Goal: Task Accomplishment & Management: Complete application form

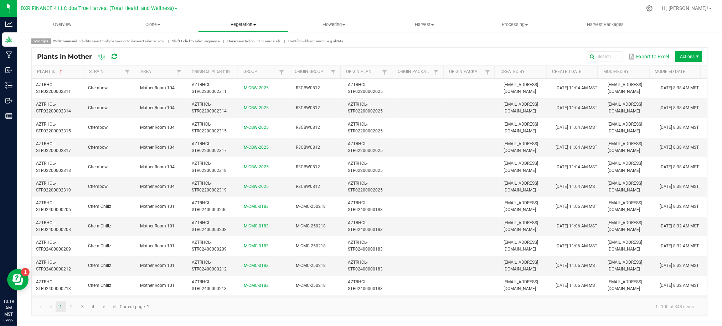
click at [235, 21] on span "Vegetation" at bounding box center [243, 24] width 90 height 6
click at [227, 62] on span "Mother groups" at bounding box center [224, 60] width 53 height 6
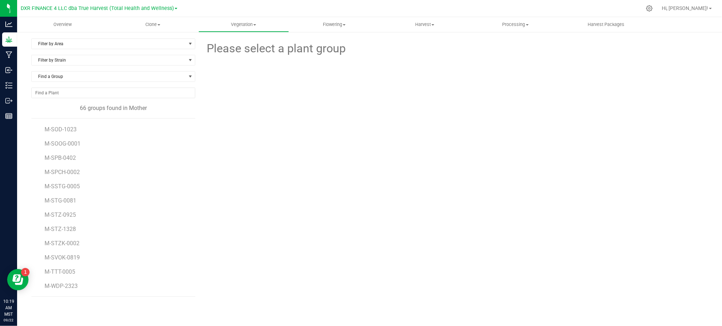
scroll to position [768, 0]
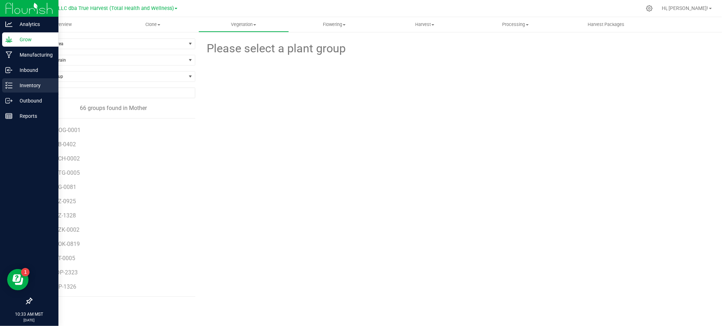
click at [26, 83] on p "Inventory" at bounding box center [33, 85] width 43 height 9
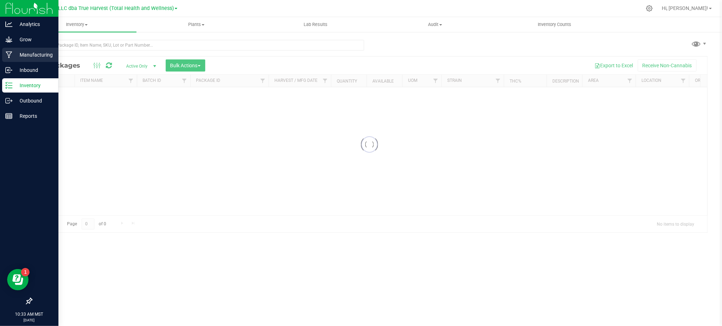
click at [29, 54] on p "Manufacturing" at bounding box center [33, 55] width 43 height 9
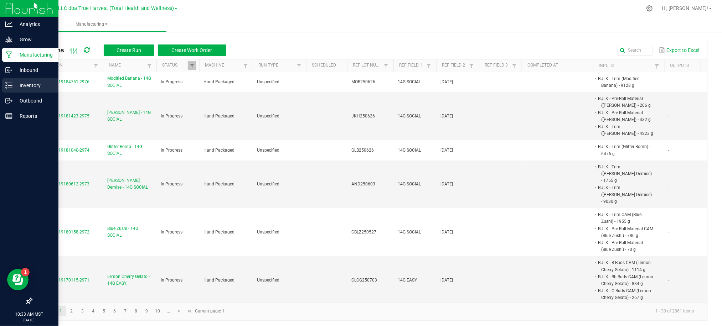
click at [32, 81] on p "Inventory" at bounding box center [33, 85] width 43 height 9
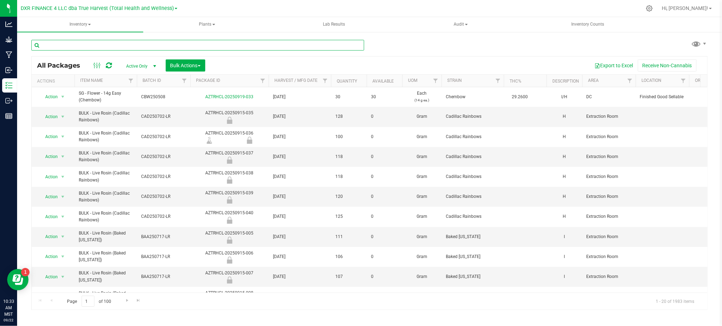
click at [128, 50] on input "text" at bounding box center [197, 45] width 333 height 11
paste input "AZTRHCL-20250915-007"
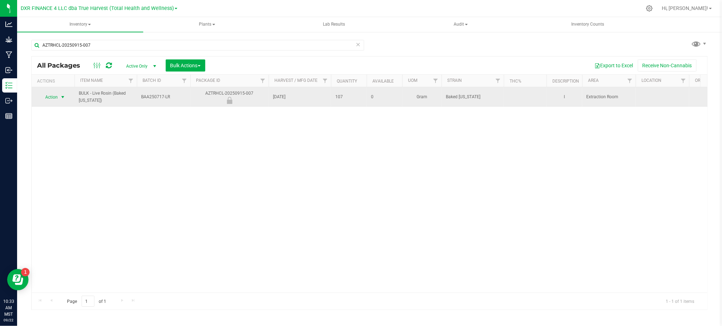
click at [55, 99] on span "Action" at bounding box center [48, 97] width 19 height 10
drag, startPoint x: 185, startPoint y: 120, endPoint x: 182, endPoint y: 94, distance: 26.1
click at [185, 119] on div "Action Action Edit attributes Global inventory Locate package Mark as sample Pa…" at bounding box center [370, 190] width 676 height 206
drag, startPoint x: 177, startPoint y: 92, endPoint x: 135, endPoint y: 97, distance: 42.3
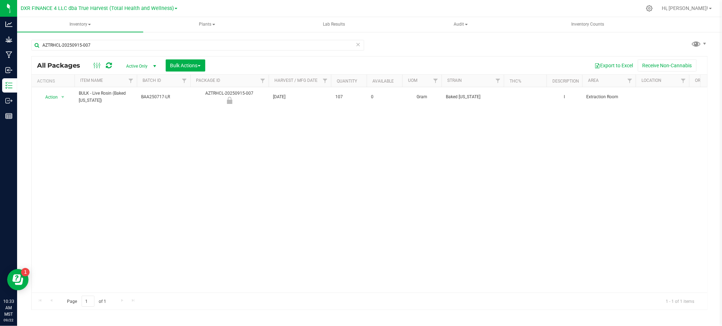
copy tr "BAA250717-LR"
click at [117, 46] on input "AZTRHCL-20250915-007" at bounding box center [197, 45] width 333 height 11
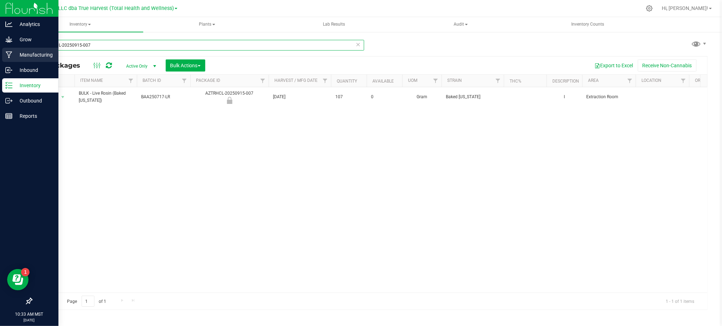
drag, startPoint x: 110, startPoint y: 46, endPoint x: 4, endPoint y: 60, distance: 106.8
click at [0, 58] on html "Analytics Grow Manufacturing Inbound Inventory Outbound Reports 10:33 AM MST 09…" at bounding box center [361, 163] width 722 height 326
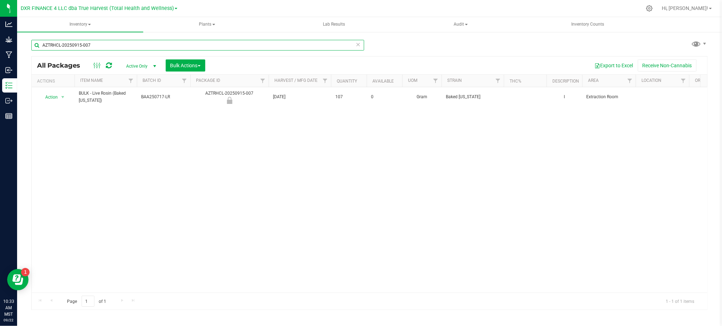
paste input "BAA250717-LR"
type input "BAA250717-LR"
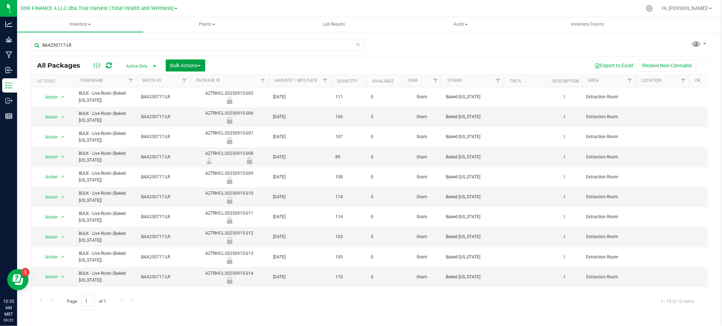
click at [196, 67] on span "Bulk Actions" at bounding box center [185, 66] width 30 height 6
click at [190, 135] on span "Lock/Unlock packages" at bounding box center [194, 134] width 49 height 6
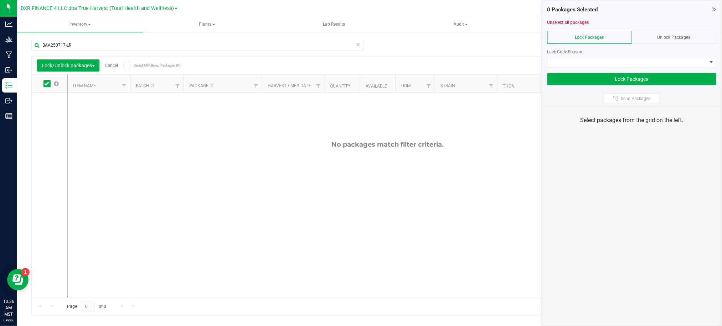
click at [674, 37] on span "Unlock Packages" at bounding box center [673, 37] width 33 height 5
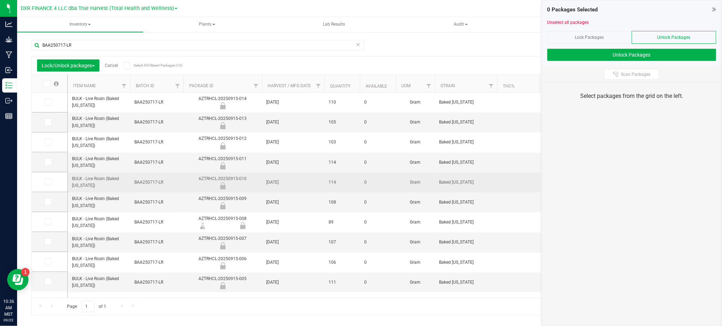
scroll to position [1, 0]
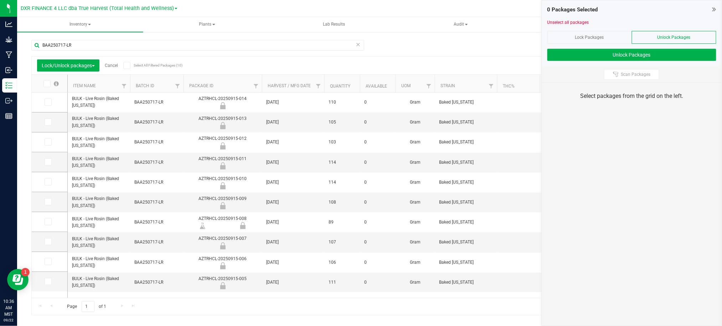
click at [46, 84] on icon at bounding box center [46, 84] width 5 height 0
click at [0, 0] on input "checkbox" at bounding box center [0, 0] width 0 height 0
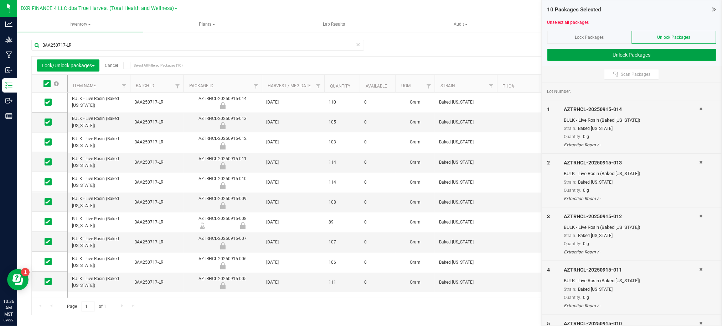
click at [629, 50] on button "Unlock Packages" at bounding box center [631, 55] width 169 height 12
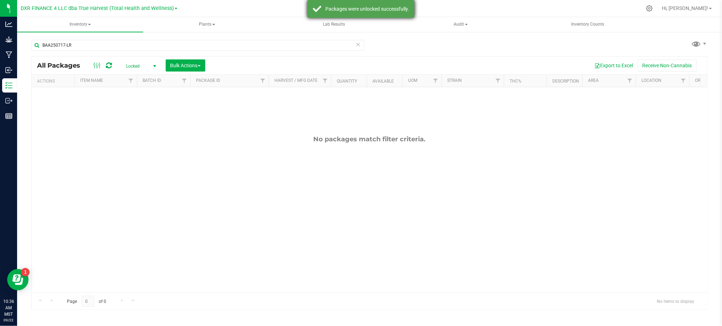
click at [340, 10] on div "Packages were unlocked successfully." at bounding box center [367, 8] width 84 height 7
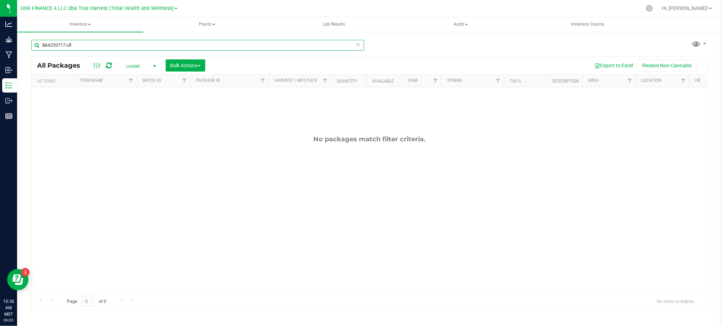
click at [95, 46] on input "BAA250717-LR" at bounding box center [197, 45] width 333 height 11
drag, startPoint x: 122, startPoint y: 52, endPoint x: 121, endPoint y: 45, distance: 6.9
click at [122, 51] on div "BAA250717-LR" at bounding box center [197, 48] width 333 height 16
click at [121, 45] on input "BAA250717-LR" at bounding box center [197, 45] width 333 height 11
paste input "AZTRHCL-20250915-007"
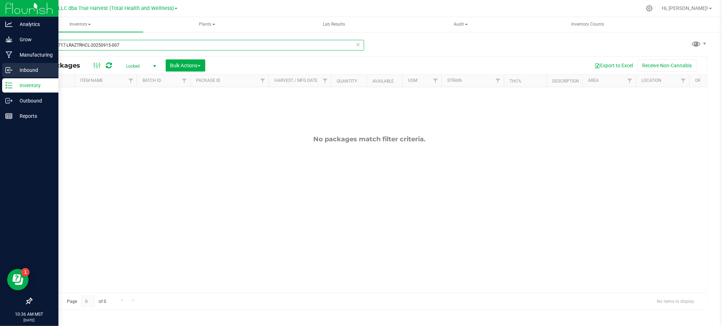
drag, startPoint x: 131, startPoint y: 44, endPoint x: 5, endPoint y: 72, distance: 129.9
click at [0, 74] on html "Analytics Grow Manufacturing Inbound Inventory Outbound Reports 10:36 AM MST 09…" at bounding box center [361, 163] width 722 height 326
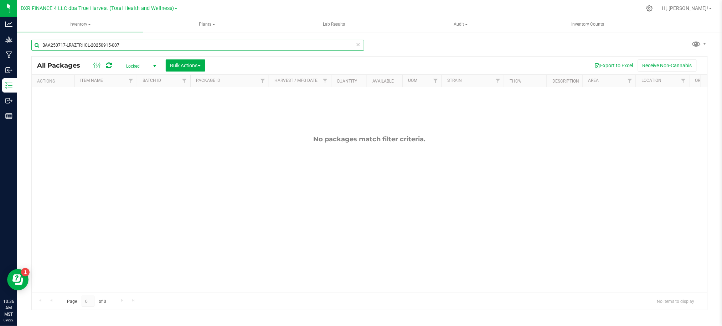
paste input "text"
type input "AZTRHCL-20250915-007"
click at [156, 70] on span "select" at bounding box center [154, 66] width 9 height 10
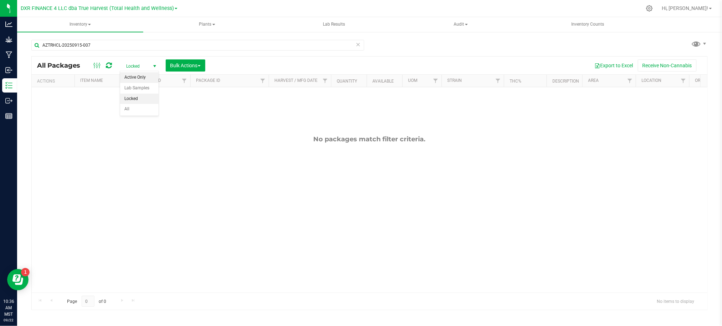
click at [140, 76] on li "Active Only" at bounding box center [139, 77] width 38 height 11
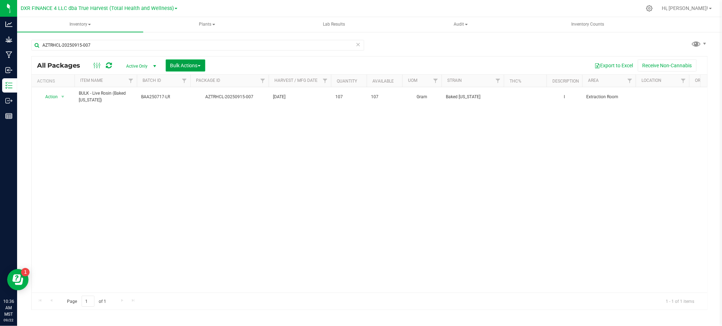
click at [182, 69] on button "Bulk Actions" at bounding box center [186, 66] width 40 height 12
click at [189, 83] on div at bounding box center [190, 81] width 3 height 12
click at [196, 80] on span "Add to manufacturing run" at bounding box center [197, 82] width 54 height 6
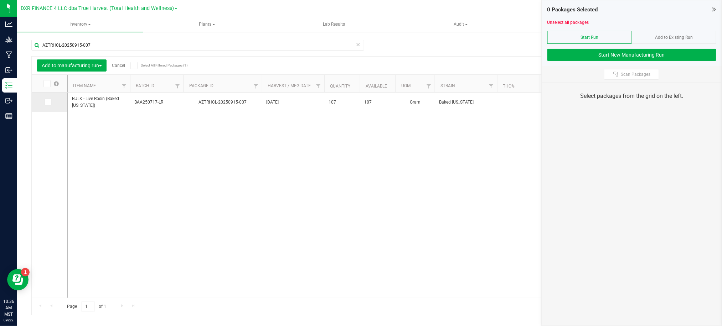
click at [50, 102] on span at bounding box center [48, 102] width 7 height 7
click at [0, 0] on input "checkbox" at bounding box center [0, 0] width 0 height 0
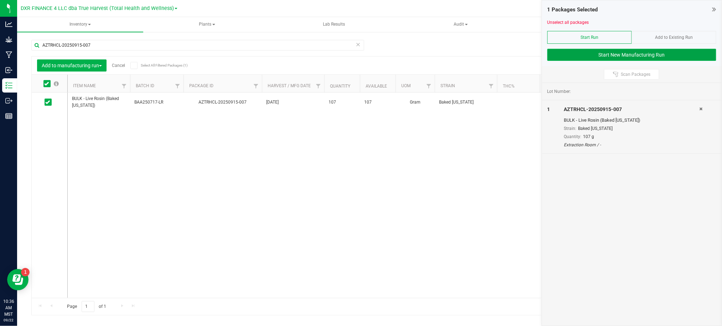
click at [582, 51] on button "Start New Manufacturing Run" at bounding box center [631, 55] width 169 height 12
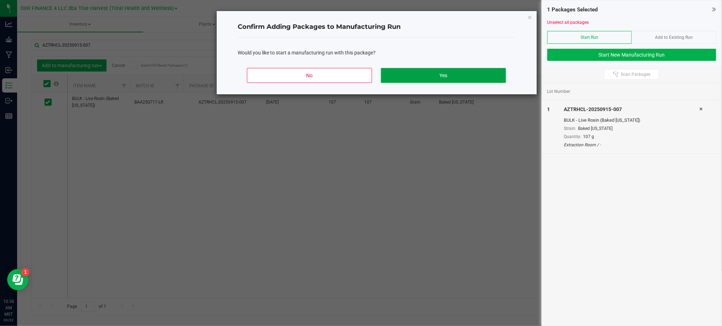
click at [397, 73] on button "Yes" at bounding box center [443, 75] width 125 height 15
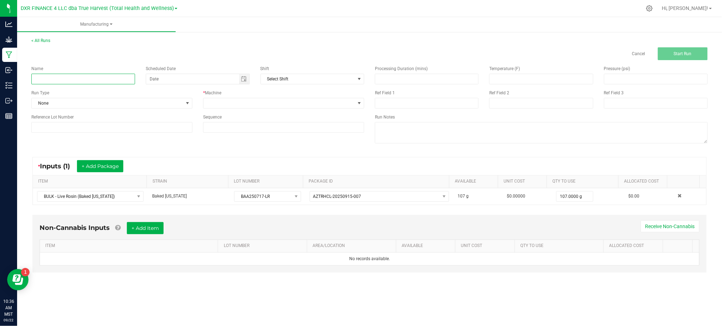
click at [104, 82] on input at bounding box center [83, 79] width 104 height 11
type input "Baked Alaska - 1g Live Rosin"
click at [88, 133] on input at bounding box center [111, 127] width 161 height 11
click at [72, 133] on input at bounding box center [111, 127] width 161 height 11
paste input "BAA250717-LR"
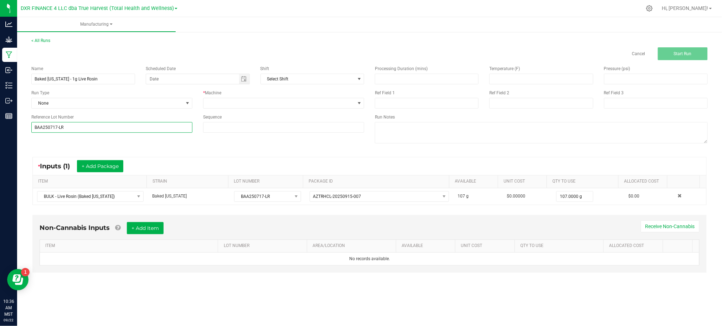
type input "BAA250717-LR"
click at [174, 141] on div "Name Baked Alaska - 1g Live Rosin Scheduled Date Shift Select Shift Run Type No…" at bounding box center [369, 105] width 687 height 91
click at [228, 108] on span at bounding box center [278, 103] width 151 height 10
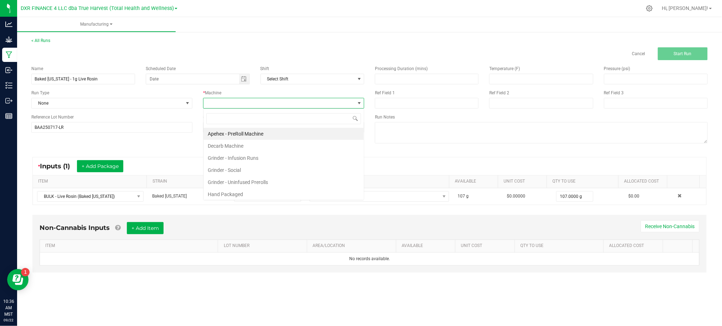
scroll to position [11, 161]
drag, startPoint x: 249, startPoint y: 192, endPoint x: 479, endPoint y: 149, distance: 233.8
click at [250, 192] on li "Hand Packaged" at bounding box center [283, 195] width 160 height 12
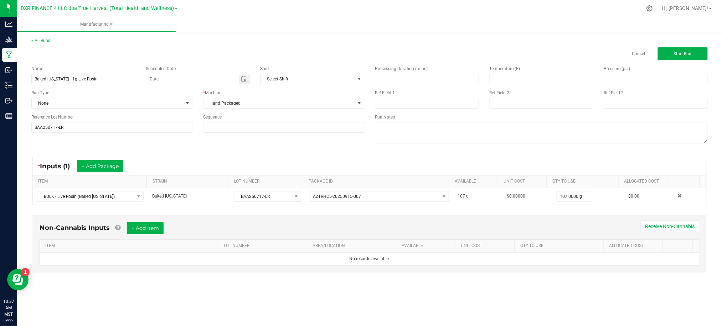
drag, startPoint x: 506, startPoint y: 154, endPoint x: 448, endPoint y: 87, distance: 88.9
click at [505, 144] on manufacturing-process-run "< All Runs Cancel Start Run Name Baked Alaska - 1g Live Rosin Scheduled Date Sh…" at bounding box center [369, 161] width 676 height 249
click at [407, 102] on input at bounding box center [427, 103] width 104 height 11
type input "1g Live Rosin"
click at [532, 97] on div "Ref Field 2" at bounding box center [541, 99] width 114 height 19
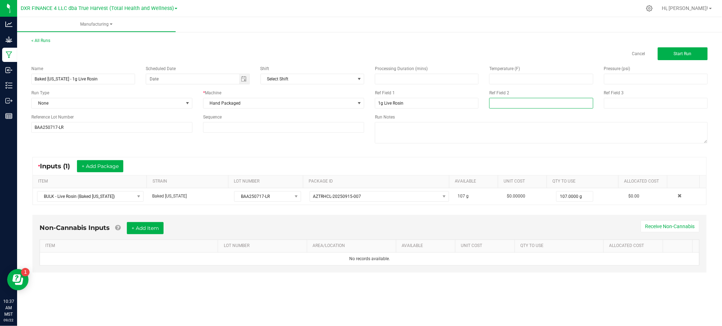
click at [532, 102] on input at bounding box center [541, 103] width 104 height 11
type input "09-22-2025"
drag, startPoint x: 285, startPoint y: 151, endPoint x: 295, endPoint y: 148, distance: 10.5
click at [286, 151] on div "* Inputs (1) + Add Package ITEM STRAIN LOT NUMBER PACKAGE ID AVAILABLE Unit Cos…" at bounding box center [369, 181] width 687 height 61
click at [680, 51] on span "Start Run" at bounding box center [683, 53] width 18 height 5
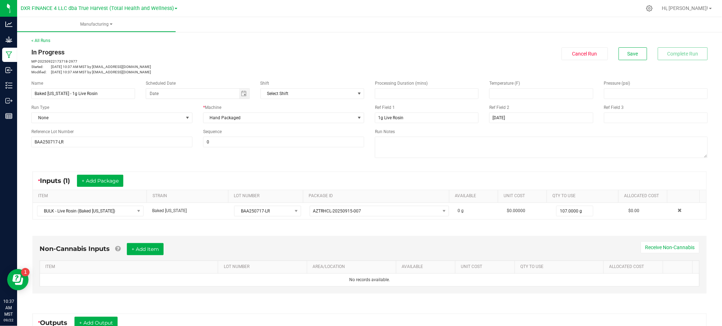
click at [265, 173] on div "* Inputs (1) + Add Package" at bounding box center [369, 181] width 673 height 18
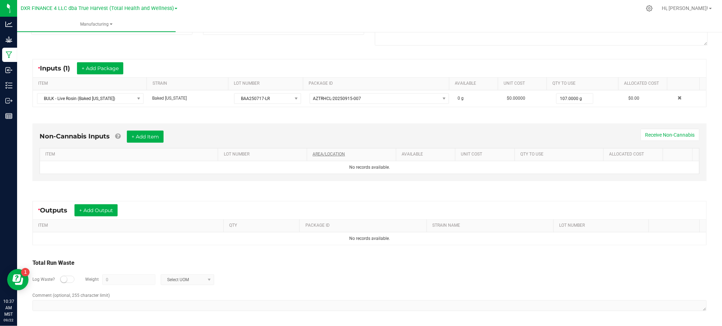
scroll to position [113, 0]
drag, startPoint x: 321, startPoint y: 286, endPoint x: 119, endPoint y: 231, distance: 209.8
click at [315, 284] on div "Log Waste? Weight 0 Select UOM" at bounding box center [369, 279] width 674 height 25
click at [105, 207] on button "+ Add Output" at bounding box center [95, 210] width 43 height 12
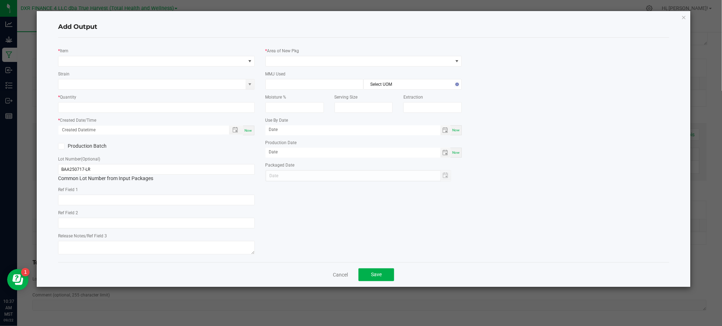
type input "2025-09-12"
drag, startPoint x: 128, startPoint y: 24, endPoint x: 134, endPoint y: 41, distance: 18.9
click at [128, 23] on h4 "Add Output" at bounding box center [363, 26] width 611 height 9
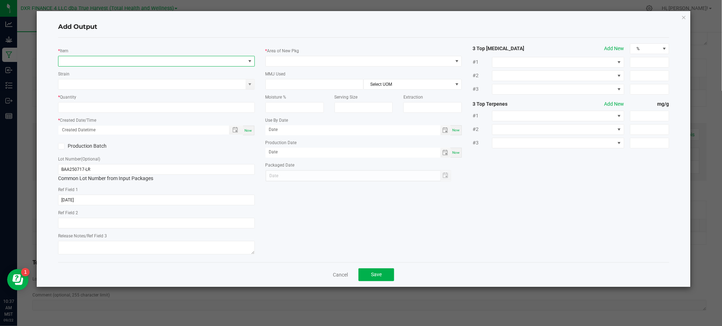
click at [138, 56] on span "NO DATA FOUND" at bounding box center [156, 61] width 197 height 11
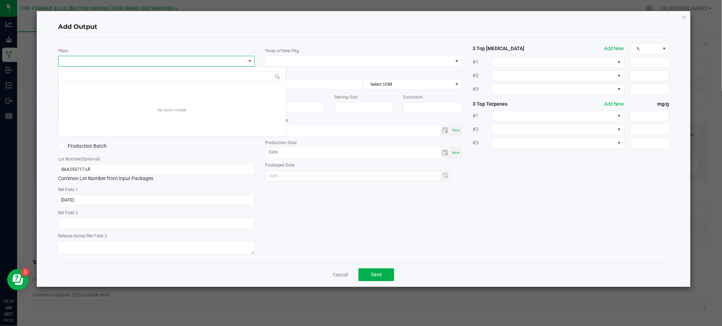
scroll to position [11, 197]
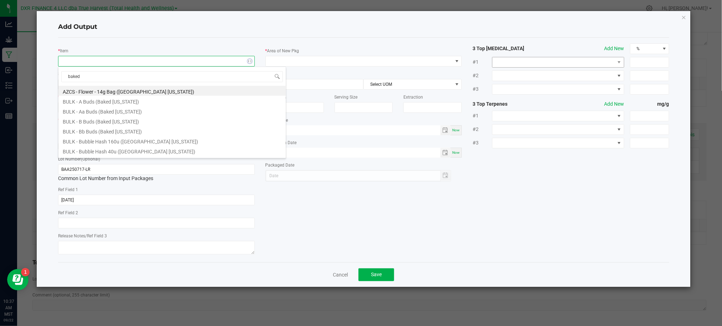
type input "baked a"
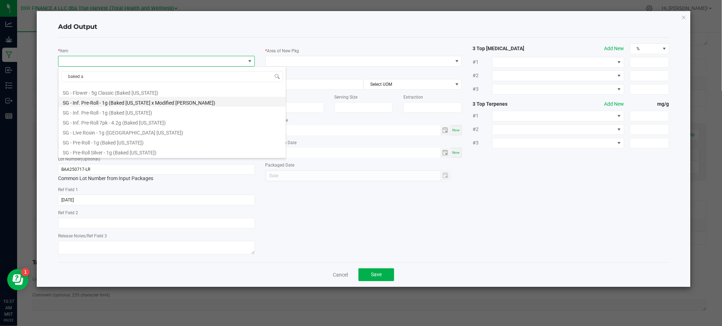
scroll to position [268, 0]
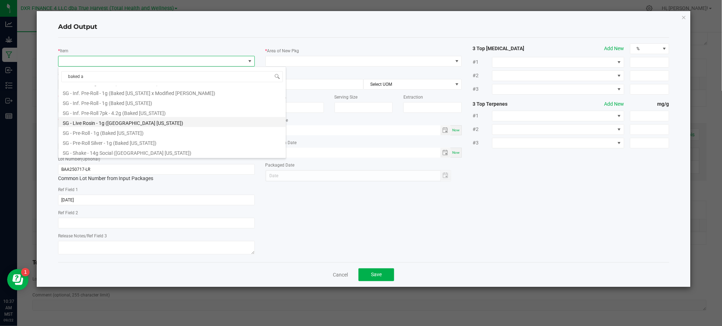
click at [87, 125] on li "SG - Live Rosin - 1g (Baked Alaska)" at bounding box center [171, 122] width 227 height 10
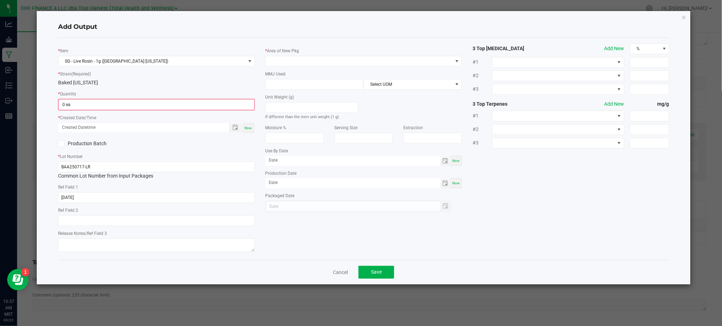
click at [122, 82] on div "Baked Alaska" at bounding box center [156, 82] width 197 height 7
click at [104, 107] on input "0" at bounding box center [156, 105] width 195 height 10
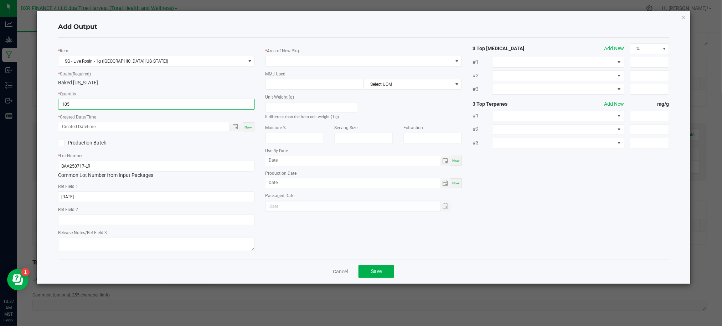
type input "105 ea"
click at [165, 145] on div "Production Batch" at bounding box center [156, 143] width 207 height 11
click at [236, 127] on span "Toggle popup" at bounding box center [236, 127] width 6 height 6
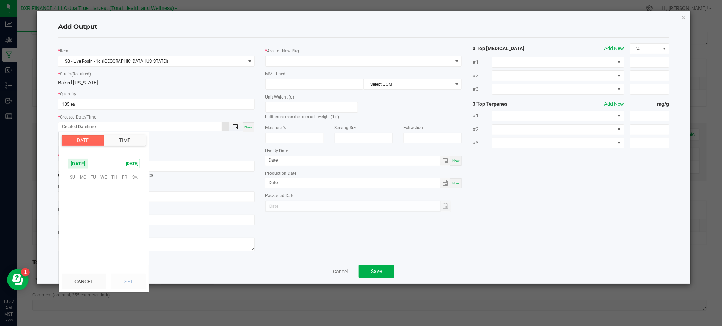
scroll to position [115586, 0]
click at [84, 220] on span "22" at bounding box center [83, 221] width 10 height 11
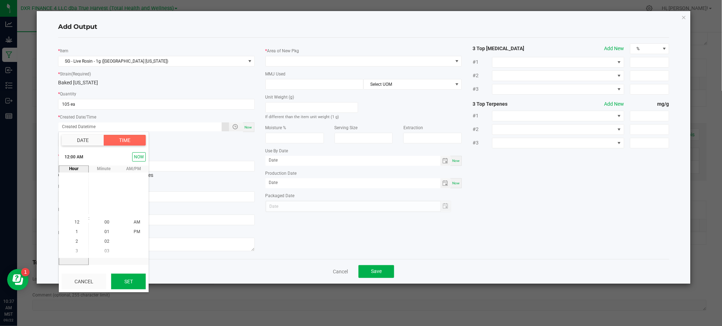
drag, startPoint x: 128, startPoint y: 278, endPoint x: 286, endPoint y: 250, distance: 160.6
click at [128, 278] on button "Set" at bounding box center [128, 282] width 35 height 16
type input "09/22/2025 12:00 AM"
type input "[DATE]"
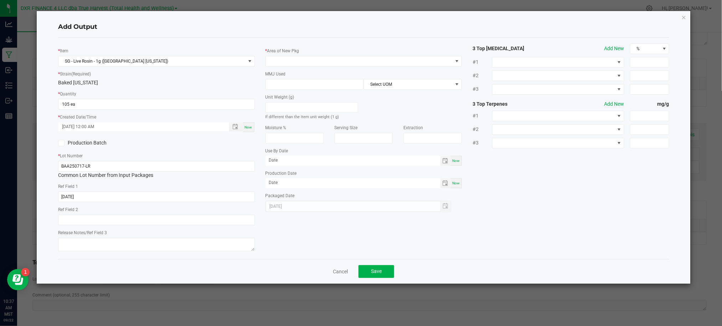
drag, startPoint x: 295, startPoint y: 250, endPoint x: 243, endPoint y: 232, distance: 55.1
click at [295, 249] on div "* Item SG - Live Rosin - 1g (Baked Alaska) * Strain (Required) Baked Alaska * Q…" at bounding box center [364, 148] width 622 height 210
click at [236, 125] on span "Toggle popup" at bounding box center [236, 127] width 6 height 6
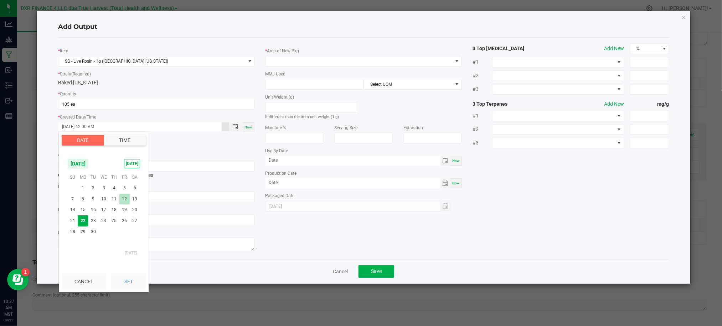
click at [128, 198] on span "12" at bounding box center [124, 199] width 10 height 11
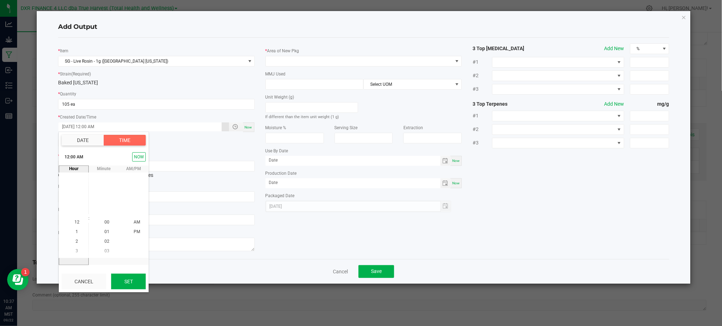
click at [131, 282] on button "Set" at bounding box center [128, 282] width 35 height 16
type input "09/12/2025 12:00 AM"
type input "09/12/2025"
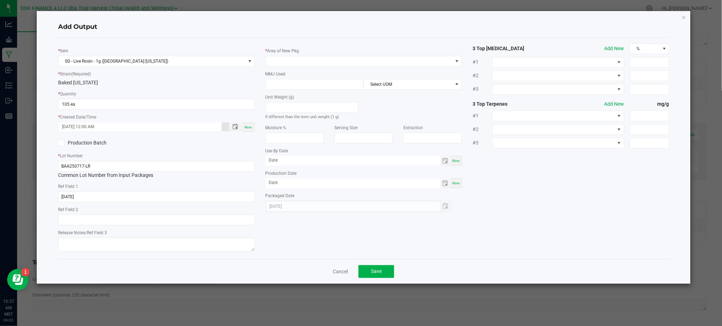
click at [314, 240] on div "* Item SG - Live Rosin - 1g (Baked Alaska) * Strain (Required) Baked Alaska * Q…" at bounding box center [364, 148] width 622 height 210
click at [282, 62] on span at bounding box center [359, 61] width 187 height 10
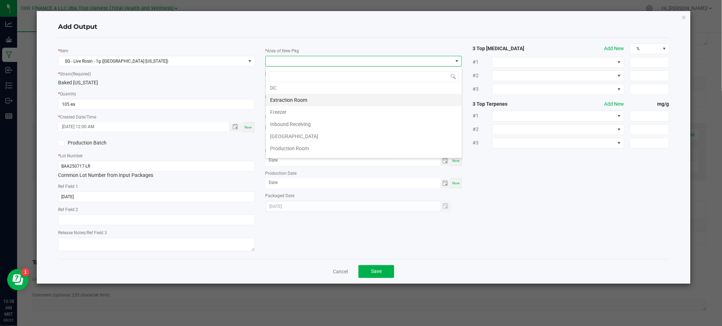
scroll to position [0, 0]
click at [300, 115] on li "Extraction Room" at bounding box center [364, 116] width 196 height 12
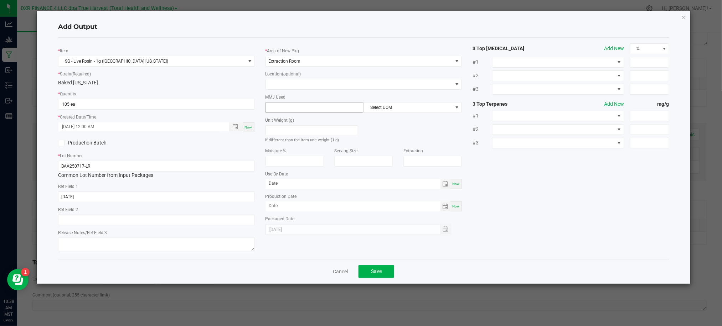
drag, startPoint x: 241, startPoint y: 83, endPoint x: 266, endPoint y: 103, distance: 32.2
click at [241, 83] on div "Baked Alaska" at bounding box center [156, 82] width 197 height 7
click at [271, 107] on input at bounding box center [315, 108] width 98 height 10
type input "1"
click at [433, 119] on div "Unit Weight (g) If different than the item unit weight (1 g)" at bounding box center [363, 128] width 207 height 31
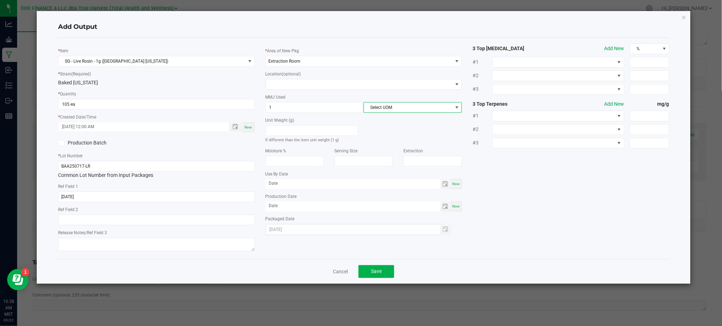
click at [446, 106] on span "Select UOM" at bounding box center [408, 108] width 89 height 10
click at [386, 151] on li "Gram" at bounding box center [413, 150] width 98 height 12
click at [485, 186] on div "* Item SG - Live Rosin - 1g (Baked Alaska) * Strain (Required) Baked Alaska * Q…" at bounding box center [364, 148] width 622 height 210
click at [569, 204] on div "* Item SG - Live Rosin - 1g (Baked Alaska) * Strain (Required) Baked Alaska * Q…" at bounding box center [364, 148] width 622 height 210
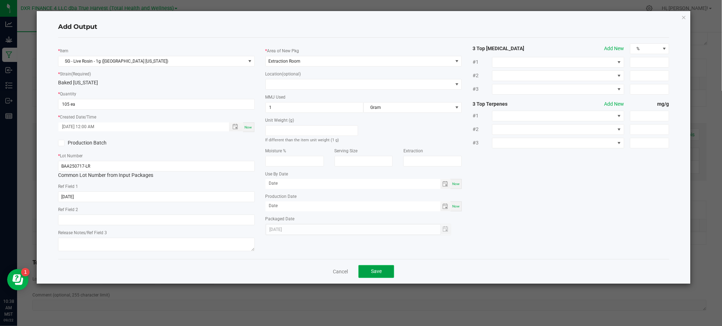
click at [386, 268] on button "Save" at bounding box center [376, 271] width 36 height 13
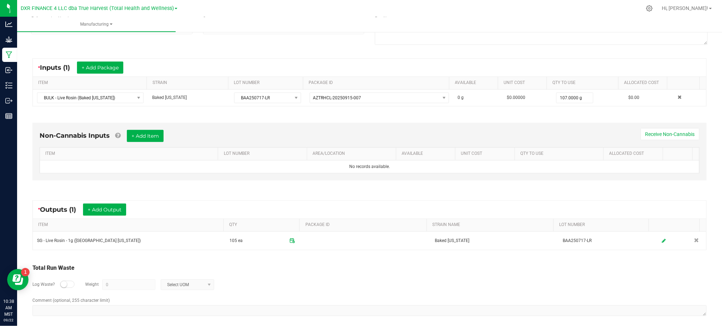
drag, startPoint x: 349, startPoint y: 287, endPoint x: 357, endPoint y: 284, distance: 9.1
click at [353, 286] on div "Log Waste? Weight 0 Select UOM" at bounding box center [369, 285] width 674 height 25
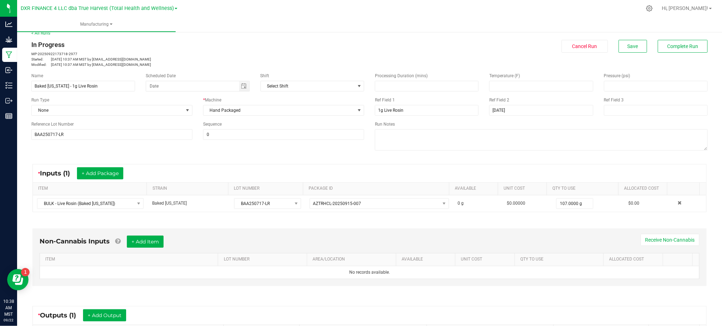
scroll to position [0, 0]
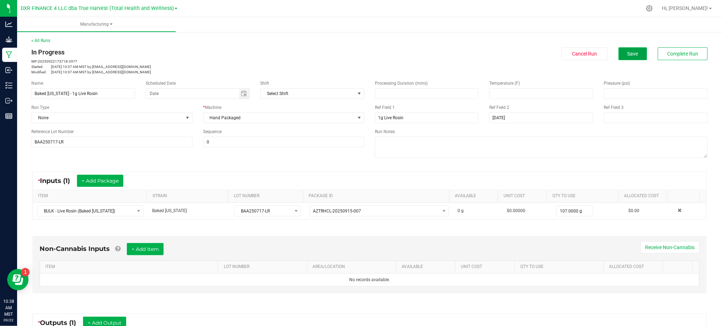
click at [628, 55] on span "Save" at bounding box center [633, 54] width 11 height 6
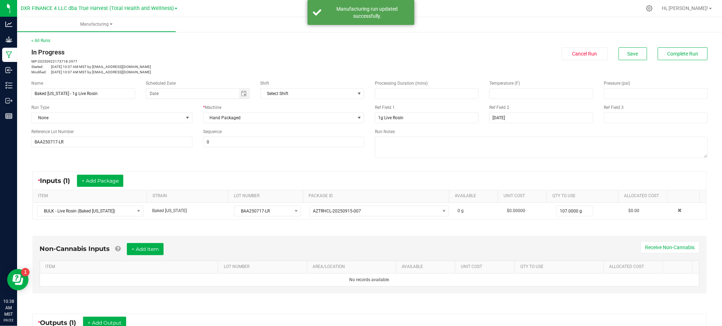
drag, startPoint x: 328, startPoint y: 165, endPoint x: 345, endPoint y: 158, distance: 17.7
click at [328, 164] on div "Name Baked Alaska - 1g Live Rosin Scheduled Date Shift Select Shift Run Type No…" at bounding box center [369, 120] width 687 height 91
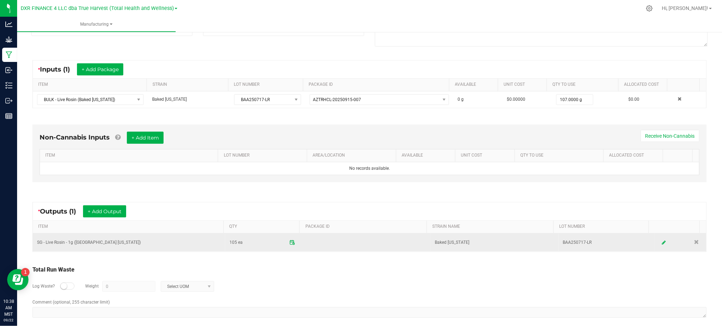
scroll to position [119, 0]
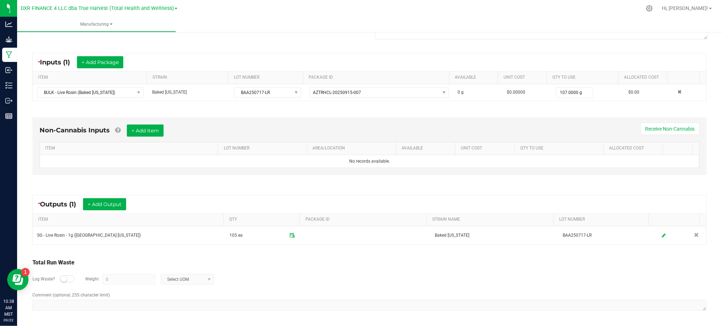
drag, startPoint x: 360, startPoint y: 265, endPoint x: 348, endPoint y: 265, distance: 12.5
click at [354, 265] on div "Total Run Waste" at bounding box center [369, 263] width 674 height 9
click at [260, 278] on div "Log Waste? Weight 0 Select UOM" at bounding box center [369, 279] width 674 height 25
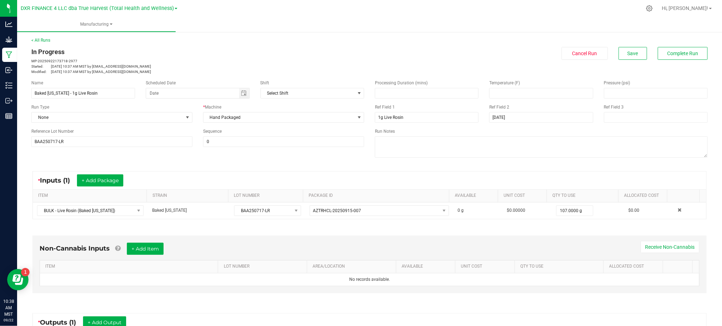
scroll to position [0, 0]
click at [491, 60] on div "In Progress MP-20250922173718-2977 Started: Sep 22, 2025 10:37 AM MST by hvicke…" at bounding box center [369, 60] width 687 height 27
click at [636, 56] on button "Save" at bounding box center [633, 53] width 29 height 13
click at [675, 53] on span "Complete Run" at bounding box center [682, 54] width 31 height 6
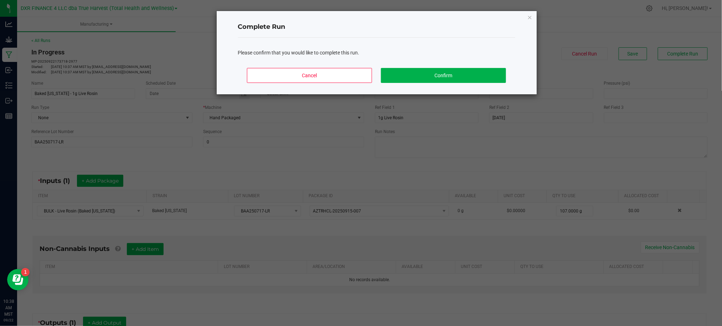
click at [415, 67] on div "Cancel Confirm" at bounding box center [376, 78] width 277 height 32
click at [417, 70] on button "Confirm" at bounding box center [443, 75] width 125 height 15
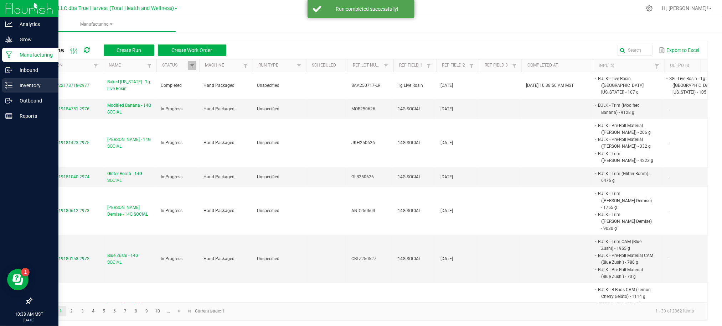
click at [25, 89] on p "Inventory" at bounding box center [33, 85] width 43 height 9
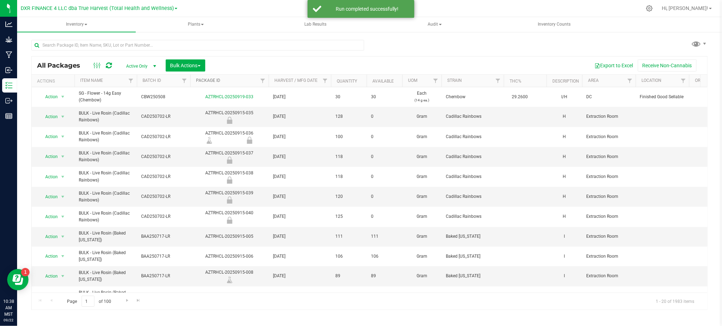
click at [217, 81] on link "Package ID" at bounding box center [208, 80] width 24 height 5
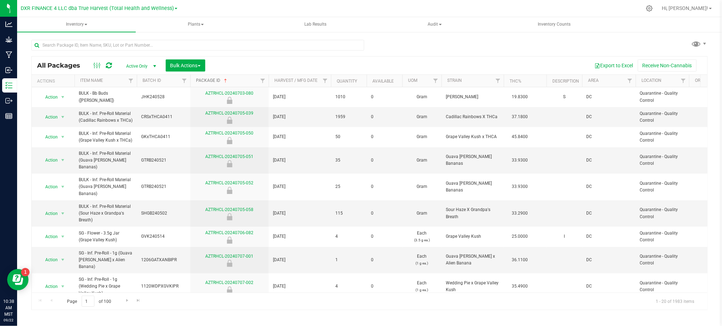
click at [215, 79] on link "Package ID" at bounding box center [212, 80] width 32 height 5
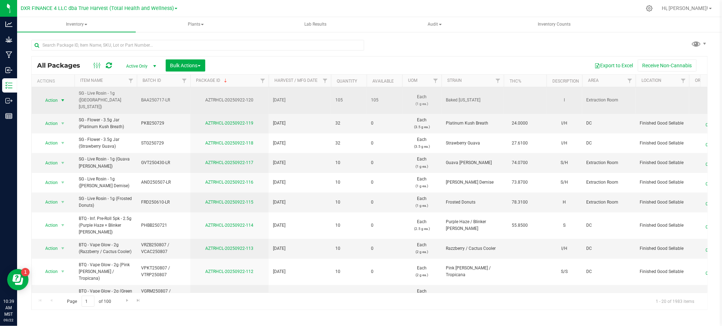
click at [67, 98] on span "select" at bounding box center [62, 100] width 9 height 10
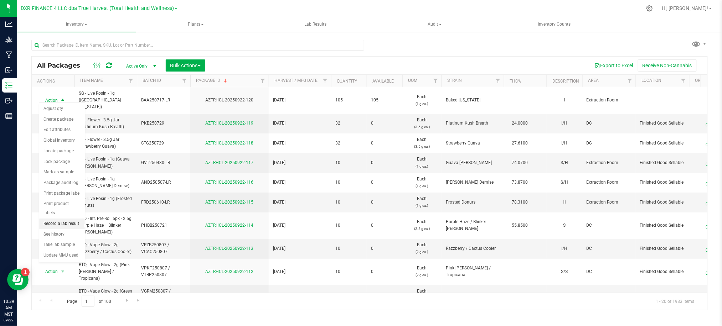
click at [60, 224] on li "Record a lab result" at bounding box center [62, 224] width 46 height 11
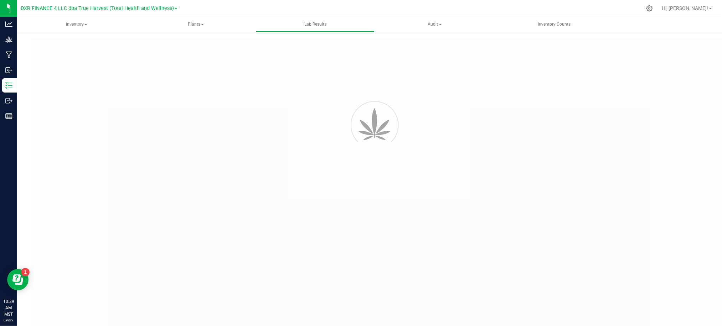
type input "AZTRHCL-20250922-120"
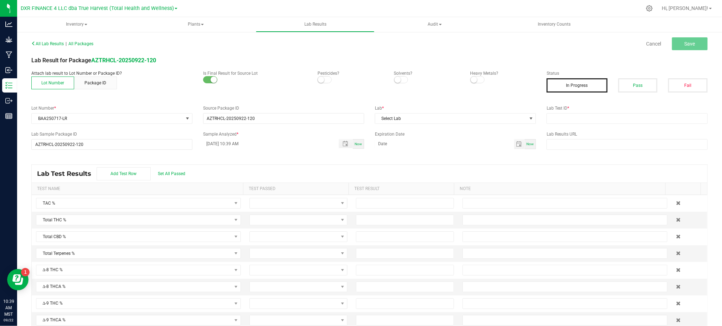
click at [318, 79] on small at bounding box center [321, 80] width 6 height 6
drag, startPoint x: 396, startPoint y: 80, endPoint x: 453, endPoint y: 80, distance: 57.4
click at [396, 80] on small at bounding box center [397, 80] width 6 height 6
click at [478, 80] on span at bounding box center [477, 79] width 14 height 7
click at [582, 118] on input "text" at bounding box center [627, 118] width 161 height 11
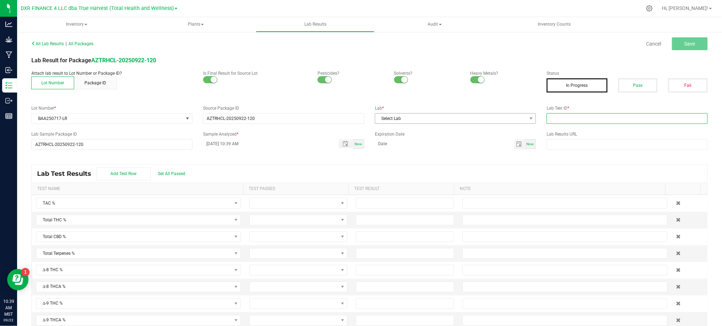
paste input "TE50915002-001"
type input "TE50915002-001"
click at [426, 119] on span "Select Lab" at bounding box center [450, 119] width 151 height 10
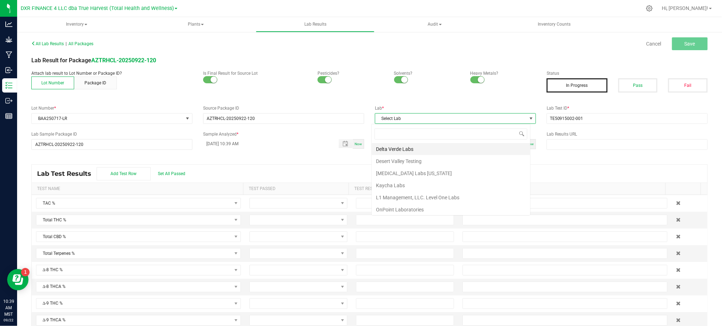
scroll to position [11, 159]
drag, startPoint x: 402, startPoint y: 185, endPoint x: 309, endPoint y: 169, distance: 93.7
click at [401, 185] on li "Kaycha Labs" at bounding box center [451, 186] width 159 height 12
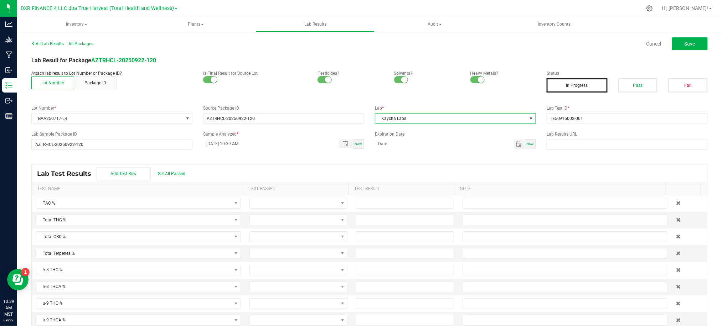
drag, startPoint x: 300, startPoint y: 168, endPoint x: 190, endPoint y: 153, distance: 110.9
click at [292, 168] on div "Lab Test Results Add Test Row Set All Passed" at bounding box center [370, 174] width 676 height 18
click at [214, 145] on input "09/22/2025 10:39 AM" at bounding box center [267, 143] width 128 height 9
type input "09/17/2025 10:39 AM"
click at [392, 163] on div "All Lab Results | All Packages Cancel Save Lab Result for Package AZTRHCL-20250…" at bounding box center [369, 186] width 676 height 296
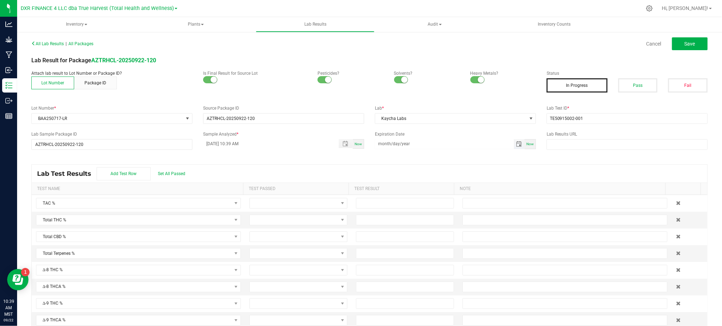
click at [384, 140] on input "month/day/year" at bounding box center [444, 143] width 139 height 9
type input "09/17/2026"
drag, startPoint x: 313, startPoint y: 159, endPoint x: 328, endPoint y: 162, distance: 15.6
click at [316, 160] on div "All Lab Results | All Packages Cancel Save Lab Result for Package AZTRHCL-20250…" at bounding box center [369, 186] width 676 height 296
click at [234, 167] on div "Lab Test Results Add Test Row Set All Passed" at bounding box center [370, 174] width 676 height 18
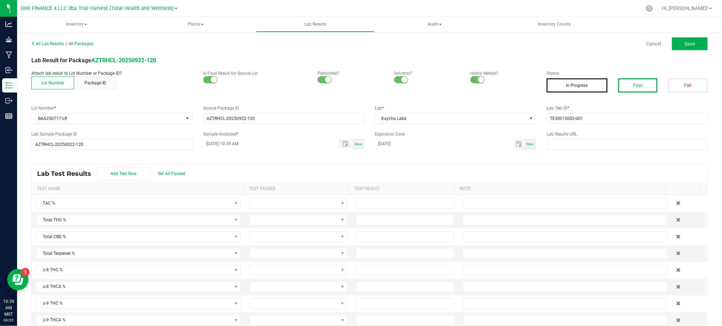
click at [630, 82] on button "Pass" at bounding box center [638, 85] width 40 height 14
click at [168, 169] on div "Lab Test Results Add Test Row Set All Passed" at bounding box center [370, 174] width 676 height 18
click at [171, 176] on span "Set All Passed" at bounding box center [171, 173] width 27 height 5
click at [283, 175] on div "Lab Test Results Add Test Row Set All Passed" at bounding box center [370, 174] width 676 height 18
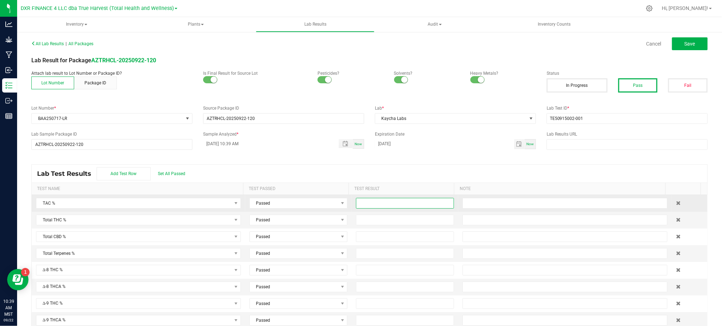
click at [364, 204] on input at bounding box center [404, 203] width 97 height 10
type input "87.9000"
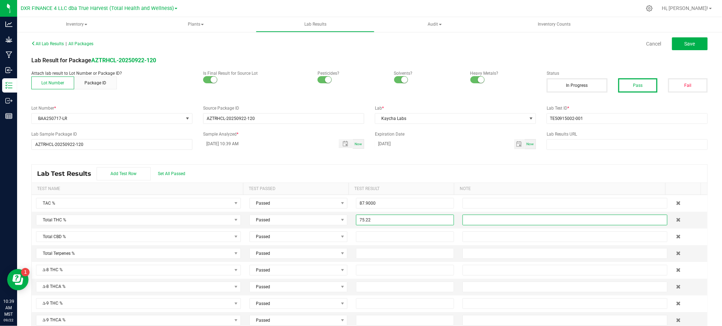
type input "75.2200"
type input "0.1300"
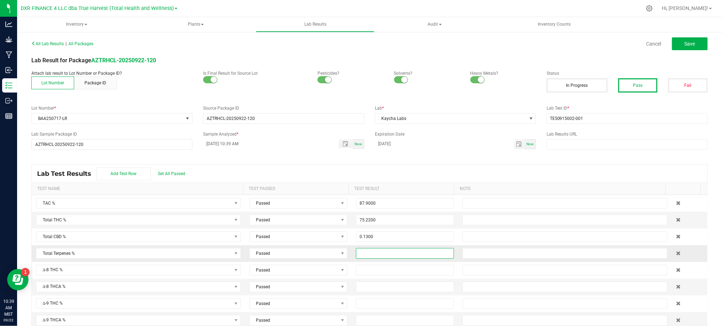
click at [410, 251] on input at bounding box center [404, 254] width 97 height 10
click at [678, 46] on button "Save" at bounding box center [690, 43] width 36 height 13
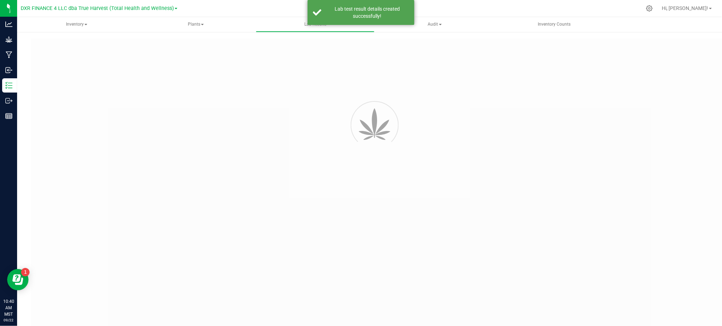
type input "AZTRHCL-20250922-120"
type input "TE50915002-001"
type input "AZTRHCL-20250922-120"
type input "09/17/2025 10:39 AM"
type input "09/17/2026"
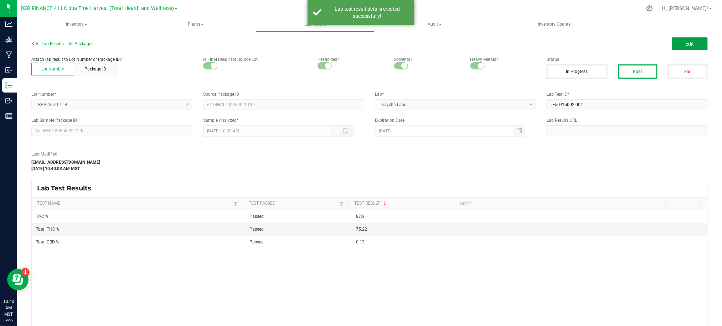
drag, startPoint x: 675, startPoint y: 46, endPoint x: 569, endPoint y: 159, distance: 154.5
click at [676, 46] on button "Edit" at bounding box center [690, 43] width 36 height 13
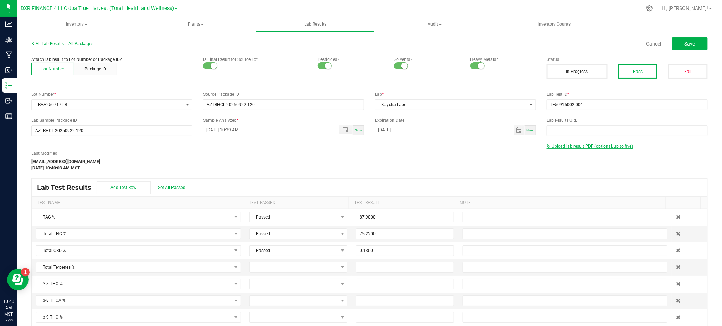
click at [586, 148] on span "Upload lab result PDF (optional, up to five)" at bounding box center [590, 146] width 87 height 5
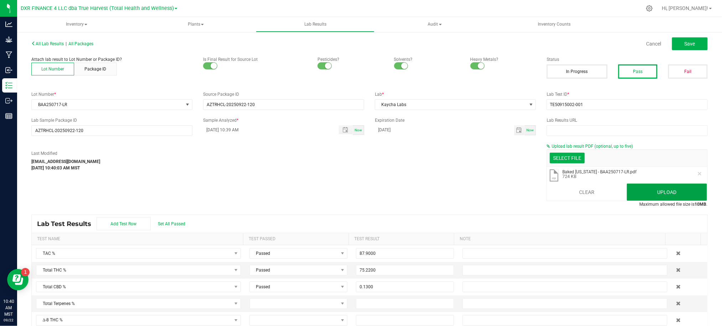
click at [656, 184] on button "Upload" at bounding box center [667, 192] width 80 height 17
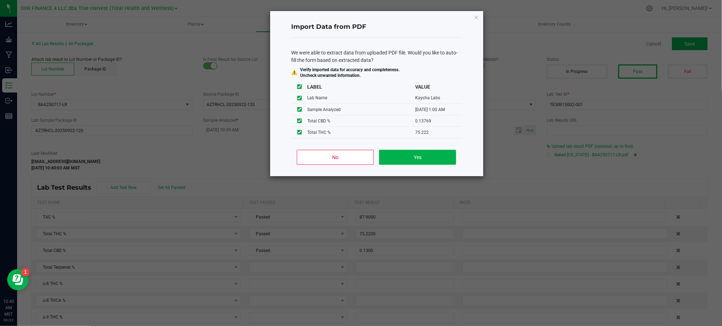
click at [316, 165] on div "No Yes" at bounding box center [376, 160] width 170 height 32
drag, startPoint x: 326, startPoint y: 156, endPoint x: 332, endPoint y: 156, distance: 5.7
click at [326, 157] on button "No" at bounding box center [335, 157] width 77 height 15
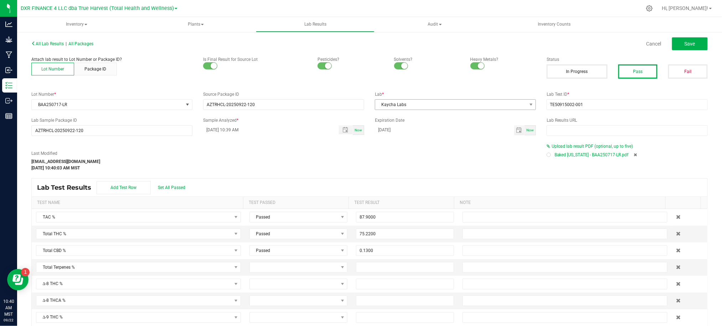
drag, startPoint x: 335, startPoint y: 158, endPoint x: 451, endPoint y: 106, distance: 126.8
click at [345, 162] on div "Last Modified hvickers@trueharvestco.com Sep 22, 2025 10:40:03 AM MST" at bounding box center [283, 160] width 515 height 21
click at [686, 45] on span "Save" at bounding box center [690, 44] width 11 height 6
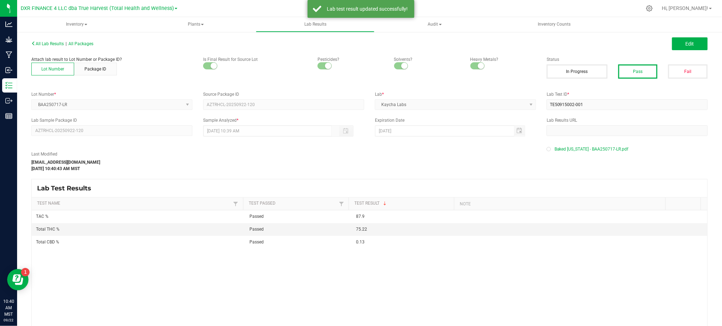
click at [406, 170] on div "Last Modified hvickers@trueharvestco.com Sep 22, 2025 10:40:43 AM MST" at bounding box center [283, 161] width 515 height 21
click at [252, 299] on div "TAC % Passed 87.9 Total THC % Passed 75.22 Total CBD % Passed 0.13" at bounding box center [370, 280] width 676 height 138
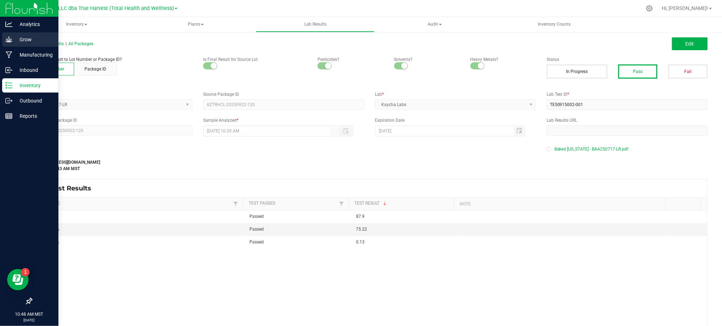
click at [22, 42] on p "Grow" at bounding box center [33, 39] width 43 height 9
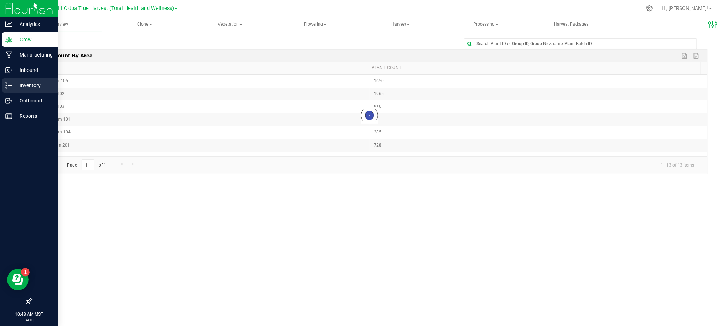
click at [29, 83] on p "Inventory" at bounding box center [33, 85] width 43 height 9
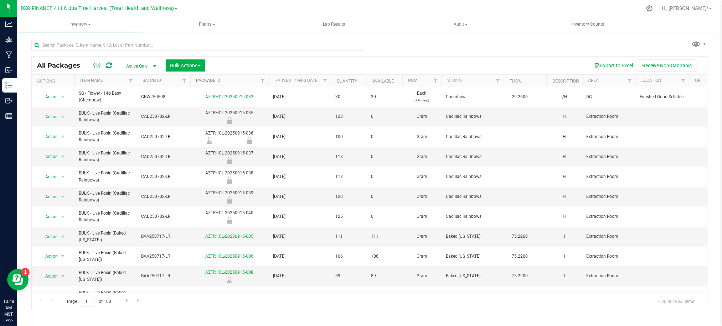
click at [212, 82] on link "Package ID" at bounding box center [208, 80] width 24 height 5
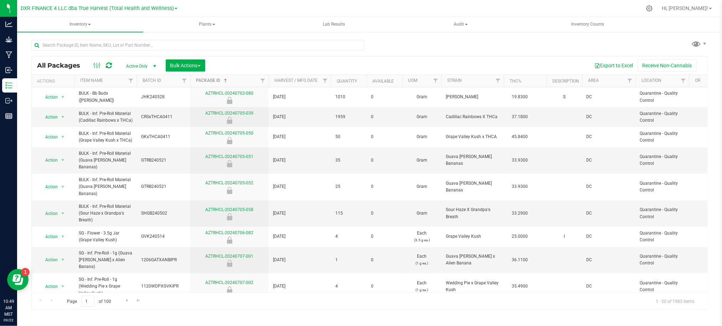
click at [212, 81] on link "Package ID" at bounding box center [212, 80] width 32 height 5
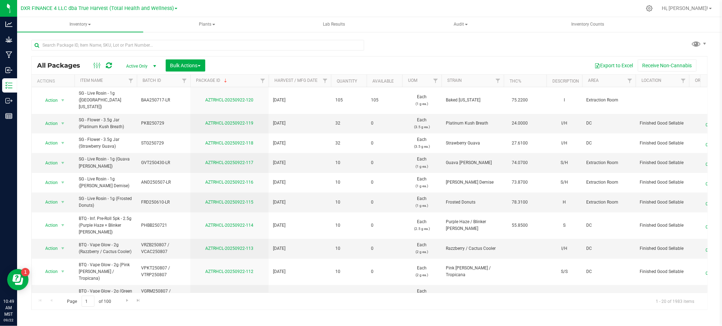
click at [392, 42] on div "All Packages Active Only Active Only Lab Samples Locked All Bulk Actions Add to…" at bounding box center [369, 171] width 676 height 277
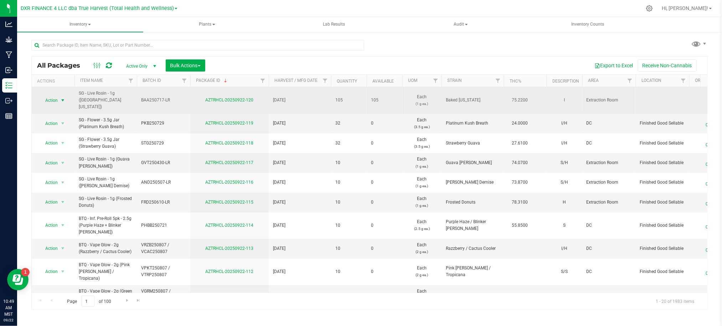
click at [60, 98] on span "select" at bounding box center [63, 101] width 6 height 6
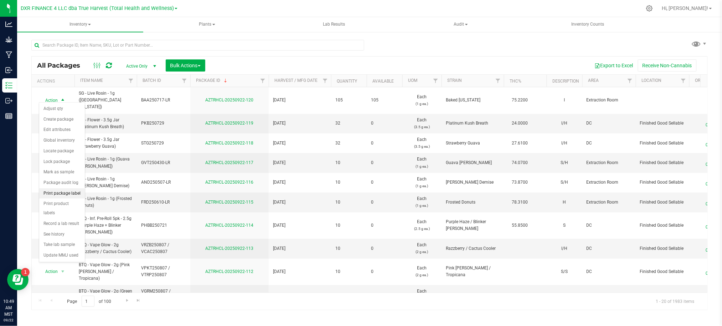
click at [61, 195] on li "Print package label" at bounding box center [62, 194] width 46 height 11
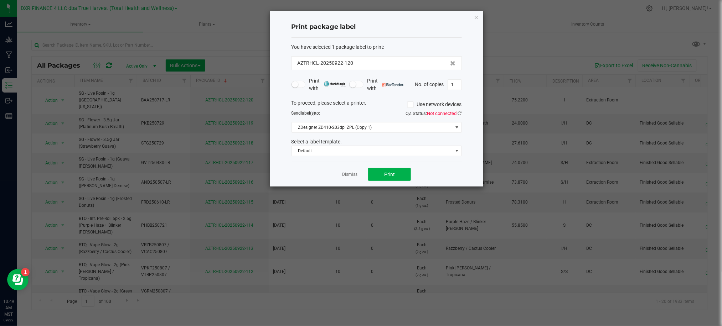
drag, startPoint x: 463, startPoint y: 118, endPoint x: 462, endPoint y: 114, distance: 4.1
click at [463, 117] on div "Print package label You have selected 1 package label to print : AZTRHCL-202509…" at bounding box center [376, 99] width 213 height 176
click at [462, 113] on div "QZ Status: Not connected" at bounding box center [422, 113] width 91 height 7
click at [460, 113] on icon at bounding box center [460, 113] width 4 height 5
click at [392, 129] on span "ZDesigner ZD410-203dpi ZPL (Copy 1)" at bounding box center [372, 128] width 161 height 10
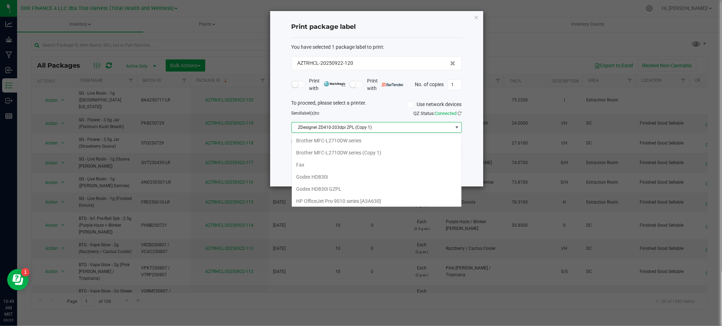
scroll to position [87, 0]
click at [392, 128] on span "ZDesigner ZD410-203dpi ZPL (Copy 1)" at bounding box center [372, 128] width 161 height 10
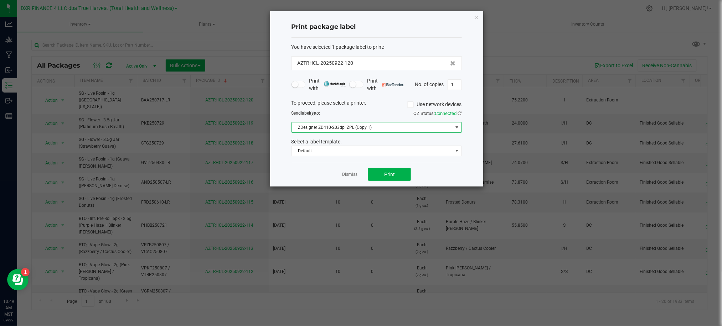
click at [464, 152] on div "Default" at bounding box center [376, 151] width 181 height 11
click at [454, 87] on input "1" at bounding box center [455, 85] width 14 height 10
type input "2"
drag, startPoint x: 451, startPoint y: 165, endPoint x: 403, endPoint y: 174, distance: 48.7
click at [450, 166] on div "Dismiss Print" at bounding box center [376, 174] width 170 height 25
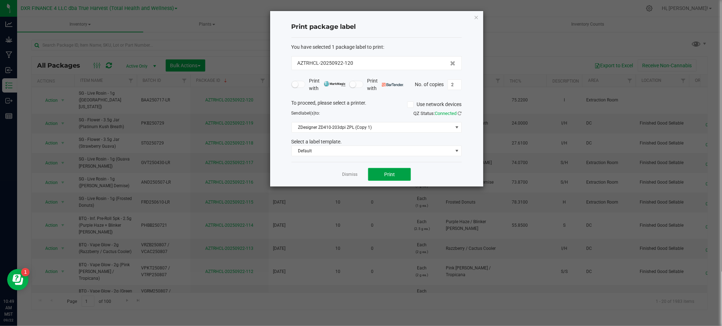
click at [390, 172] on span "Print" at bounding box center [389, 175] width 11 height 6
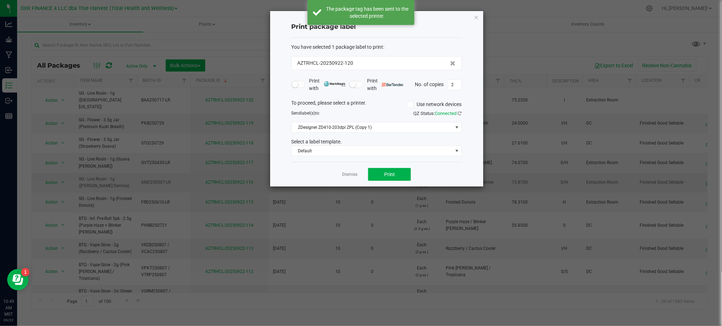
click at [351, 176] on link "Dismiss" at bounding box center [349, 175] width 15 height 6
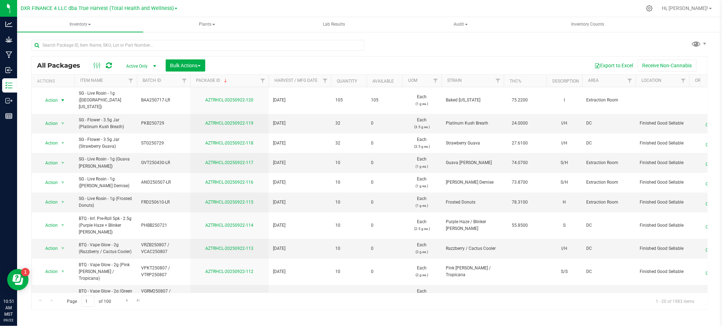
scroll to position [47, 0]
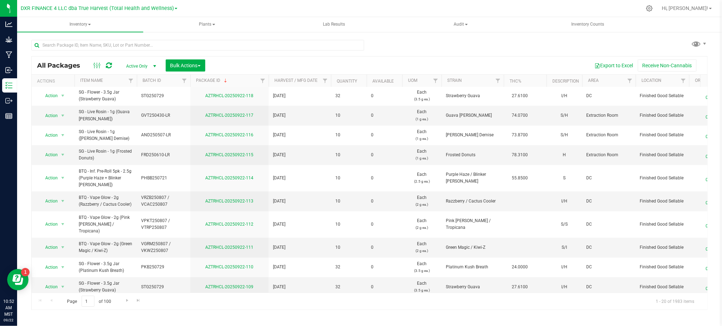
drag, startPoint x: 286, startPoint y: 304, endPoint x: 295, endPoint y: 300, distance: 10.1
click at [286, 304] on div "Page 1 of 100 1 - 20 of 1983 items" at bounding box center [370, 301] width 676 height 17
drag, startPoint x: 443, startPoint y: 53, endPoint x: 377, endPoint y: 38, distance: 68.3
click at [442, 52] on div "All Packages Active Only Active Only Lab Samples Locked All Bulk Actions Add to…" at bounding box center [369, 171] width 676 height 277
click at [208, 23] on span "Plants" at bounding box center [206, 24] width 125 height 14
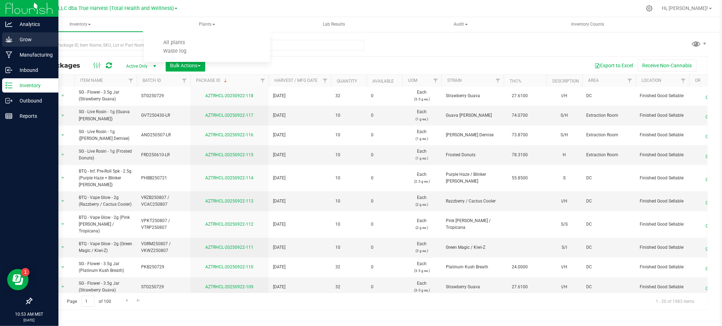
click at [8, 36] on icon at bounding box center [8, 39] width 7 height 7
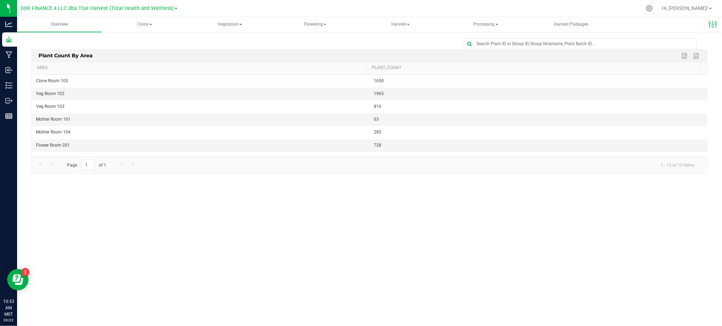
click at [131, 39] on div at bounding box center [369, 43] width 676 height 11
click at [144, 23] on span "Clone" at bounding box center [145, 24] width 84 height 14
click at [138, 45] on span "Create plants" at bounding box center [137, 43] width 50 height 6
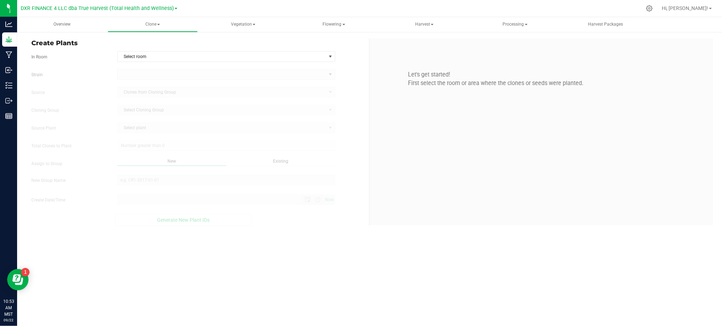
type input "9/22/2025 10:53 AM"
click at [98, 52] on div "In Room Select room Select room Clone Room 104 Clone Room 105 Clone Tent 101 Cl…" at bounding box center [197, 56] width 343 height 11
click at [341, 62] on form "In Room Select room Select room Clone Room 104 Clone Room 105 Clone Tent 101 Cl…" at bounding box center [197, 138] width 332 height 175
click at [314, 53] on span "Select room" at bounding box center [222, 57] width 208 height 10
drag, startPoint x: 160, startPoint y: 78, endPoint x: 146, endPoint y: 76, distance: 14.4
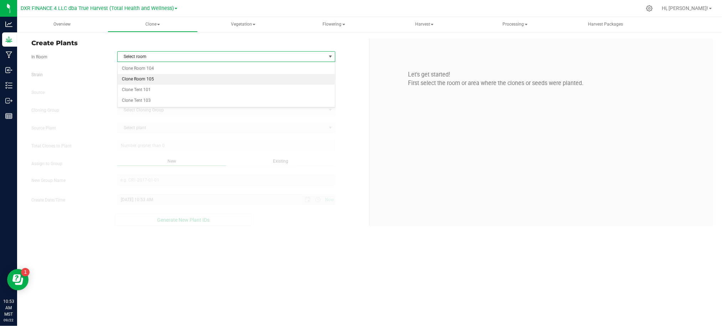
click at [158, 78] on li "Clone Room 105" at bounding box center [226, 79] width 217 height 11
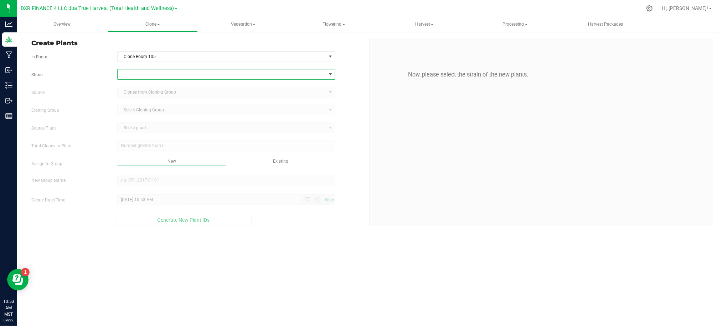
click at [145, 73] on span at bounding box center [222, 74] width 208 height 10
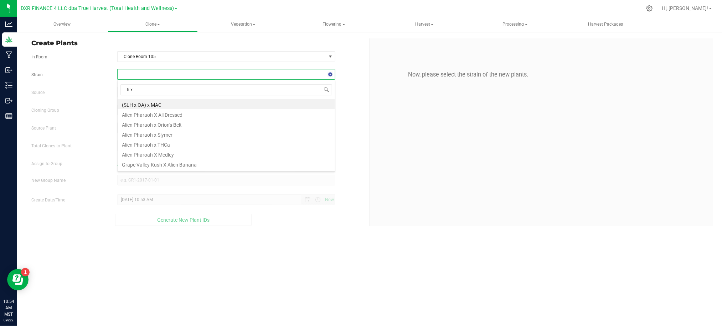
type input "h x o"
click at [140, 103] on li "(SLH x OA) x MAC" at bounding box center [226, 104] width 217 height 10
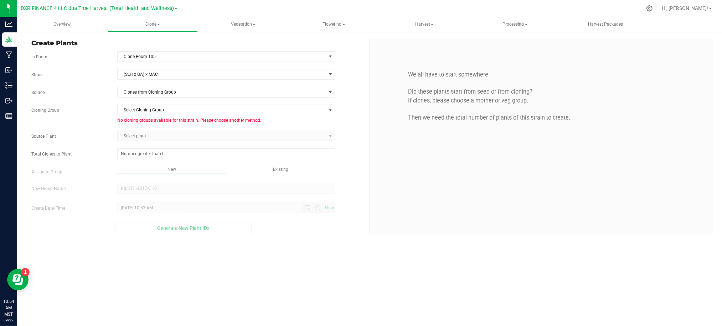
click at [152, 84] on div "Strain (SLH x OA) x MAC Source Clones from Cloning Group Cloning Group Select C…" at bounding box center [197, 151] width 332 height 165
drag, startPoint x: 152, startPoint y: 93, endPoint x: 157, endPoint y: 91, distance: 5.6
click at [153, 93] on span "Clones from Cloning Group" at bounding box center [222, 92] width 208 height 10
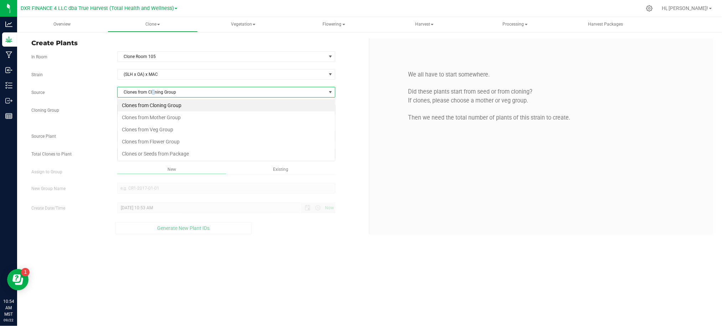
scroll to position [11, 218]
click at [145, 116] on li "Clones from Mother Group" at bounding box center [226, 118] width 217 height 12
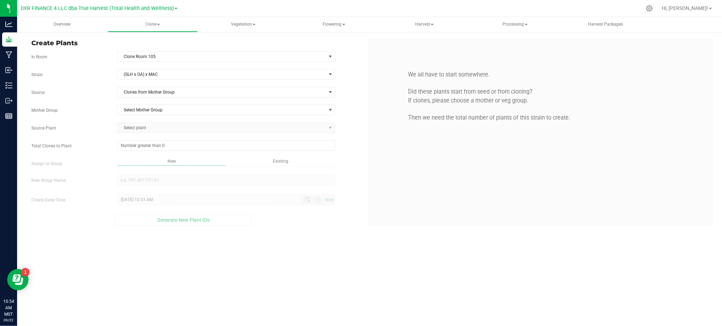
click at [100, 98] on div "Strain (SLH x OA) x MAC Source Clones from Mother Group Mother Group Select Mot…" at bounding box center [197, 147] width 332 height 157
click at [139, 113] on span "Select Mother Group" at bounding box center [222, 110] width 208 height 10
click at [134, 125] on li "M-SMC-0041" at bounding box center [226, 122] width 217 height 11
drag, startPoint x: 92, startPoint y: 123, endPoint x: 96, endPoint y: 122, distance: 3.9
click at [94, 122] on div "Strain (SLH x OA) x MAC Source Clones from Mother Group Mother Group M-SMC-0041…" at bounding box center [197, 147] width 332 height 157
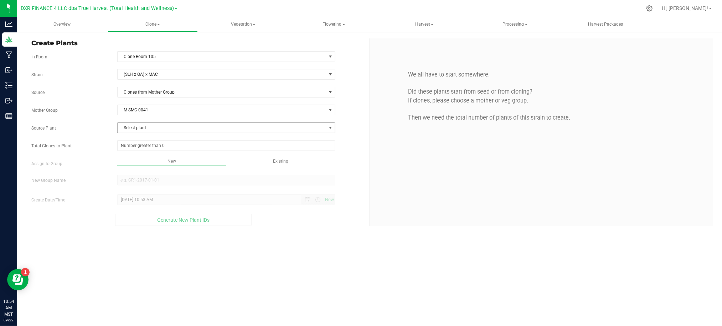
click at [189, 131] on span "Select plant" at bounding box center [222, 128] width 208 height 10
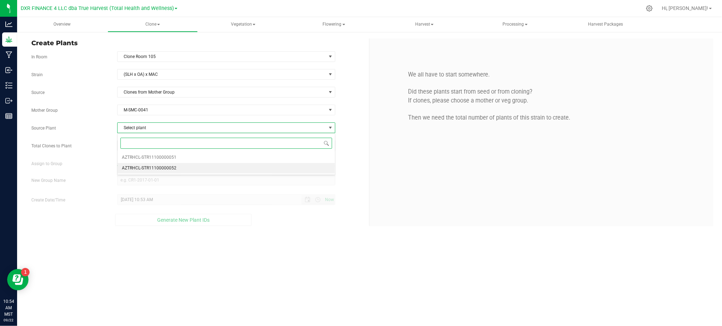
click at [147, 170] on span "AZTRHCL-STR11100000052" at bounding box center [149, 168] width 55 height 9
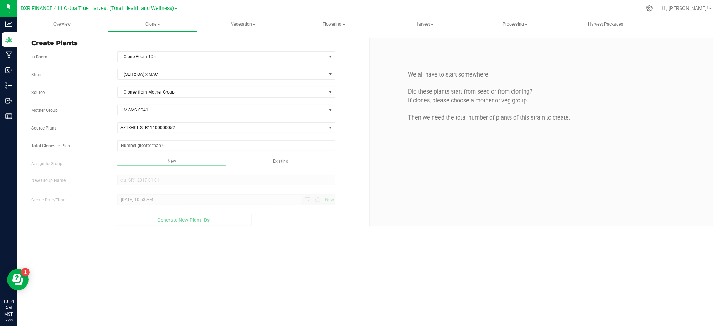
drag, startPoint x: 94, startPoint y: 144, endPoint x: 129, endPoint y: 139, distance: 35.0
click at [101, 143] on label "Total Clones to Plant" at bounding box center [69, 146] width 86 height 6
click at [0, 0] on input "Total Clones to Plant" at bounding box center [0, 0] width 0 height 0
click at [163, 141] on span at bounding box center [226, 145] width 218 height 11
type input "6"
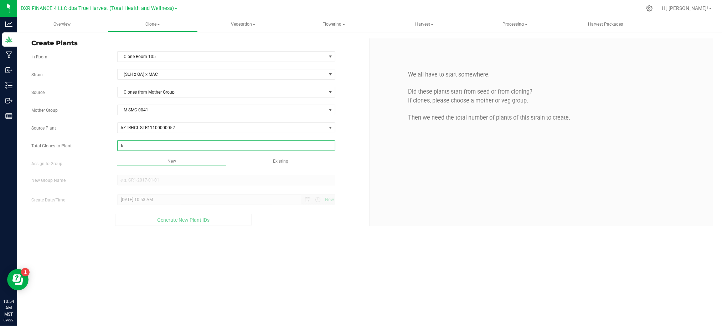
type input "6"
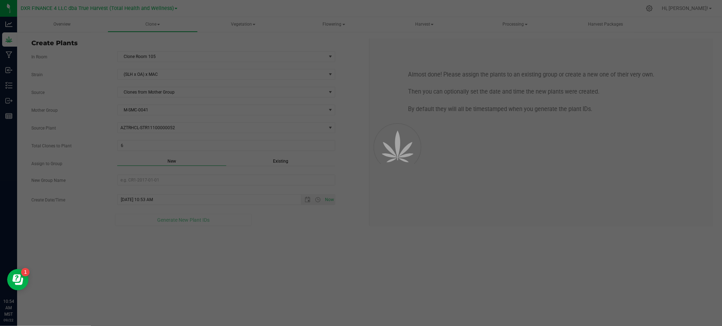
click at [253, 257] on div "Overview Clone Create plants Cloning groups Cloning plants Apply to plants Vege…" at bounding box center [369, 171] width 705 height 309
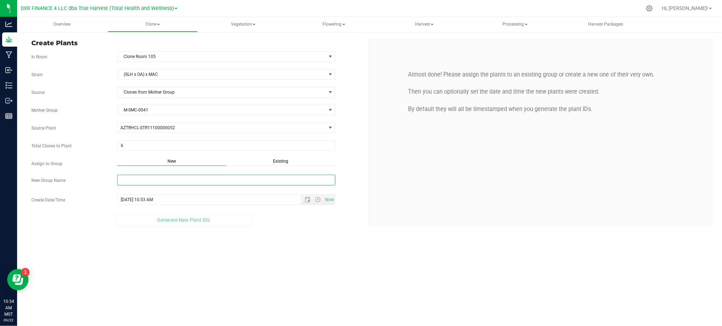
drag, startPoint x: 216, startPoint y: 180, endPoint x: 206, endPoint y: 183, distance: 10.0
click at [213, 183] on input "New Group Name" at bounding box center [226, 180] width 218 height 11
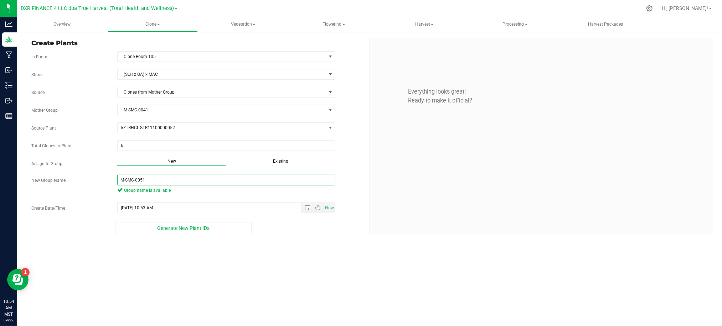
type input "M-SMC-0051"
click at [299, 257] on div "Overview Clone Create plants Cloning groups Cloning plants Apply to plants Vege…" at bounding box center [369, 171] width 705 height 309
drag, startPoint x: 298, startPoint y: 238, endPoint x: 307, endPoint y: 221, distance: 19.3
click at [299, 238] on div "Create Plants In Room Clone Room 105 Select room Clone Room 104 Clone Room 105 …" at bounding box center [369, 136] width 705 height 211
click at [307, 207] on span "Open the date view" at bounding box center [308, 208] width 6 height 6
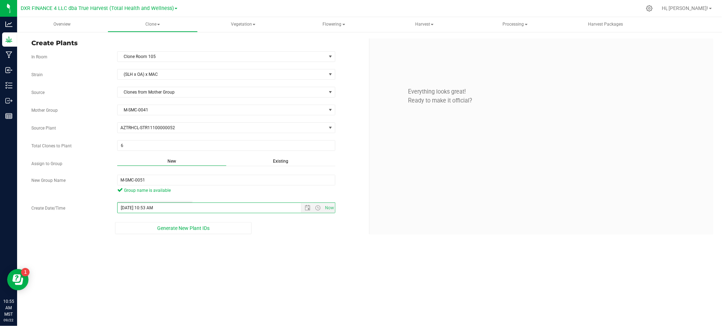
click at [296, 244] on div "Overview Clone Create plants Cloning groups Cloning plants Apply to plants Vege…" at bounding box center [369, 171] width 705 height 309
click at [304, 208] on span "Open the date view" at bounding box center [308, 208] width 12 height 6
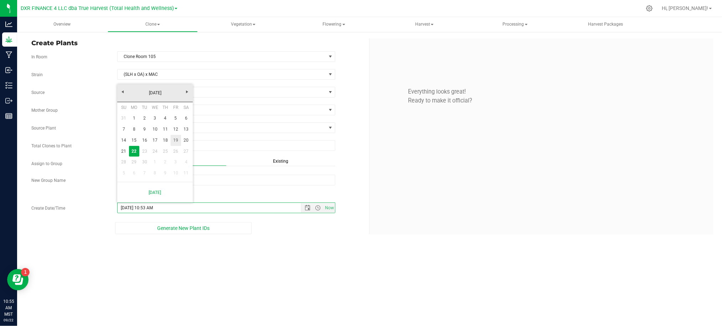
drag, startPoint x: 176, startPoint y: 139, endPoint x: 186, endPoint y: 149, distance: 14.4
click at [176, 139] on link "19" at bounding box center [176, 140] width 10 height 11
type input "9/19/2025 10:53 AM"
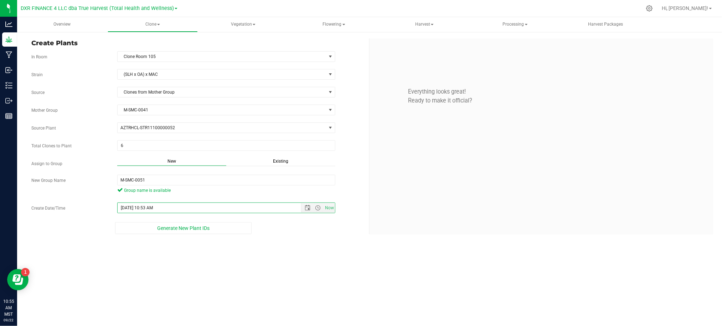
click at [280, 289] on div "Overview Clone Create plants Cloning groups Cloning plants Apply to plants Vege…" at bounding box center [369, 171] width 705 height 309
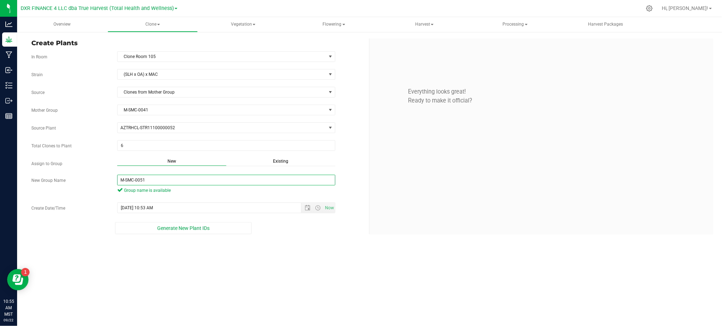
drag, startPoint x: 167, startPoint y: 184, endPoint x: 167, endPoint y: 178, distance: 6.1
click at [167, 182] on input "M-SMC-0051" at bounding box center [226, 180] width 218 height 11
type input "M-SMC-0052"
drag, startPoint x: 250, startPoint y: 269, endPoint x: 253, endPoint y: 264, distance: 5.6
click at [250, 269] on div "Overview Clone Create plants Cloning groups Cloning plants Apply to plants Vege…" at bounding box center [369, 171] width 705 height 309
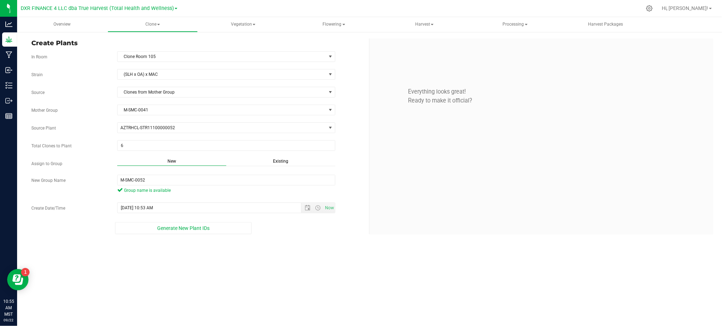
drag, startPoint x: 310, startPoint y: 261, endPoint x: 300, endPoint y: 248, distance: 16.1
click at [309, 259] on div "Overview Clone Create plants Cloning groups Cloning plants Apply to plants Vege…" at bounding box center [369, 171] width 705 height 309
click at [270, 271] on div "Overview Clone Create plants Cloning groups Cloning plants Apply to plants Vege…" at bounding box center [369, 171] width 705 height 309
drag, startPoint x: 291, startPoint y: 285, endPoint x: 295, endPoint y: 285, distance: 3.9
click at [295, 286] on div "Overview Clone Create plants Cloning groups Cloning plants Apply to plants Vege…" at bounding box center [369, 171] width 705 height 309
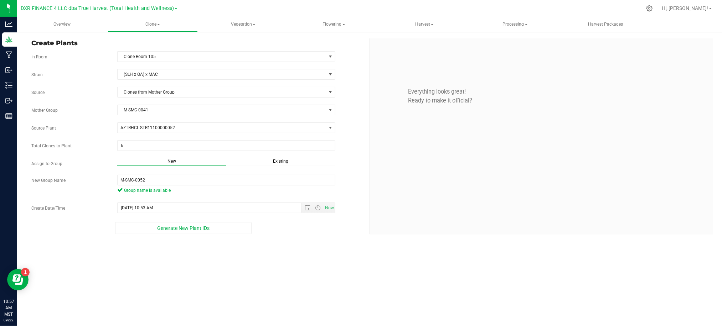
click at [272, 288] on div "Overview Clone Create plants Cloning groups Cloning plants Apply to plants Vege…" at bounding box center [369, 171] width 705 height 309
click at [280, 231] on div "Generate New Plant IDs" at bounding box center [183, 228] width 304 height 12
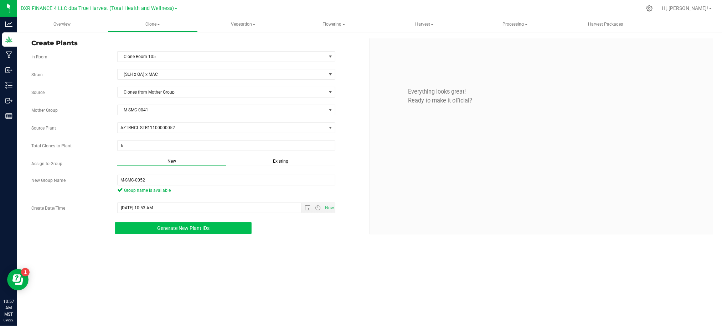
click at [163, 226] on span "Generate New Plant IDs" at bounding box center [183, 229] width 52 height 6
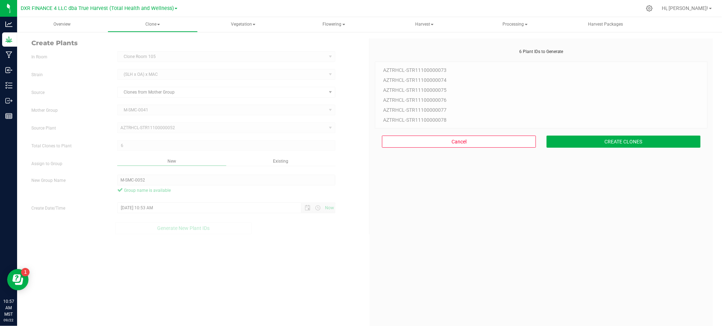
scroll to position [21, 0]
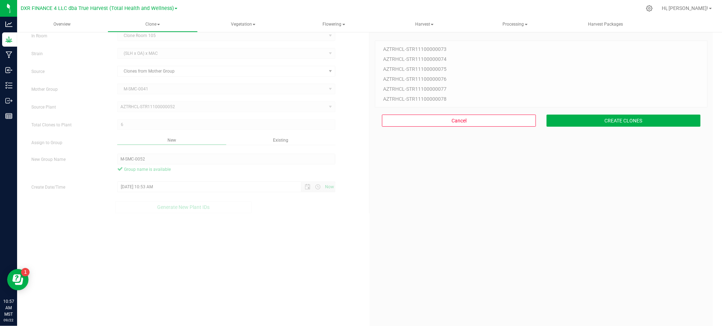
click at [552, 223] on div "6 Plant IDs to Generate AZTRHCL-STR11100000073 AZTRHCL-STR11100000074 AZTRHCL-S…" at bounding box center [541, 190] width 333 height 326
drag, startPoint x: 590, startPoint y: 113, endPoint x: 592, endPoint y: 120, distance: 6.9
click at [592, 116] on div "Cancel CREATE CLONES" at bounding box center [541, 121] width 333 height 26
drag, startPoint x: 588, startPoint y: 122, endPoint x: 592, endPoint y: 126, distance: 5.5
click at [589, 122] on button "CREATE CLONES" at bounding box center [624, 121] width 154 height 12
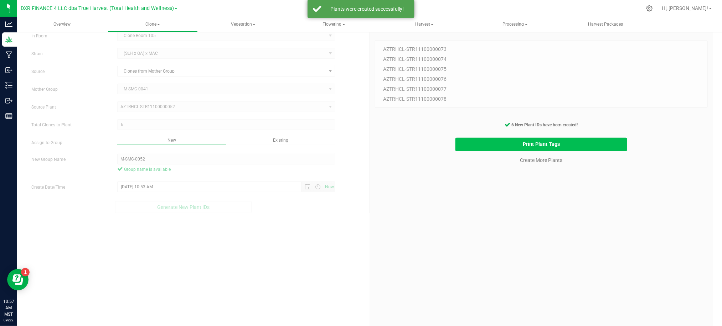
click at [551, 148] on button "Print Plant Tags" at bounding box center [541, 145] width 172 height 14
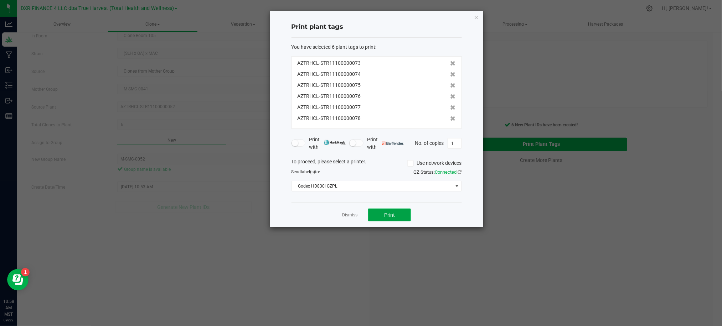
click at [408, 217] on button "Print" at bounding box center [389, 215] width 43 height 13
click at [356, 212] on app-cancel-button "Dismiss" at bounding box center [349, 215] width 15 height 7
drag, startPoint x: 354, startPoint y: 212, endPoint x: 363, endPoint y: 215, distance: 9.6
click at [353, 213] on link "Dismiss" at bounding box center [349, 215] width 15 height 6
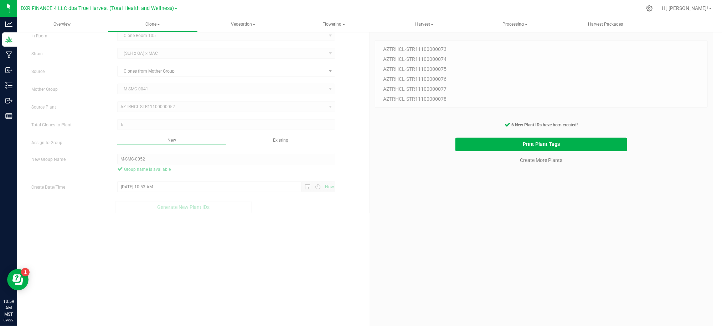
drag, startPoint x: 473, startPoint y: 249, endPoint x: 526, endPoint y: 208, distance: 66.9
click at [474, 248] on div "6 Plant IDs to Generate AZTRHCL-STR11100000073 AZTRHCL-STR11100000074 AZTRHCL-S…" at bounding box center [541, 190] width 333 height 326
click at [544, 159] on link "Create More Plants" at bounding box center [541, 160] width 42 height 7
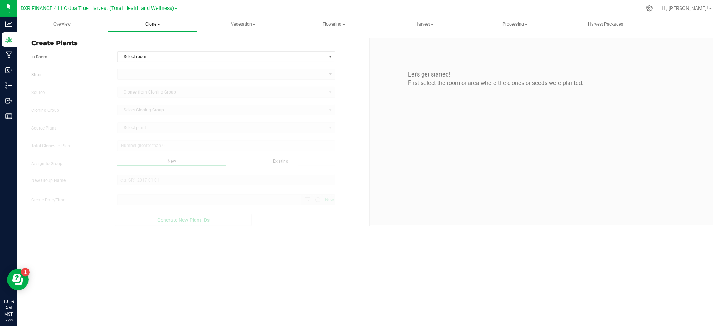
type input "9/22/2025 10:59 AM"
click at [170, 58] on span "Select room" at bounding box center [222, 57] width 208 height 10
click at [156, 69] on li "Clone Room 104" at bounding box center [226, 68] width 217 height 11
click at [83, 57] on label "In Room" at bounding box center [69, 57] width 86 height 6
drag, startPoint x: 146, startPoint y: 54, endPoint x: 156, endPoint y: 66, distance: 15.0
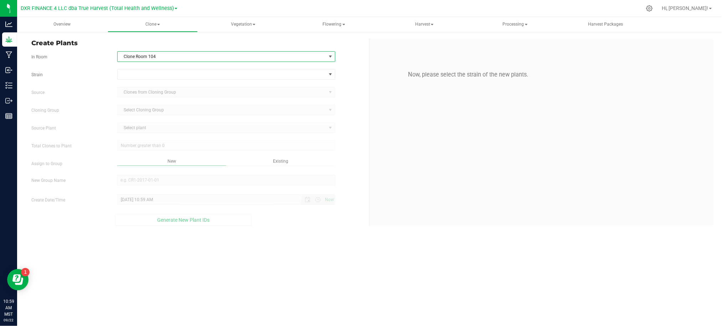
click at [149, 57] on span "Clone Room 104" at bounding box center [222, 57] width 208 height 10
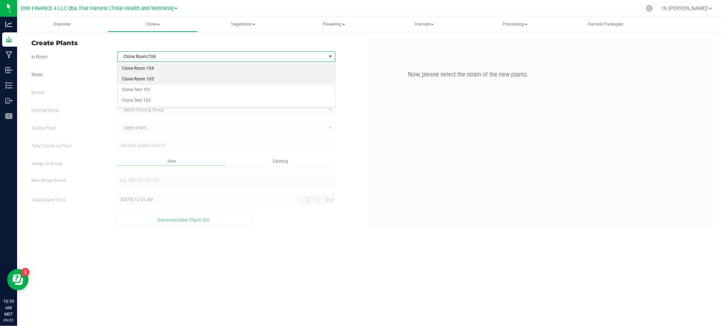
drag, startPoint x: 154, startPoint y: 78, endPoint x: 133, endPoint y: 77, distance: 21.4
click at [152, 78] on li "Clone Room 105" at bounding box center [226, 79] width 217 height 11
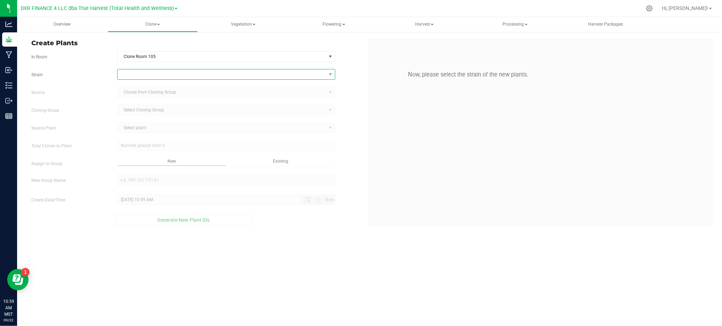
click at [135, 76] on span at bounding box center [222, 74] width 208 height 10
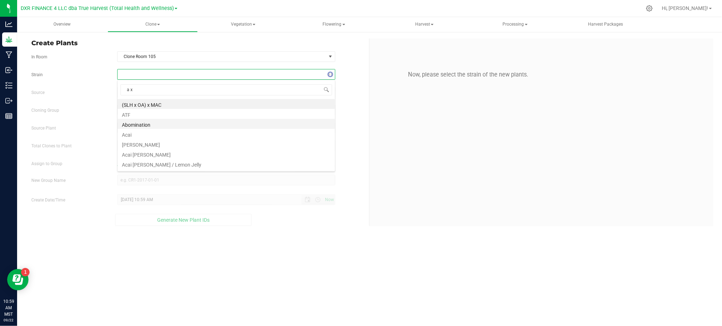
type input "a x m"
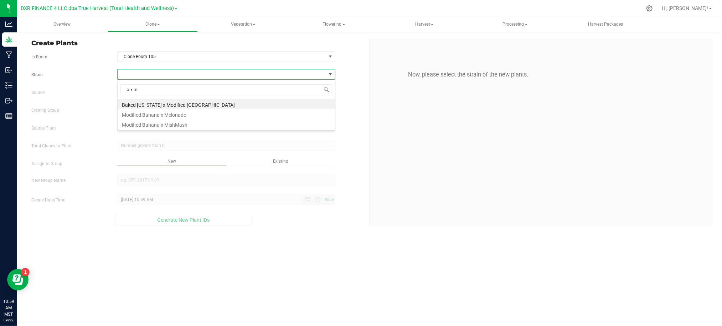
drag, startPoint x: 144, startPoint y: 90, endPoint x: 80, endPoint y: 86, distance: 63.9
click at [82, 85] on body "Analytics Grow Manufacturing Inbound Inventory Outbound Reports 10:59 AM MST 09…" at bounding box center [361, 163] width 722 height 326
click at [141, 93] on input "h x a" at bounding box center [226, 89] width 212 height 11
type input "h x o"
click at [149, 104] on li "(SLH x OA) x MAC" at bounding box center [226, 104] width 217 height 10
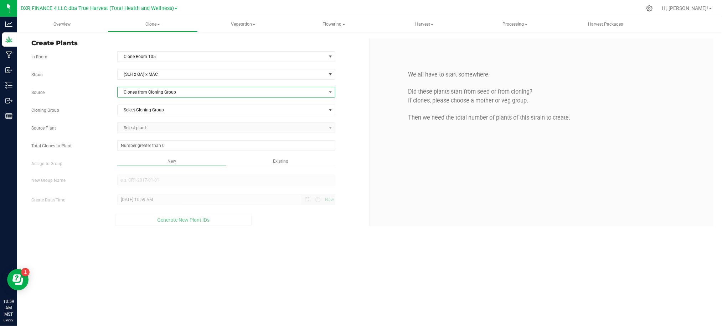
click at [147, 96] on span "Clones from Cloning Group" at bounding box center [222, 92] width 208 height 10
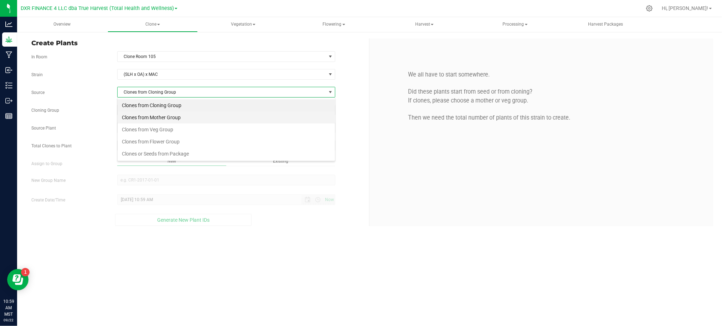
click at [156, 117] on li "Clones from Mother Group" at bounding box center [226, 118] width 217 height 12
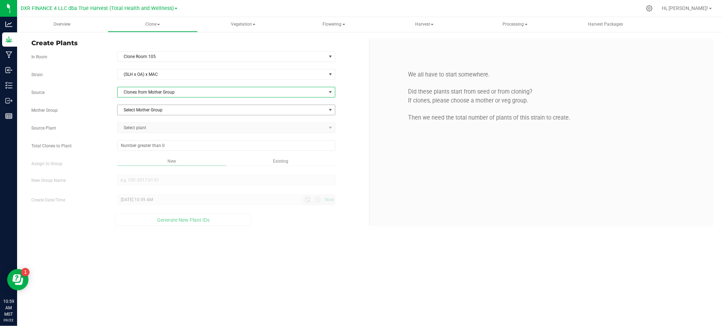
click at [141, 115] on span "Select Mother Group" at bounding box center [222, 110] width 208 height 10
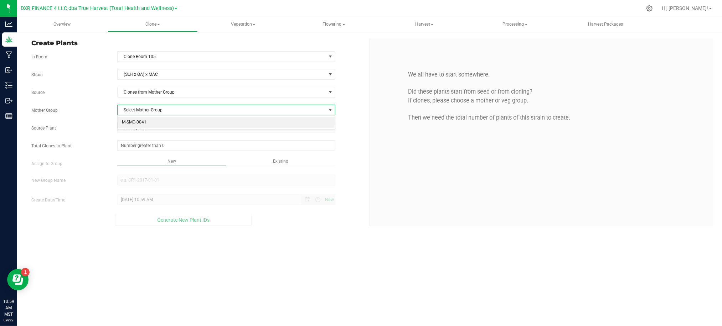
click at [148, 123] on li "M-SMC-0041" at bounding box center [226, 122] width 217 height 11
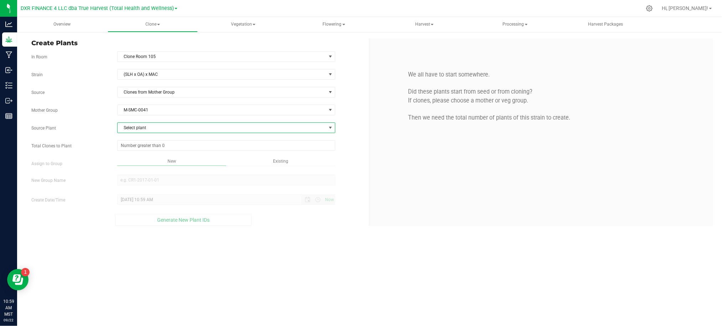
click at [158, 128] on span "Select plant" at bounding box center [222, 128] width 208 height 10
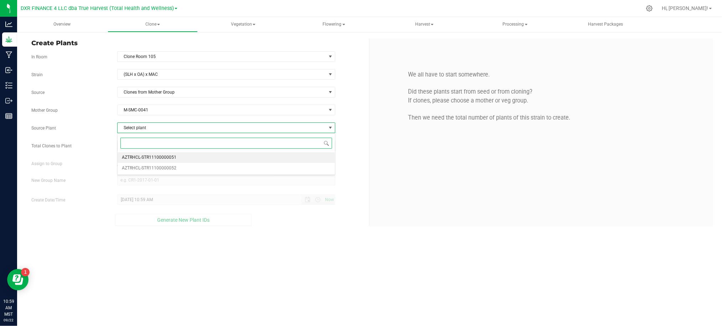
click at [164, 158] on span "AZTRHCL-STR11100000051" at bounding box center [149, 157] width 55 height 9
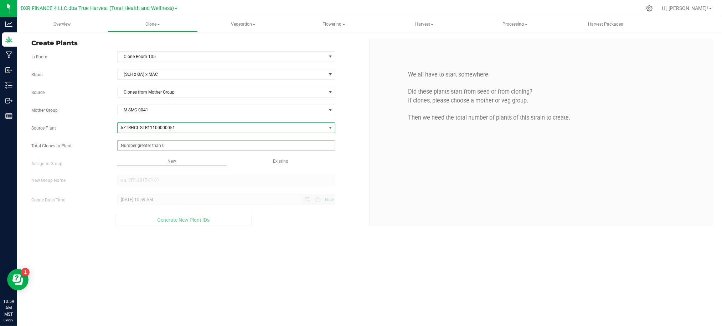
drag, startPoint x: 101, startPoint y: 139, endPoint x: 135, endPoint y: 145, distance: 34.6
click at [105, 139] on div "Strain (SLH x OA) x MAC Source Clones from Mother Group Mother Group M-SMC-0041…" at bounding box center [197, 147] width 332 height 157
click at [141, 146] on span at bounding box center [226, 145] width 218 height 11
type input "6"
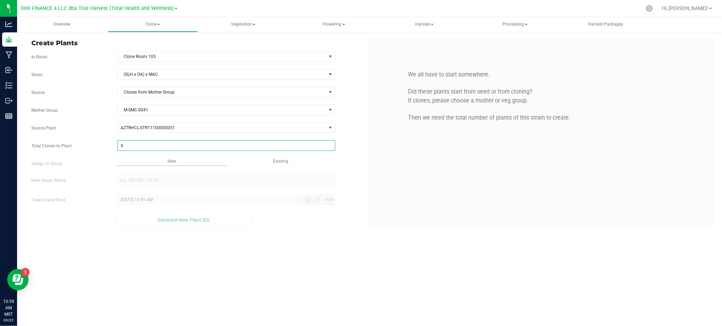
drag, startPoint x: 261, startPoint y: 239, endPoint x: 257, endPoint y: 210, distance: 29.9
click at [262, 234] on div "Overview Clone Create plants Cloning groups Cloning plants Apply to plants Vege…" at bounding box center [369, 171] width 705 height 309
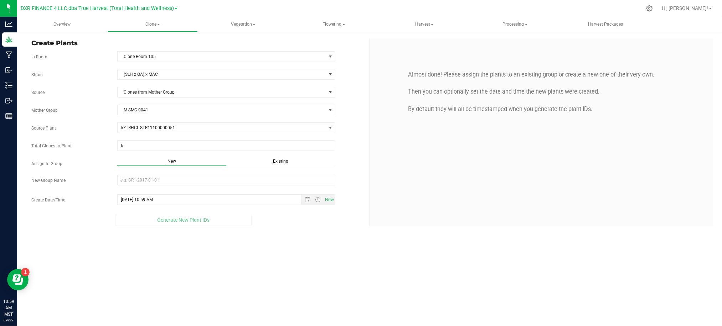
click at [281, 160] on span "Existing" at bounding box center [280, 161] width 15 height 5
click at [270, 186] on div "Strain (SLH x OA) x MAC Source Clones from Mother Group Mother Group M-SMC-0041…" at bounding box center [197, 146] width 332 height 155
click at [269, 181] on span "Select Plant Group" at bounding box center [222, 180] width 208 height 10
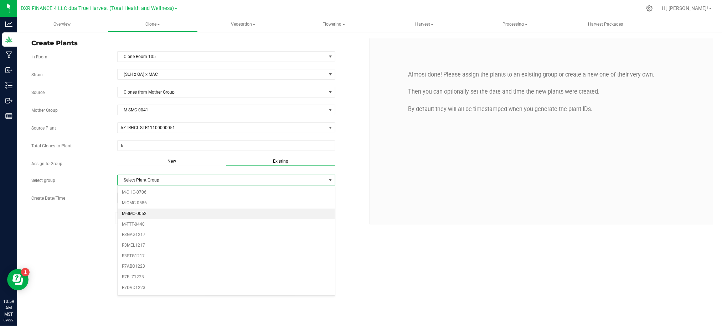
drag, startPoint x: 142, startPoint y: 215, endPoint x: 224, endPoint y: 221, distance: 82.2
click at [143, 215] on li "M-SMC-0052" at bounding box center [226, 214] width 217 height 11
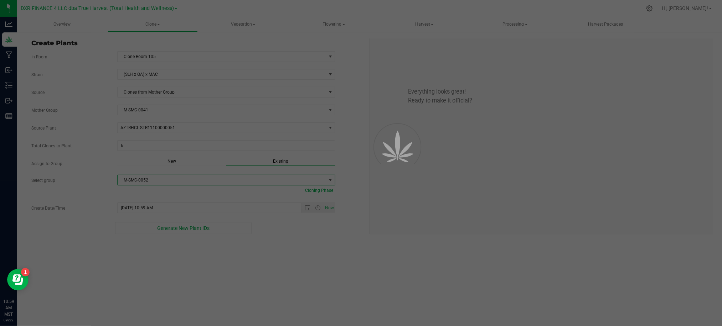
click at [304, 243] on div "Overview Clone Create plants Cloning groups Cloning plants Apply to plants Vege…" at bounding box center [369, 171] width 705 height 309
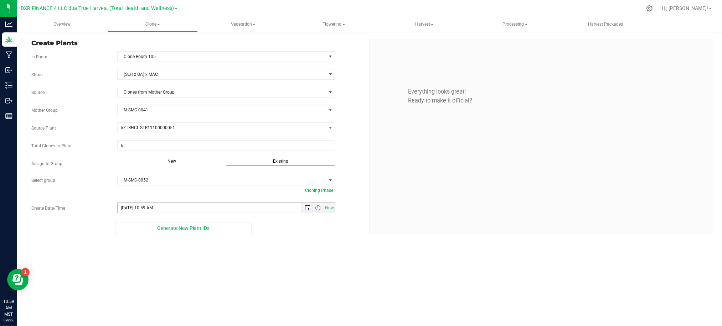
click at [306, 210] on span "Open the date view" at bounding box center [308, 208] width 6 height 6
click at [179, 141] on link "19" at bounding box center [176, 140] width 10 height 11
type input "9/19/2025 10:59 AM"
drag, startPoint x: 268, startPoint y: 256, endPoint x: 276, endPoint y: 238, distance: 19.5
click at [269, 256] on div "Overview Clone Create plants Cloning groups Cloning plants Apply to plants Vege…" at bounding box center [369, 171] width 705 height 309
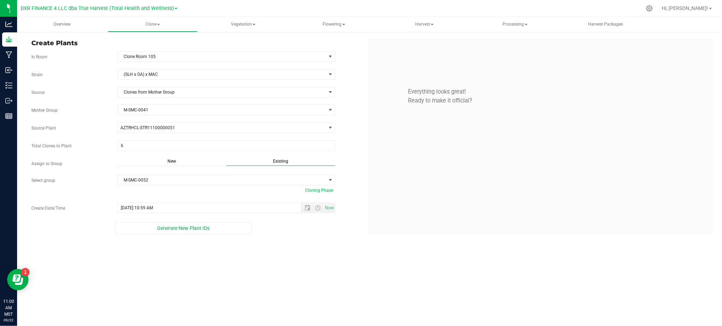
click at [253, 253] on div "Overview Clone Create plants Cloning groups Cloning plants Apply to plants Vege…" at bounding box center [369, 171] width 705 height 309
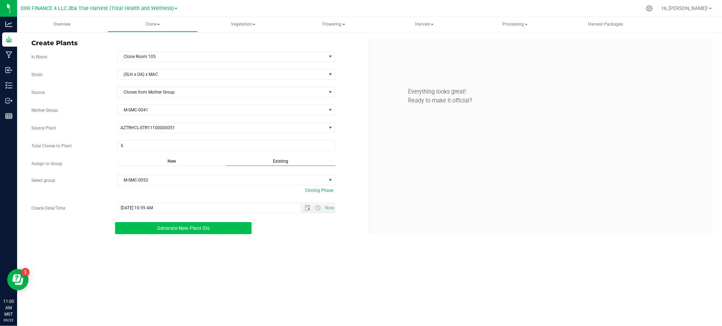
drag, startPoint x: 170, startPoint y: 230, endPoint x: 232, endPoint y: 227, distance: 61.7
click at [170, 231] on span "Generate New Plant IDs" at bounding box center [183, 229] width 52 height 6
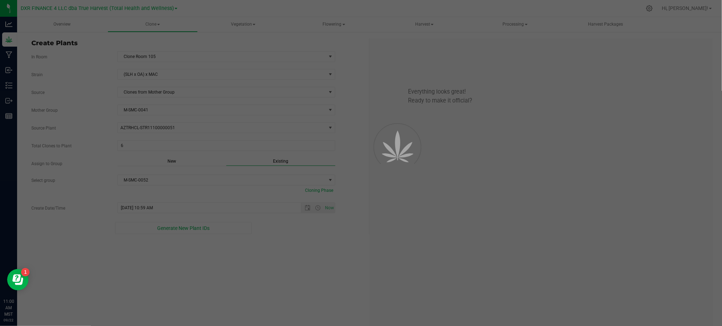
scroll to position [21, 0]
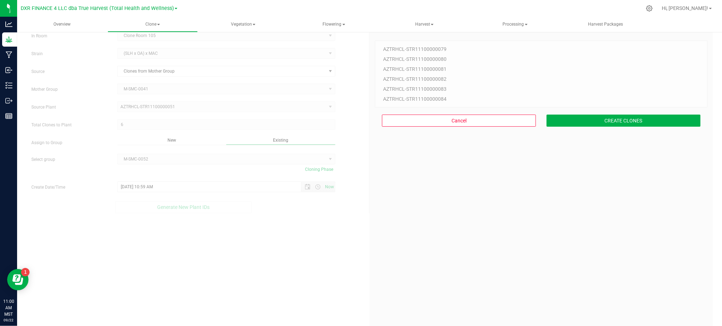
click at [590, 110] on div "Cancel CREATE CLONES" at bounding box center [541, 121] width 333 height 26
click at [590, 118] on button "CREATE CLONES" at bounding box center [624, 121] width 154 height 12
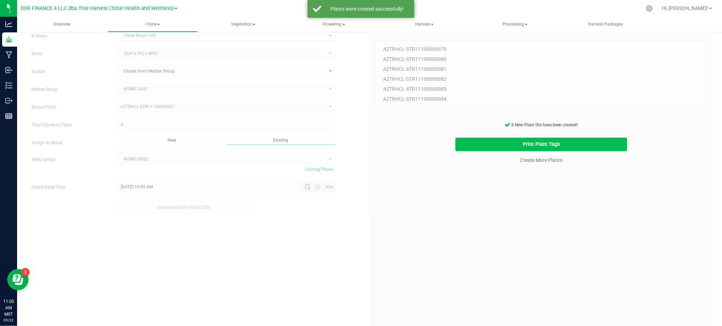
click at [483, 144] on button "Print Plant Tags" at bounding box center [541, 145] width 172 height 14
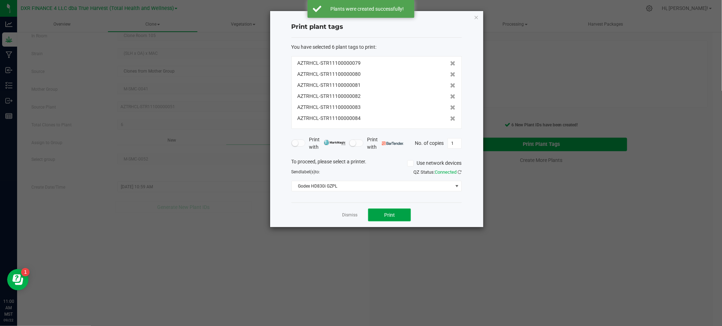
click at [387, 214] on span "Print" at bounding box center [389, 215] width 11 height 6
click at [323, 205] on div "Dismiss Print" at bounding box center [376, 215] width 170 height 25
click at [355, 216] on link "Dismiss" at bounding box center [349, 215] width 15 height 6
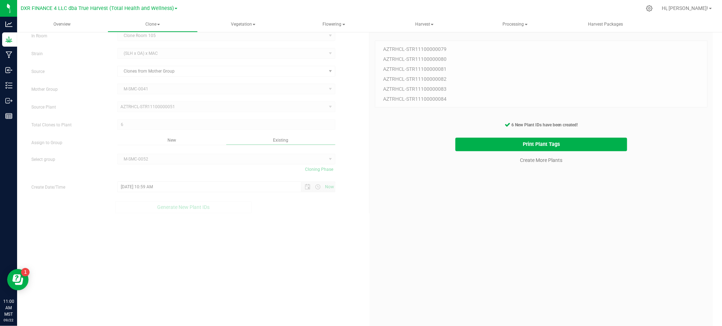
drag, startPoint x: 519, startPoint y: 260, endPoint x: 516, endPoint y: 250, distance: 10.7
click at [518, 257] on div "6 Plant IDs to Generate AZTRHCL-STR11100000079 AZTRHCL-STR11100000080 AZTRHCL-S…" at bounding box center [541, 190] width 333 height 326
drag, startPoint x: 544, startPoint y: 198, endPoint x: 540, endPoint y: 168, distance: 30.5
click at [546, 192] on div "6 Plant IDs to Generate AZTRHCL-STR11100000079 AZTRHCL-STR11100000080 AZTRHCL-S…" at bounding box center [541, 190] width 333 height 326
click at [536, 160] on link "Create More Plants" at bounding box center [541, 160] width 42 height 7
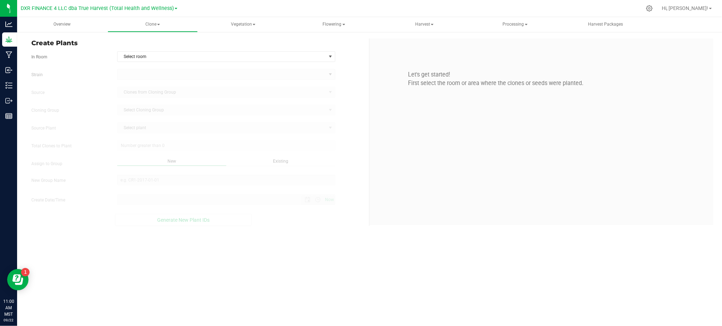
type input "9/22/2025 11:00 AM"
click at [297, 57] on span "Select room" at bounding box center [222, 57] width 208 height 10
click at [192, 75] on li "Clone Room 105" at bounding box center [226, 79] width 217 height 11
drag, startPoint x: 94, startPoint y: 71, endPoint x: 133, endPoint y: 78, distance: 39.4
click at [94, 71] on div "Strain" at bounding box center [197, 74] width 343 height 11
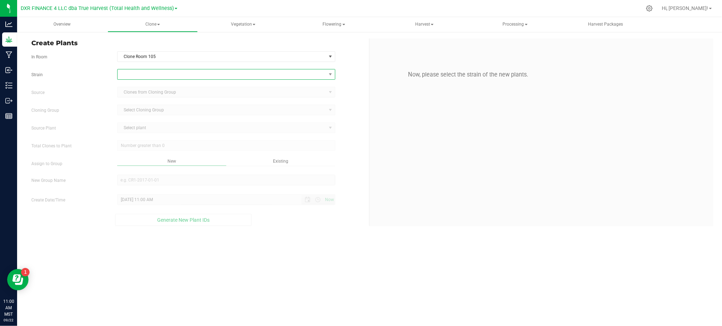
click at [135, 77] on span at bounding box center [222, 74] width 208 height 10
type input "rs"
click at [145, 125] on li "RS11" at bounding box center [226, 124] width 217 height 10
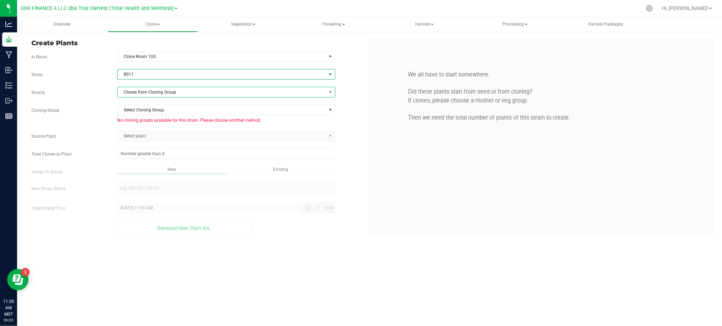
click at [159, 95] on span "Clones from Cloning Group" at bounding box center [222, 92] width 208 height 10
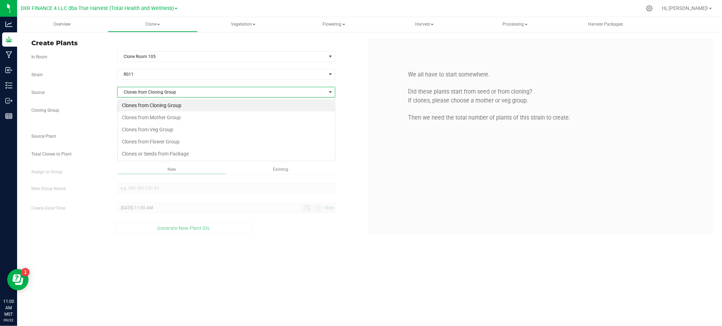
scroll to position [11, 218]
click at [164, 119] on li "Clones from Mother Group" at bounding box center [226, 118] width 217 height 12
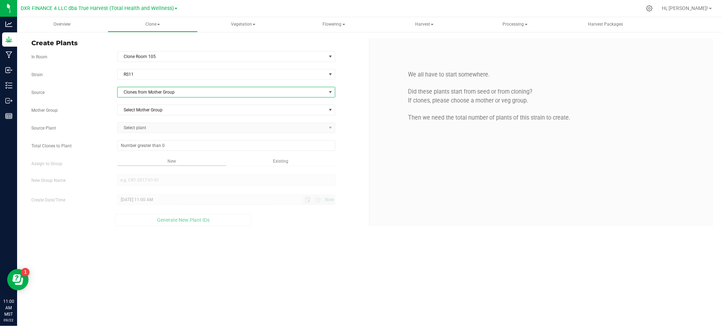
click at [108, 109] on label "Mother Group" at bounding box center [69, 110] width 86 height 6
click at [136, 110] on span "Select Mother Group" at bounding box center [222, 110] width 208 height 10
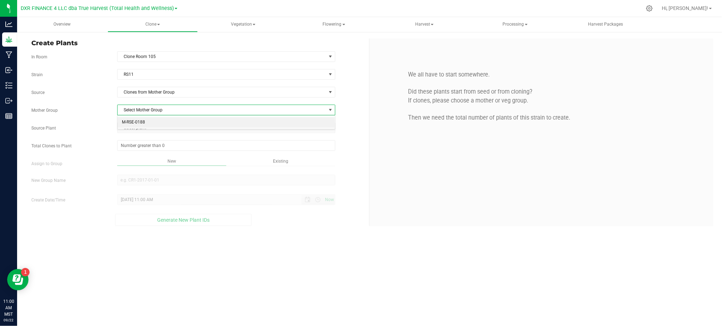
click at [135, 123] on li "M-RSE-0188" at bounding box center [226, 122] width 217 height 11
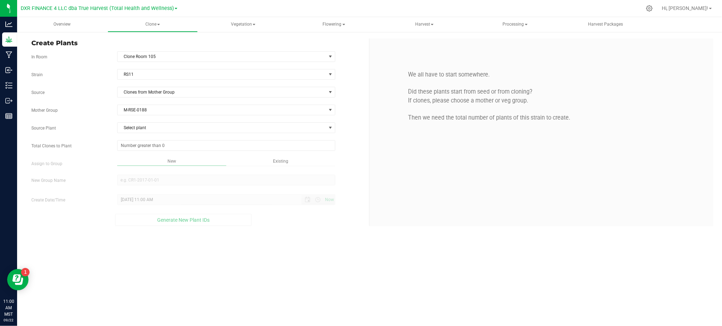
drag, startPoint x: 88, startPoint y: 122, endPoint x: 128, endPoint y: 122, distance: 40.3
click at [95, 122] on div "Strain RS11 Source Clones from Mother Group Mother Group M-RSE-0188 Select Moth…" at bounding box center [197, 147] width 332 height 157
click at [129, 122] on div "Strain RS11 Source Clones from Mother Group Mother Group M-RSE-0188 Select Moth…" at bounding box center [197, 147] width 332 height 157
click at [133, 128] on span "Select plant" at bounding box center [222, 128] width 208 height 10
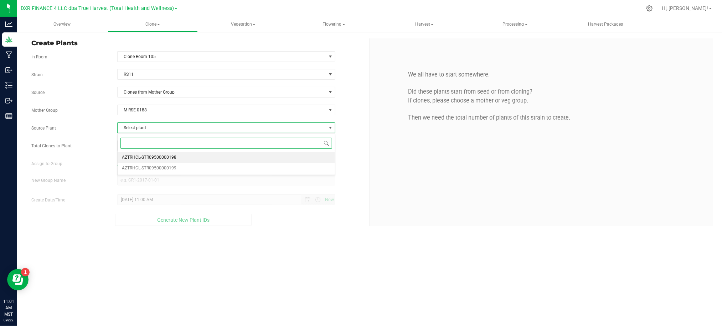
click at [131, 158] on span "AZTRHCL-STR09500000198" at bounding box center [149, 157] width 55 height 9
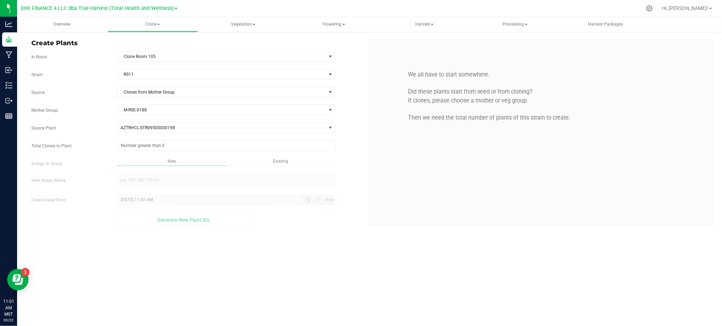
drag, startPoint x: 93, startPoint y: 149, endPoint x: 155, endPoint y: 153, distance: 61.8
click at [100, 149] on div "Total Clones to Plant" at bounding box center [197, 145] width 343 height 11
click at [159, 146] on span at bounding box center [226, 145] width 218 height 11
type input "7"
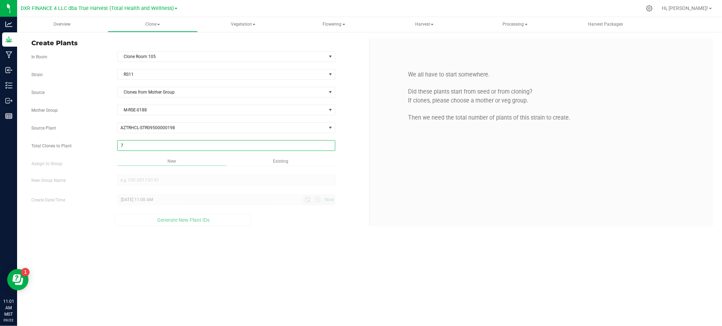
click at [105, 133] on div "Overview Clone Create plants Cloning groups Cloning plants Apply to plants Vege…" at bounding box center [369, 171] width 705 height 309
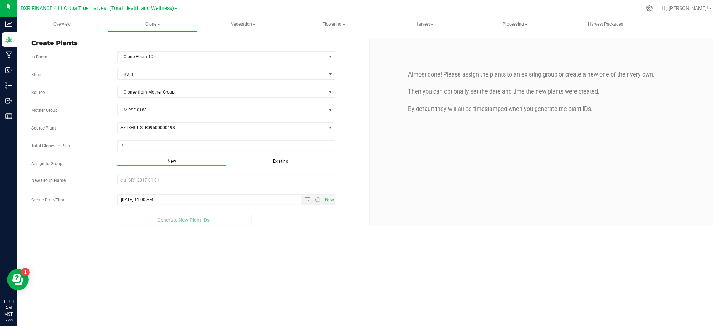
click at [161, 187] on div at bounding box center [226, 181] width 229 height 12
drag, startPoint x: 161, startPoint y: 181, endPoint x: 156, endPoint y: 178, distance: 5.9
click at [161, 181] on input "New Group Name" at bounding box center [226, 180] width 218 height 11
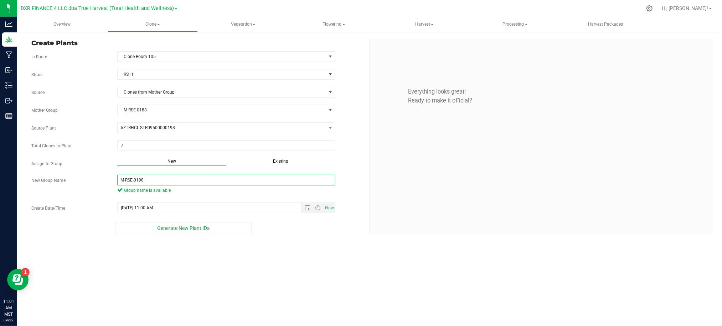
type input "M-RSE-0198"
click at [311, 231] on div "Generate New Plant IDs" at bounding box center [183, 228] width 304 height 12
click at [287, 231] on div "Generate New Plant IDs" at bounding box center [183, 228] width 304 height 12
drag, startPoint x: 314, startPoint y: 255, endPoint x: 314, endPoint y: 220, distance: 35.3
click at [314, 247] on div "Overview Clone Create plants Cloning groups Cloning plants Apply to plants Vege…" at bounding box center [369, 171] width 705 height 309
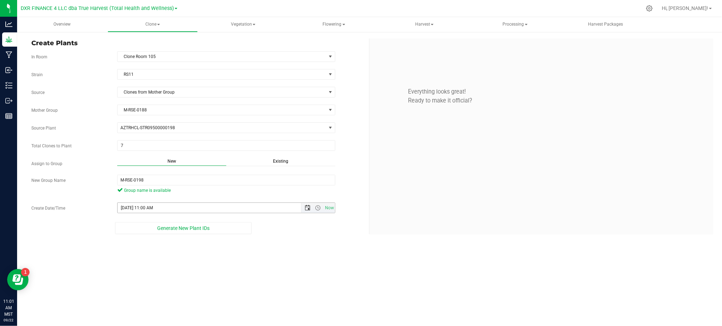
click at [307, 209] on span "Open the date view" at bounding box center [308, 208] width 6 height 6
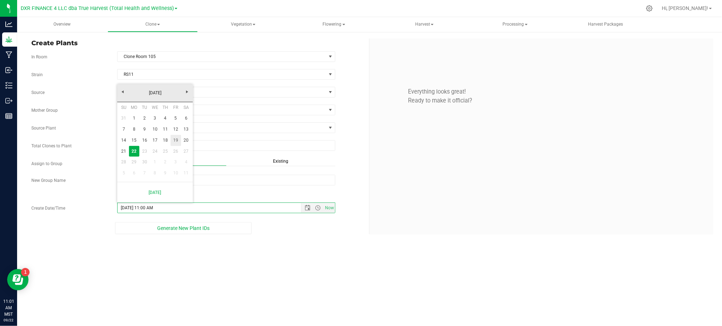
click at [179, 139] on link "19" at bounding box center [176, 140] width 10 height 11
type input "9/19/2025 11:00 AM"
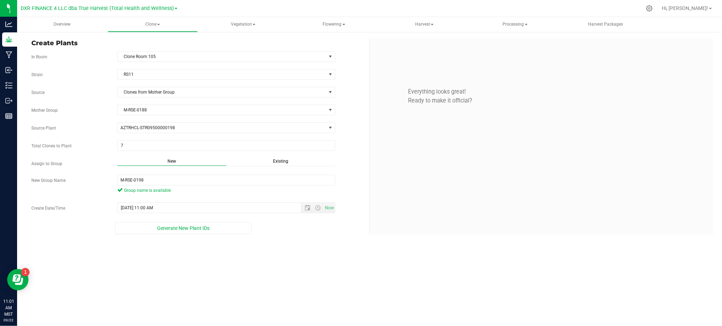
drag, startPoint x: 285, startPoint y: 264, endPoint x: 282, endPoint y: 259, distance: 6.9
click at [285, 264] on div "Overview Clone Create plants Cloning groups Cloning plants Apply to plants Vege…" at bounding box center [369, 171] width 705 height 309
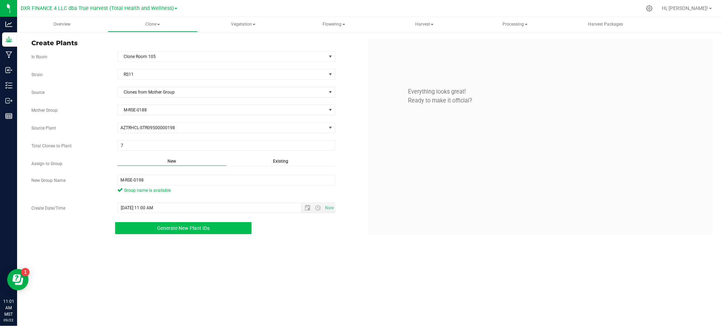
click at [185, 232] on button "Generate New Plant IDs" at bounding box center [183, 228] width 137 height 12
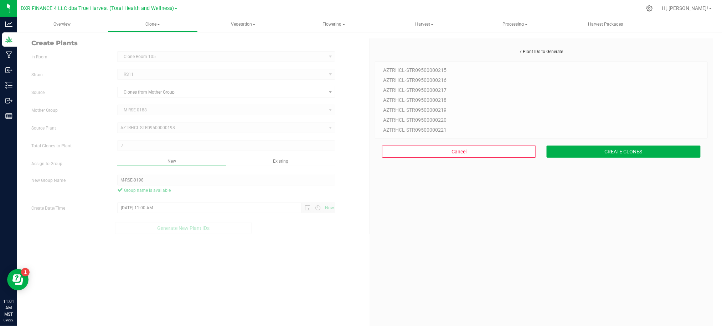
scroll to position [21, 0]
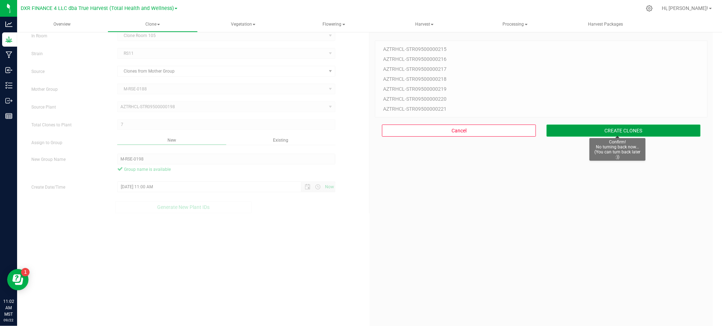
click at [592, 131] on button "CREATE CLONES" at bounding box center [624, 131] width 154 height 12
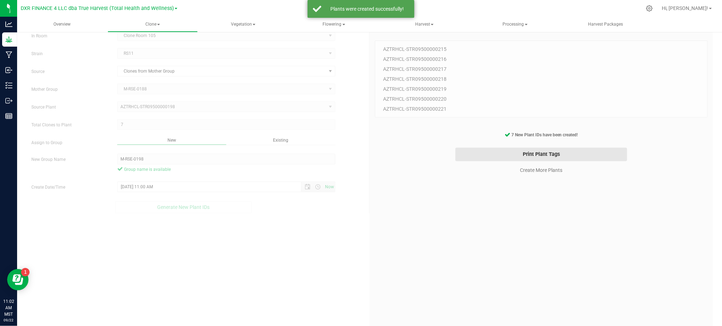
click at [534, 153] on button "Print Plant Tags" at bounding box center [541, 155] width 172 height 14
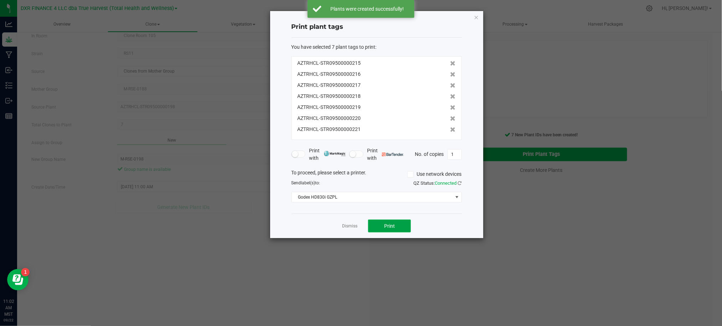
drag, startPoint x: 392, startPoint y: 224, endPoint x: 464, endPoint y: 222, distance: 72.0
click at [392, 225] on span "Print" at bounding box center [389, 226] width 11 height 6
drag, startPoint x: 306, startPoint y: 226, endPoint x: 324, endPoint y: 226, distance: 18.2
click at [306, 226] on div "Dismiss Print" at bounding box center [376, 226] width 170 height 25
click at [355, 229] on link "Dismiss" at bounding box center [349, 226] width 15 height 6
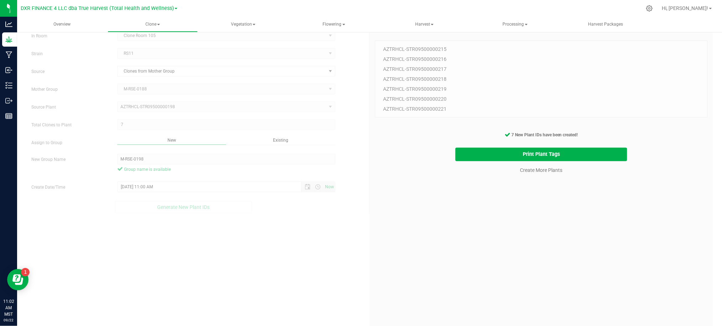
click at [455, 237] on div "7 Plant IDs to Generate AZTRHCL-STR09500000215 AZTRHCL-STR09500000216 AZTRHCL-S…" at bounding box center [541, 190] width 333 height 326
click at [542, 170] on link "Create More Plants" at bounding box center [541, 170] width 42 height 7
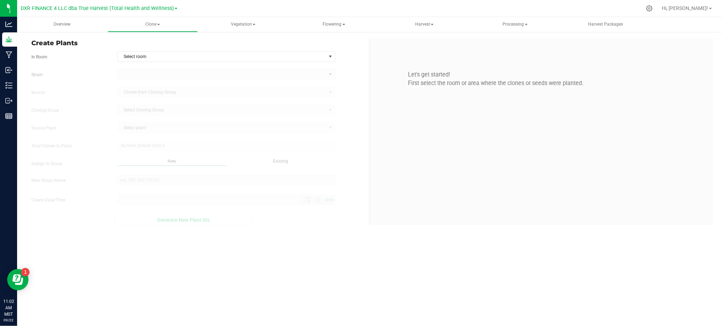
type input "9/22/2025 11:02 AM"
drag, startPoint x: 381, startPoint y: 284, endPoint x: 266, endPoint y: 130, distance: 191.7
click at [374, 271] on div "Overview Clone Create plants Cloning groups Cloning plants Apply to plants Vege…" at bounding box center [369, 171] width 705 height 309
click at [255, 57] on span "Select room" at bounding box center [222, 57] width 208 height 10
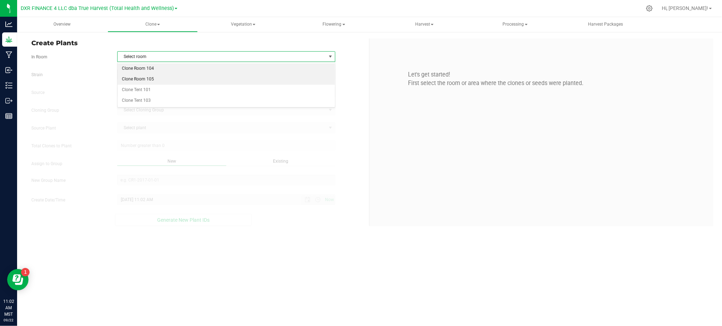
click at [181, 80] on li "Clone Room 105" at bounding box center [226, 79] width 217 height 11
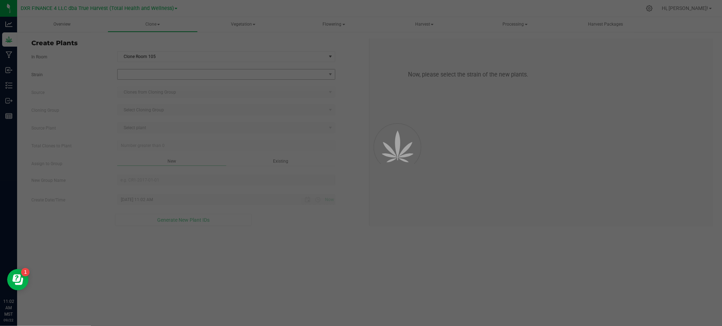
drag, startPoint x: 94, startPoint y: 71, endPoint x: 168, endPoint y: 77, distance: 74.3
click at [105, 71] on div at bounding box center [361, 163] width 722 height 326
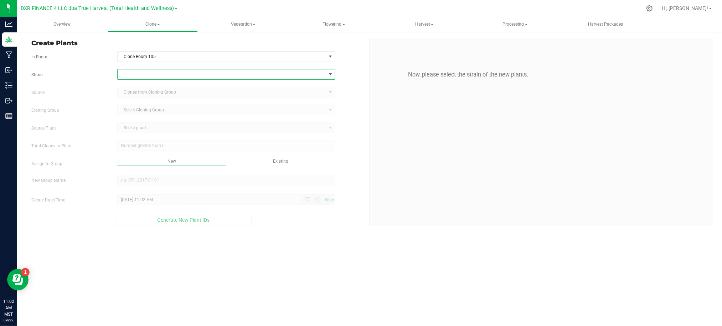
click at [168, 77] on span at bounding box center [222, 74] width 208 height 10
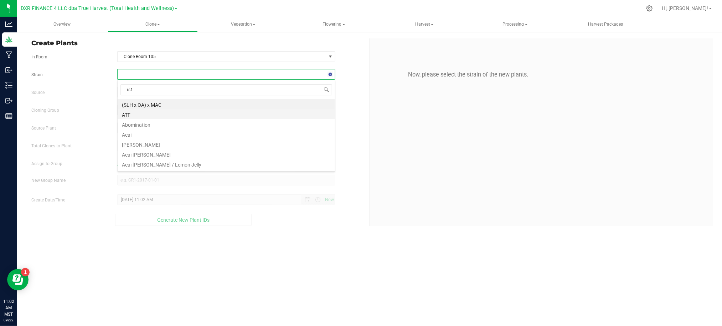
type input "rs11"
drag, startPoint x: 134, startPoint y: 122, endPoint x: 134, endPoint y: 99, distance: 23.5
click at [134, 99] on ul "RS11 RS11 / Pink Guava RS11 X SLYMER" at bounding box center [226, 99] width 217 height 0
click at [133, 103] on li "RS11" at bounding box center [226, 104] width 217 height 10
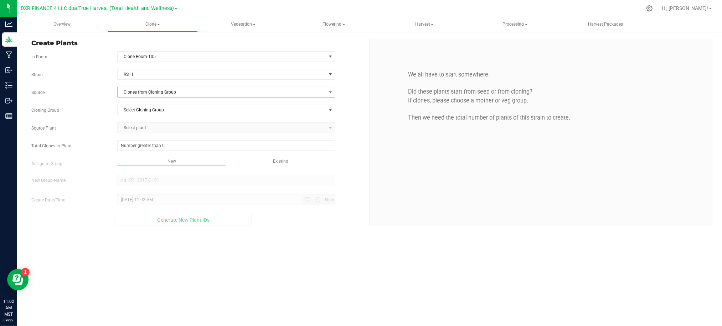
drag, startPoint x: 111, startPoint y: 94, endPoint x: 153, endPoint y: 96, distance: 42.5
click at [112, 94] on div "Source Clones from Cloning Group" at bounding box center [197, 92] width 343 height 11
click at [153, 97] on span "Clones from Cloning Group" at bounding box center [222, 92] width 208 height 10
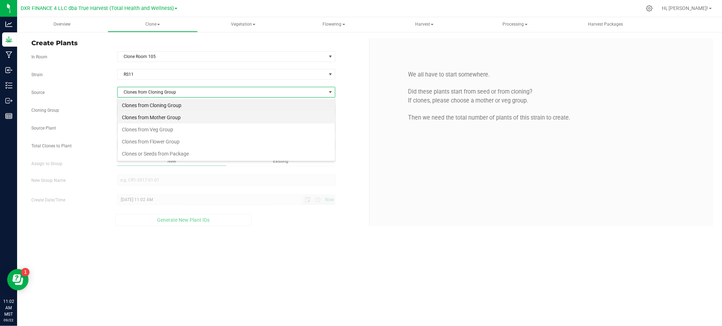
click at [162, 120] on li "Clones from Mother Group" at bounding box center [226, 118] width 217 height 12
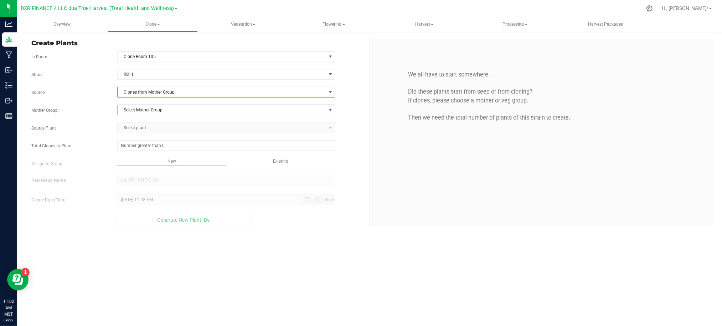
drag, startPoint x: 93, startPoint y: 104, endPoint x: 144, endPoint y: 108, distance: 51.1
click at [97, 104] on div "Strain RS11 Source Clones from Mother Group Mother Group Select Mother Group Se…" at bounding box center [197, 147] width 332 height 157
click at [177, 117] on div "Strain RS11 Source Clones from Mother Group Mother Group Select Mother Group Se…" at bounding box center [197, 147] width 332 height 157
click at [174, 111] on span "Select Mother Group" at bounding box center [222, 110] width 208 height 10
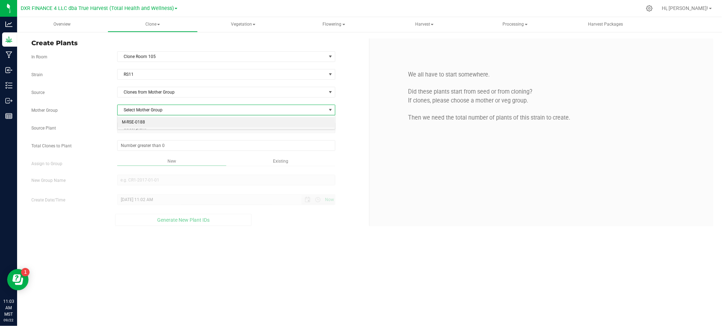
drag, startPoint x: 150, startPoint y: 122, endPoint x: 140, endPoint y: 117, distance: 10.5
click at [148, 120] on li "M-RSE-0188" at bounding box center [226, 122] width 217 height 11
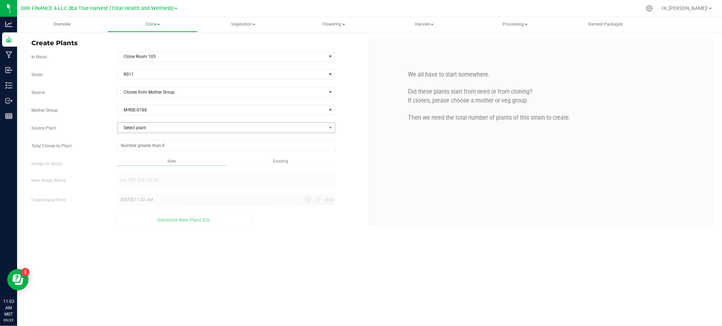
drag, startPoint x: 105, startPoint y: 116, endPoint x: 135, endPoint y: 130, distance: 33.3
click at [106, 117] on div "Strain RS11 Source Clones from Mother Group Mother Group M-RSE-0188 Select Moth…" at bounding box center [197, 147] width 332 height 157
click at [136, 130] on span "Select plant" at bounding box center [222, 128] width 208 height 10
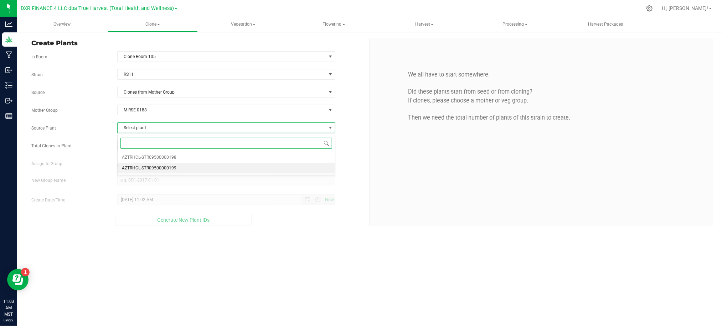
click at [145, 167] on span "AZTRHCL-STR09500000199" at bounding box center [149, 168] width 55 height 9
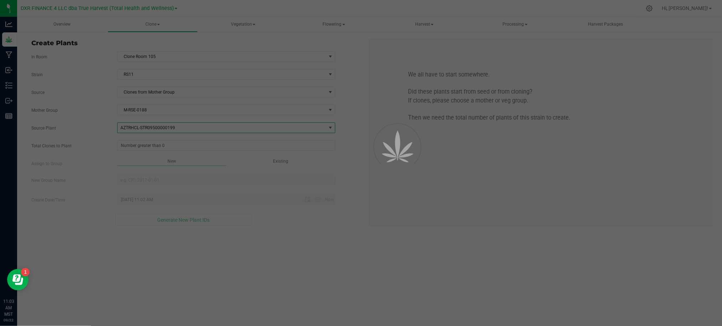
drag, startPoint x: 100, startPoint y: 139, endPoint x: 122, endPoint y: 139, distance: 22.1
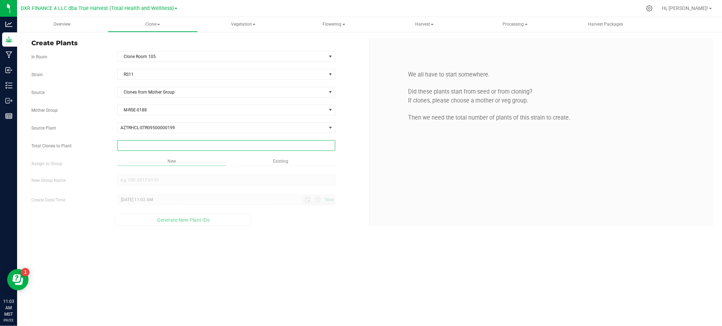
click at [153, 143] on span at bounding box center [226, 145] width 218 height 11
type input "6"
click at [303, 246] on div "Overview Clone Create plants Cloning groups Cloning plants Apply to plants Vege…" at bounding box center [369, 171] width 705 height 309
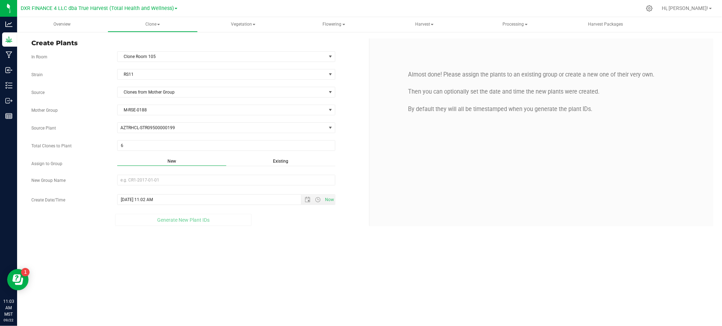
click at [282, 164] on span "Existing" at bounding box center [280, 161] width 15 height 5
click at [275, 183] on span "Select Plant Group" at bounding box center [222, 180] width 208 height 10
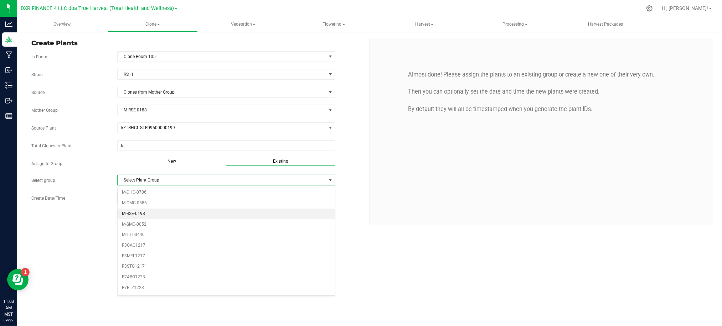
click at [149, 212] on li "M-RSE-0198" at bounding box center [226, 214] width 217 height 11
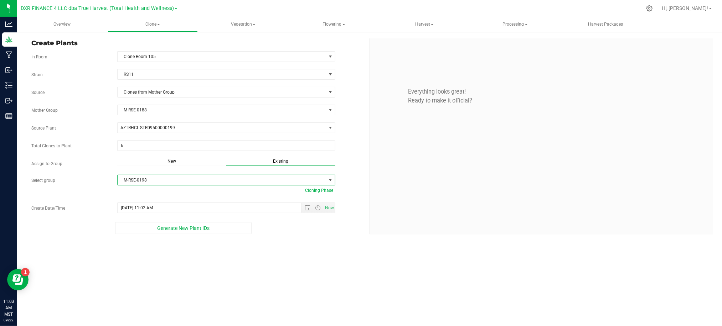
drag, startPoint x: 322, startPoint y: 295, endPoint x: 321, endPoint y: 233, distance: 61.7
click at [322, 288] on div "Overview Clone Create plants Cloning groups Cloning plants Apply to plants Vege…" at bounding box center [369, 171] width 705 height 309
click at [304, 208] on span "Open the date view" at bounding box center [308, 208] width 12 height 6
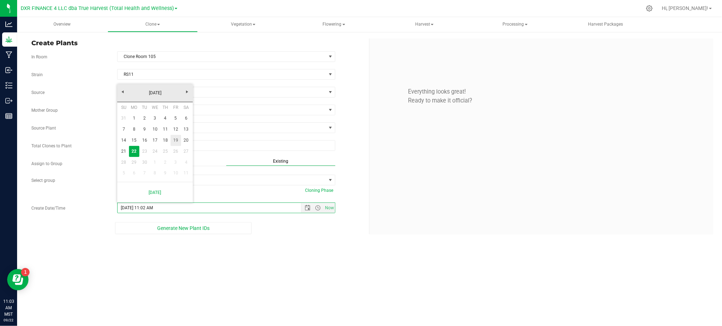
drag, startPoint x: 174, startPoint y: 140, endPoint x: 195, endPoint y: 162, distance: 30.5
click at [175, 140] on link "19" at bounding box center [176, 140] width 10 height 11
type input "9/19/2025 11:02 AM"
click at [300, 272] on div "Overview Clone Create plants Cloning groups Cloning plants Apply to plants Vege…" at bounding box center [369, 171] width 705 height 309
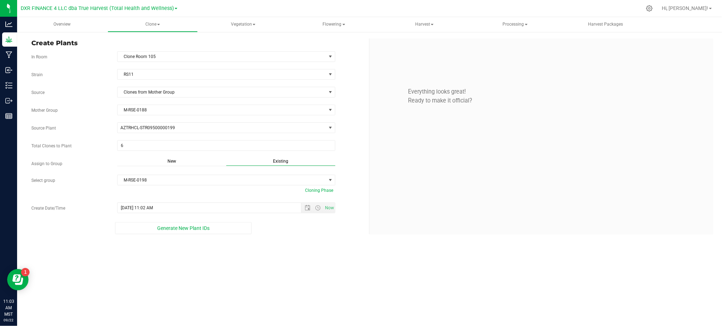
drag, startPoint x: 287, startPoint y: 259, endPoint x: 269, endPoint y: 251, distance: 20.3
click at [293, 256] on div "Overview Clone Create plants Cloning groups Cloning plants Apply to plants Vege…" at bounding box center [369, 171] width 705 height 309
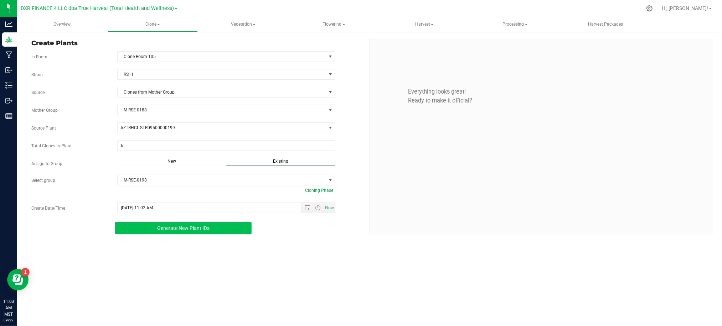
click at [190, 224] on button "Generate New Plant IDs" at bounding box center [183, 228] width 137 height 12
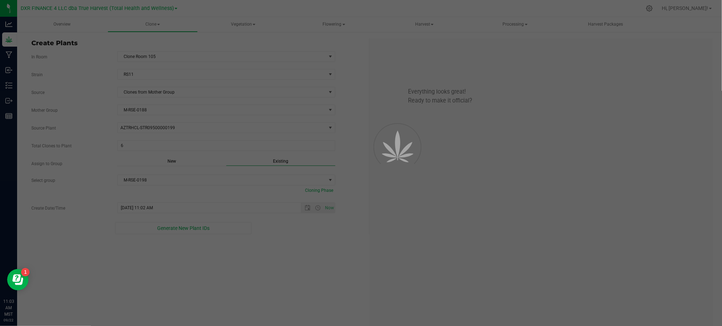
scroll to position [21, 0]
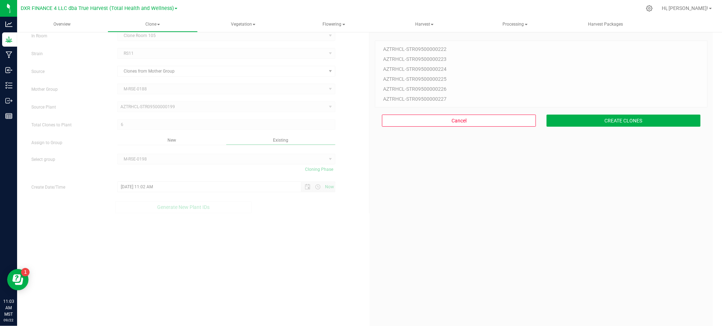
click at [598, 107] on div "AZTRHCL-STR09500000222 AZTRHCL-STR09500000223 AZTRHCL-STR09500000224 AZTRHCL-ST…" at bounding box center [541, 74] width 333 height 67
click at [594, 117] on button "CREATE CLONES" at bounding box center [624, 121] width 154 height 12
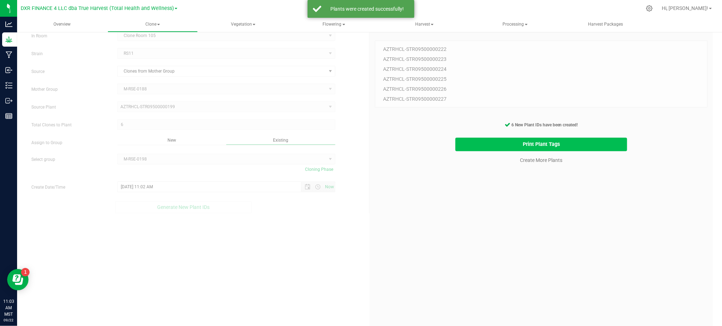
click at [462, 140] on button "Print Plant Tags" at bounding box center [541, 145] width 172 height 14
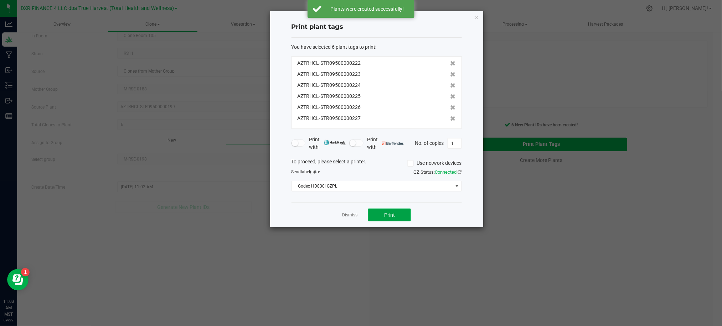
click at [396, 216] on button "Print" at bounding box center [389, 215] width 43 height 13
drag, startPoint x: 315, startPoint y: 228, endPoint x: 322, endPoint y: 217, distance: 13.0
click at [314, 228] on ngb-modal-window "Print plant tags You have selected 6 plant tags to print : AZTRHCL-STR095000002…" at bounding box center [363, 163] width 727 height 326
drag, startPoint x: 332, startPoint y: 210, endPoint x: 335, endPoint y: 214, distance: 5.1
click at [332, 211] on div "Dismiss Print" at bounding box center [376, 215] width 170 height 25
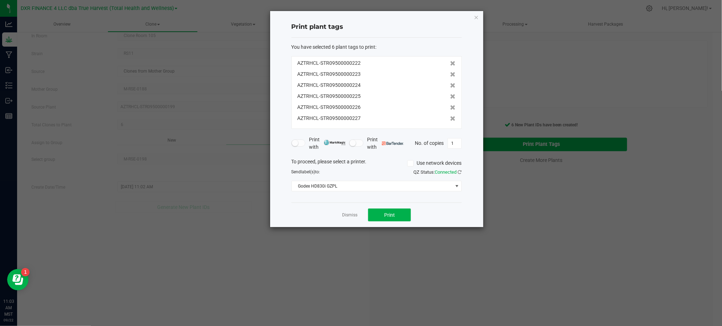
click at [345, 221] on div "Dismiss Print" at bounding box center [376, 215] width 170 height 25
click at [347, 213] on link "Dismiss" at bounding box center [349, 215] width 15 height 6
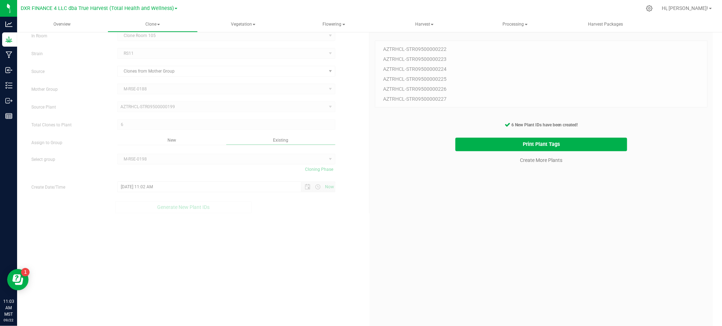
drag, startPoint x: 472, startPoint y: 242, endPoint x: 478, endPoint y: 227, distance: 16.3
click at [474, 239] on div "6 Plant IDs to Generate AZTRHCL-STR09500000222 AZTRHCL-STR09500000223 AZTRHCL-S…" at bounding box center [541, 190] width 333 height 326
click at [526, 161] on link "Create More Plants" at bounding box center [541, 160] width 42 height 7
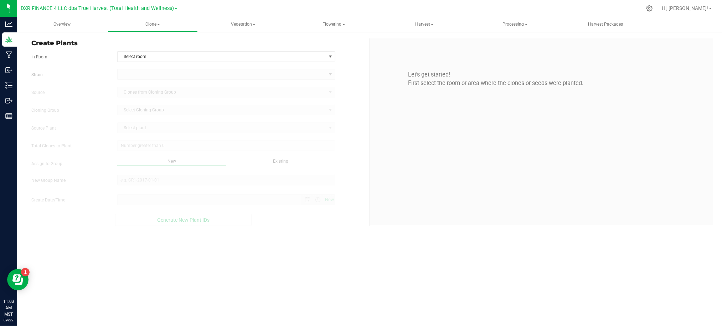
type input "9/22/2025 11:03 AM"
drag, startPoint x: 304, startPoint y: 258, endPoint x: 295, endPoint y: 131, distance: 127.5
click at [304, 257] on div "Overview Clone Create plants Cloning groups Cloning plants Apply to plants Vege…" at bounding box center [369, 171] width 705 height 309
click at [272, 64] on form "In Room Select room Select room Clone Room 104 Clone Room 105 Clone Tent 101 Cl…" at bounding box center [197, 138] width 332 height 175
click at [272, 61] on span "Select room" at bounding box center [222, 57] width 208 height 10
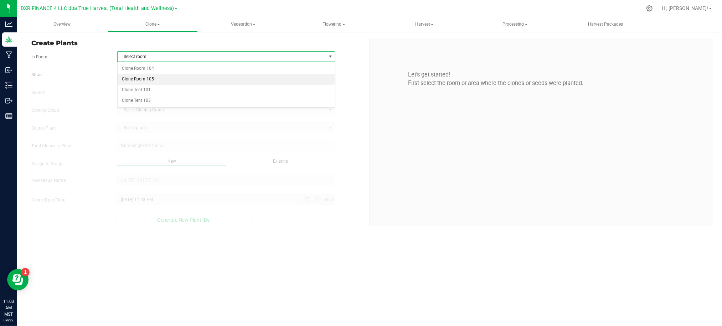
click at [187, 76] on li "Clone Room 105" at bounding box center [226, 79] width 217 height 11
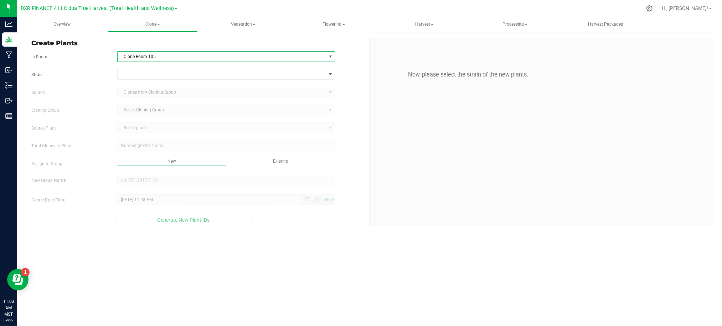
drag, startPoint x: 61, startPoint y: 76, endPoint x: 87, endPoint y: 80, distance: 26.0
click at [65, 76] on label "Strain" at bounding box center [69, 75] width 86 height 6
click at [161, 72] on span at bounding box center [222, 74] width 208 height 10
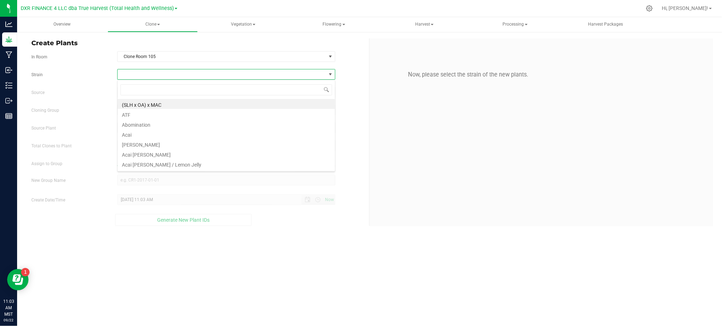
scroll to position [11, 218]
type input "gelato 41"
click at [130, 102] on li "Gelato 41" at bounding box center [226, 104] width 217 height 10
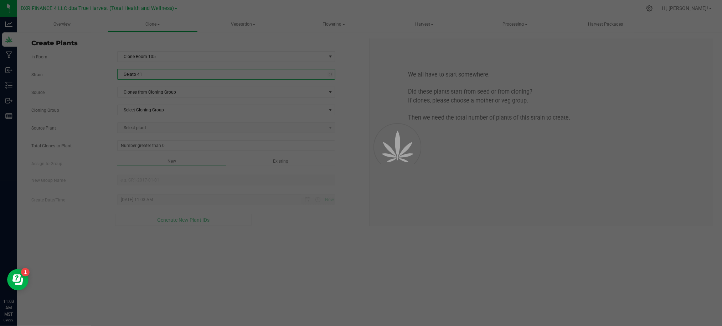
click at [121, 98] on div "Strain Gelato 41 Source Clones from Cloning Group Cloning Group Select Cloning …" at bounding box center [197, 147] width 332 height 157
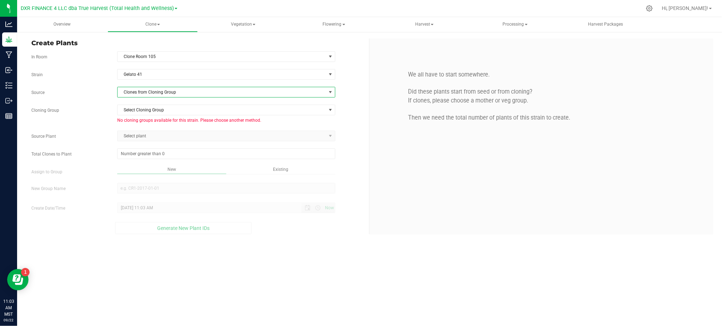
click at [147, 95] on span "Clones from Cloning Group" at bounding box center [222, 92] width 208 height 10
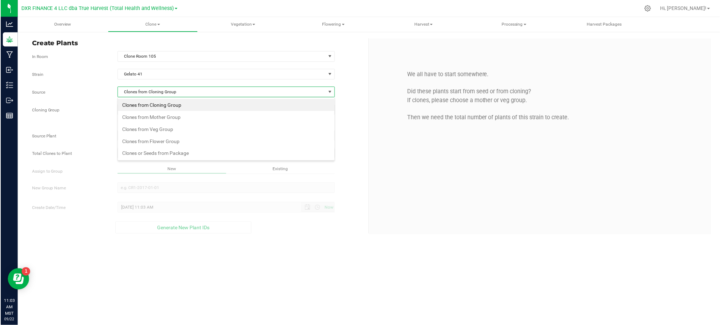
scroll to position [11, 218]
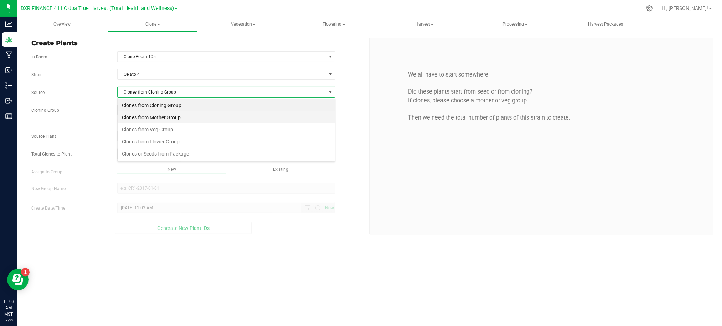
click at [167, 118] on li "Clones from Mother Group" at bounding box center [226, 118] width 217 height 12
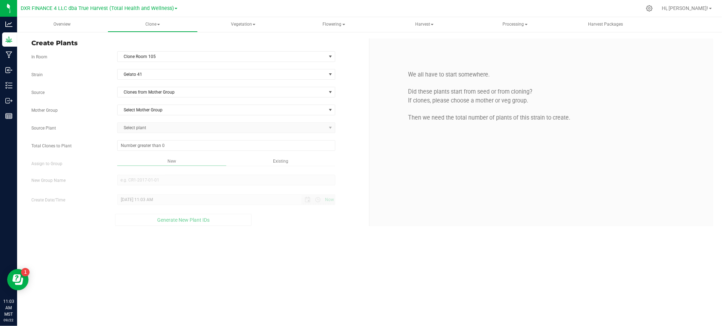
click at [160, 116] on div "Strain Gelato 41 Source Clones from Mother Group Mother Group Select Mother Gro…" at bounding box center [197, 147] width 332 height 157
click at [165, 107] on span "Select Mother Group" at bounding box center [222, 110] width 208 height 10
drag, startPoint x: 143, startPoint y: 123, endPoint x: 124, endPoint y: 120, distance: 19.5
click at [140, 123] on li "M-GLF-0451" at bounding box center [226, 122] width 217 height 11
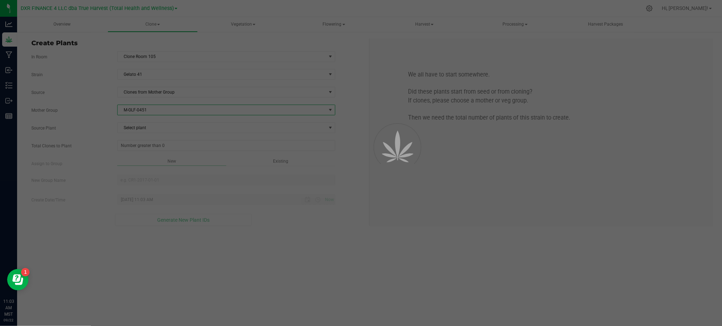
click at [102, 118] on div at bounding box center [361, 163] width 722 height 326
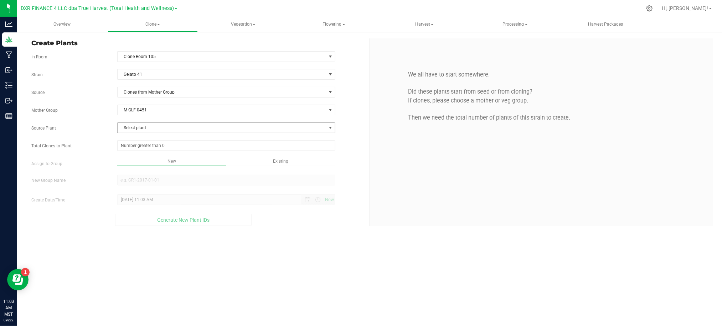
drag, startPoint x: 140, startPoint y: 130, endPoint x: 136, endPoint y: 124, distance: 7.2
click at [140, 131] on span "Select plant" at bounding box center [222, 128] width 208 height 10
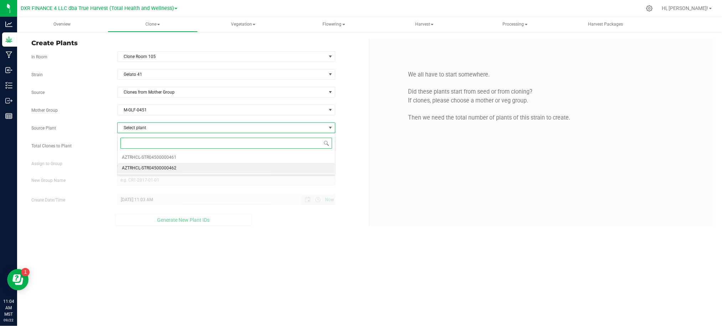
drag, startPoint x: 162, startPoint y: 167, endPoint x: 133, endPoint y: 168, distance: 28.5
click at [161, 167] on span "AZTRHCL-STR04500000462" at bounding box center [149, 168] width 55 height 9
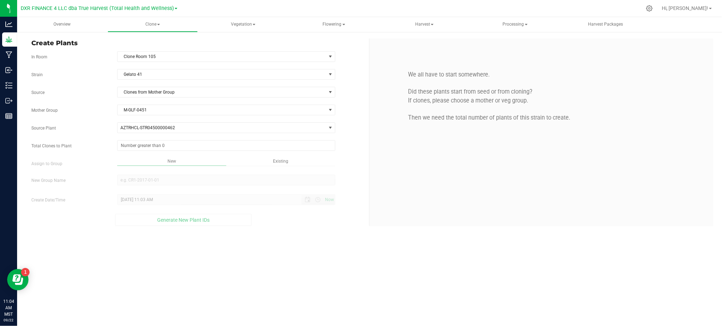
drag, startPoint x: 93, startPoint y: 156, endPoint x: 114, endPoint y: 154, distance: 21.5
click at [95, 156] on div "Strain Gelato 41 Source Clones from Mother Group Mother Group M-GLF-0451 Select…" at bounding box center [197, 147] width 332 height 157
click at [154, 146] on span at bounding box center [226, 145] width 218 height 11
click at [120, 146] on input "Total Clones to Plant" at bounding box center [226, 146] width 217 height 10
type input "7"
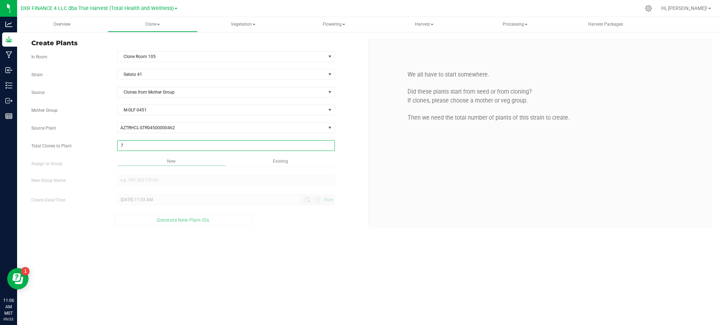
type input "7"
click at [331, 263] on div "Overview Clone Create plants Cloning groups Cloning plants Apply to plants Vege…" at bounding box center [369, 171] width 704 height 308
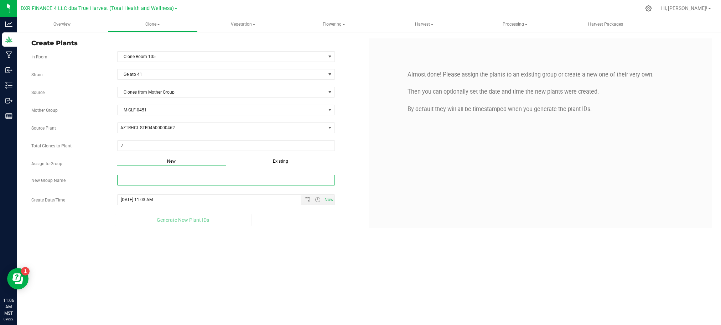
click at [218, 184] on input "New Group Name" at bounding box center [226, 180] width 218 height 11
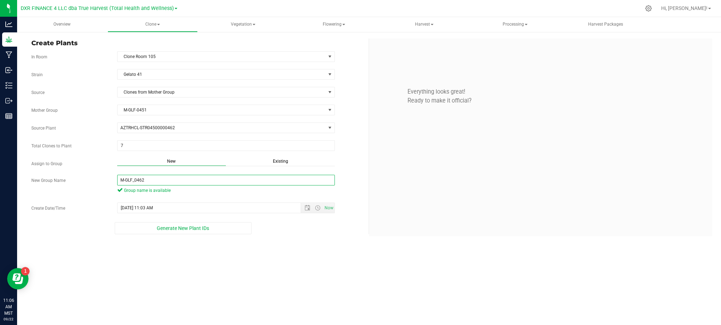
click at [135, 181] on input "M-GLF_0462" at bounding box center [226, 180] width 218 height 11
type input "M-GLF-0462"
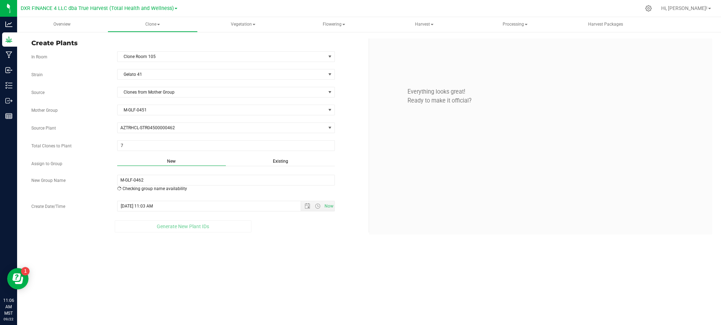
click at [283, 257] on div "Overview Clone Create plants Cloning groups Cloning plants Apply to plants Vege…" at bounding box center [369, 171] width 704 height 308
click at [306, 211] on span "Open the date view" at bounding box center [308, 208] width 6 height 6
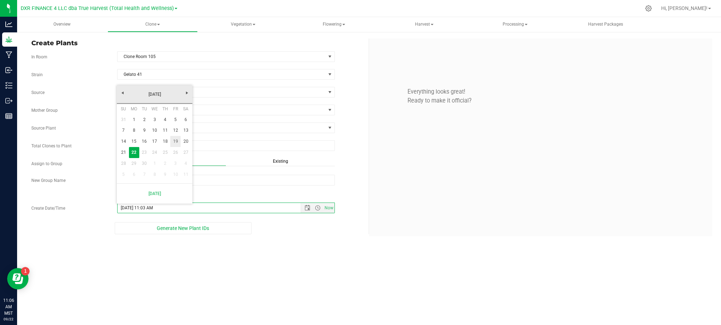
click at [173, 141] on link "19" at bounding box center [175, 141] width 10 height 11
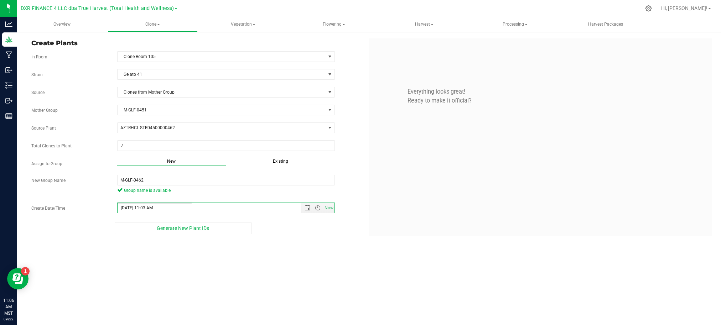
type input "9/19/2025 11:03 AM"
click at [345, 282] on div "Overview Clone Create plants Cloning groups Cloning plants Apply to plants Vege…" at bounding box center [369, 171] width 704 height 308
click at [272, 289] on div "Overview Clone Create plants Cloning groups Cloning plants Apply to plants Vege…" at bounding box center [369, 171] width 704 height 308
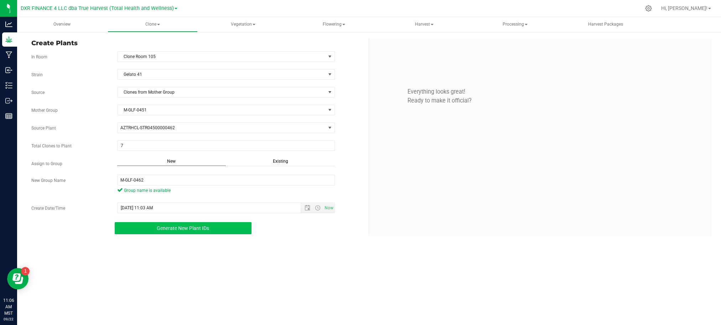
click at [138, 231] on button "Generate New Plant IDs" at bounding box center [183, 228] width 136 height 12
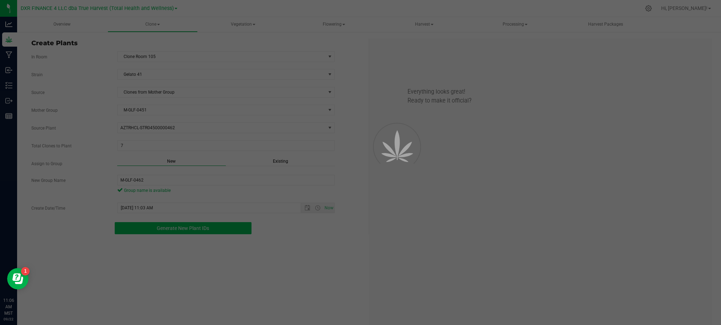
scroll to position [21, 0]
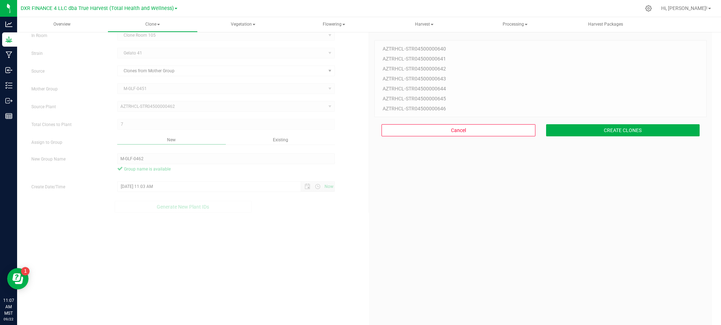
drag, startPoint x: 576, startPoint y: 186, endPoint x: 589, endPoint y: 154, distance: 33.7
click at [576, 183] on div "7 Plant IDs to Generate AZTRHCL-STR04500000640 AZTRHCL-STR04500000641 AZTRHCL-S…" at bounding box center [541, 189] width 332 height 325
click at [586, 133] on button "CREATE CLONES" at bounding box center [623, 130] width 154 height 12
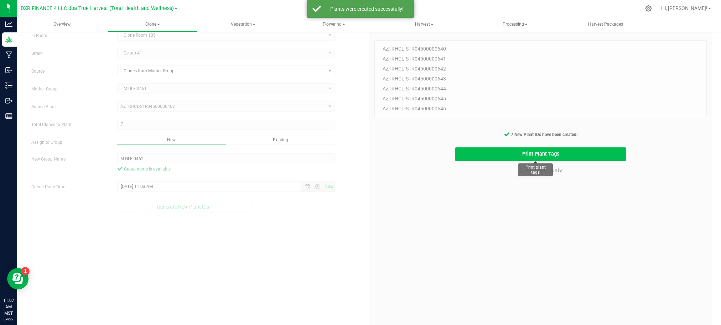
click at [473, 154] on button "Print Plant Tags" at bounding box center [541, 155] width 172 height 14
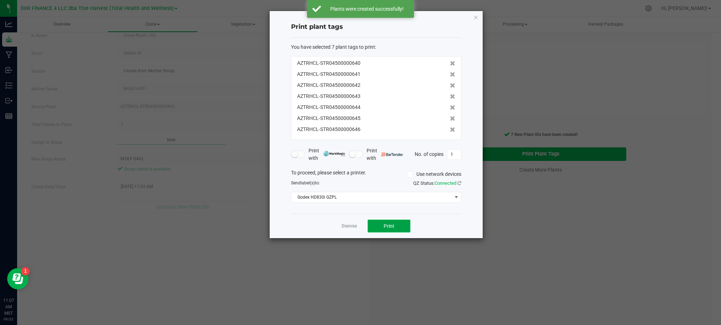
click at [384, 222] on button "Print" at bounding box center [389, 226] width 43 height 13
click at [425, 224] on div "Dismiss Print" at bounding box center [376, 226] width 170 height 25
click at [351, 227] on link "Dismiss" at bounding box center [349, 226] width 15 height 6
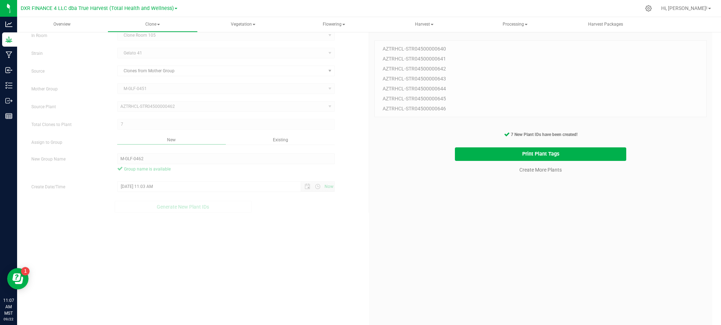
click at [467, 262] on div "7 Plant IDs to Generate AZTRHCL-STR04500000640 AZTRHCL-STR04500000641 AZTRHCL-S…" at bounding box center [541, 189] width 332 height 325
click at [540, 172] on link "Create More Plants" at bounding box center [541, 169] width 42 height 7
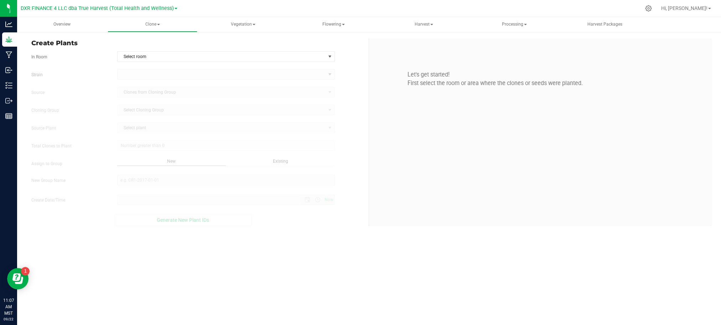
type input "9/22/2025 11:07 AM"
click at [255, 53] on span "Select room" at bounding box center [222, 57] width 208 height 10
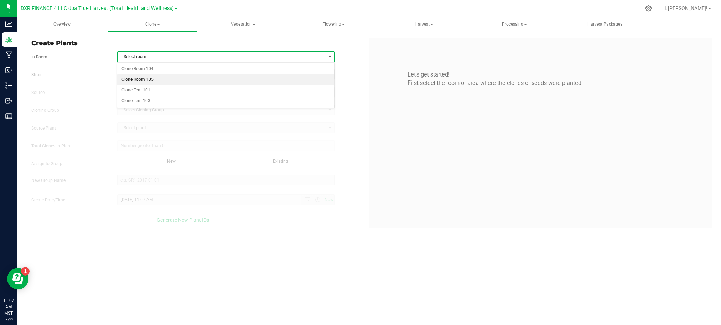
click at [185, 77] on li "Clone Room 105" at bounding box center [225, 79] width 217 height 11
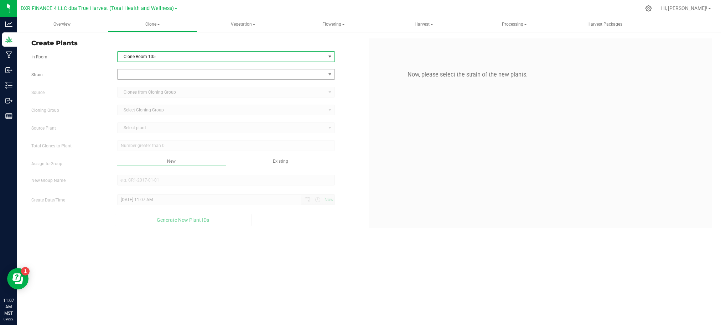
click at [119, 75] on div at bounding box center [226, 74] width 228 height 11
click at [147, 77] on span at bounding box center [222, 74] width 208 height 10
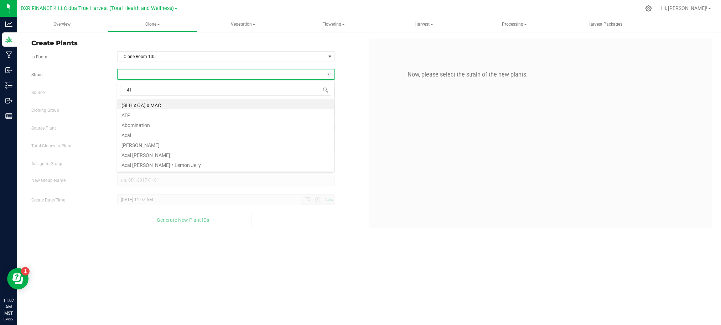
type input "41"
click at [140, 103] on li "Gelato 41" at bounding box center [225, 104] width 217 height 10
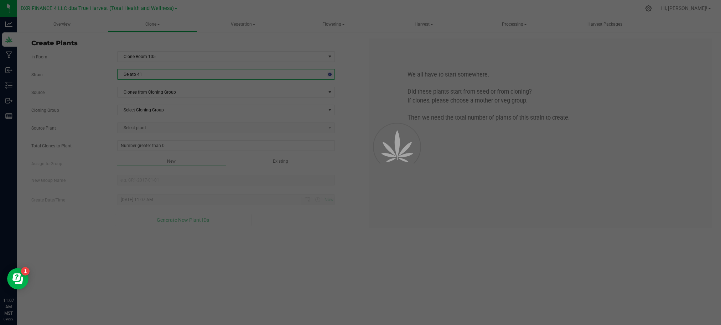
drag, startPoint x: 100, startPoint y: 112, endPoint x: 103, endPoint y: 108, distance: 4.8
click at [102, 110] on label "Cloning Group" at bounding box center [69, 110] width 86 height 6
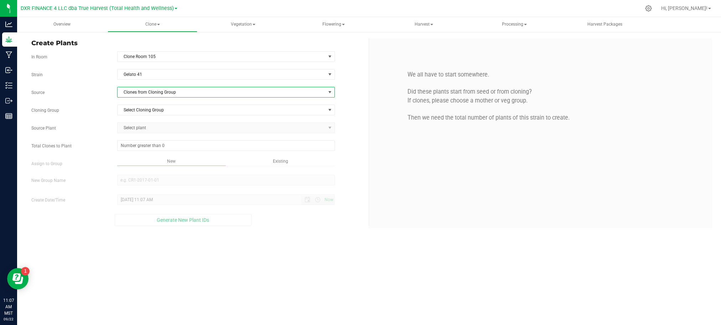
click at [150, 89] on span "Clones from Cloning Group" at bounding box center [222, 92] width 208 height 10
click at [163, 115] on li "Clones from Mother Group" at bounding box center [225, 118] width 217 height 12
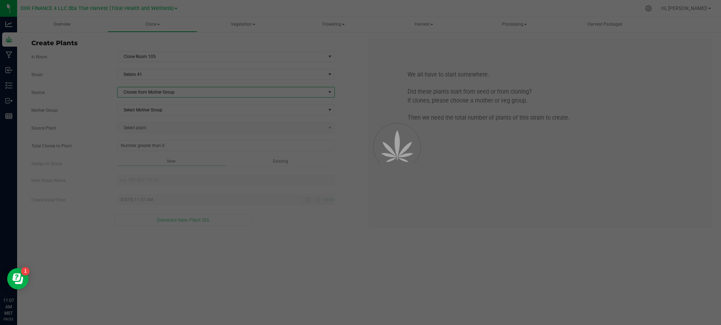
click at [164, 111] on span "Select Mother Group" at bounding box center [222, 110] width 208 height 10
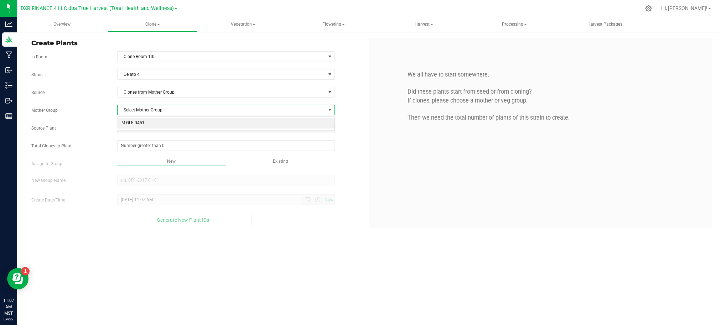
click at [169, 128] on li "M-GLF-0451" at bounding box center [225, 123] width 217 height 11
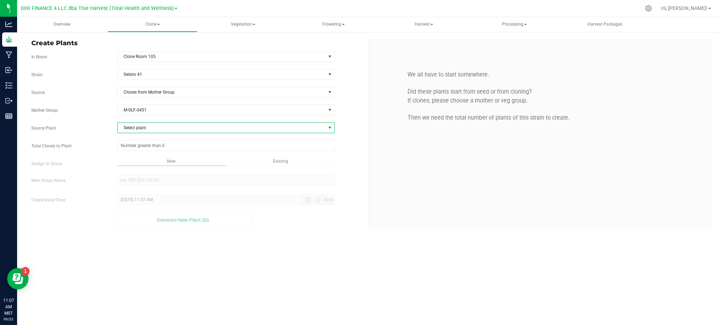
drag, startPoint x: 163, startPoint y: 130, endPoint x: 174, endPoint y: 124, distance: 12.4
click at [162, 129] on span "Select plant" at bounding box center [222, 128] width 208 height 10
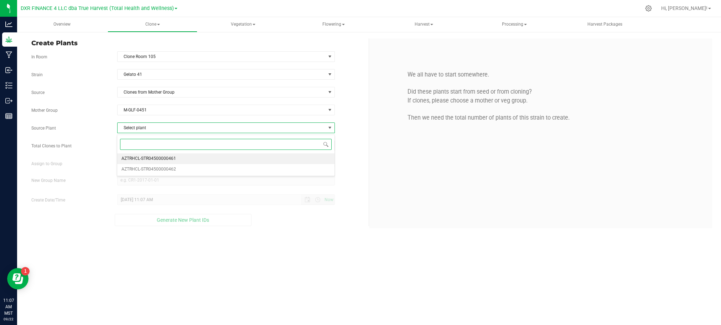
click at [176, 159] on span "AZTRHCL-STR04500000461" at bounding box center [149, 158] width 55 height 9
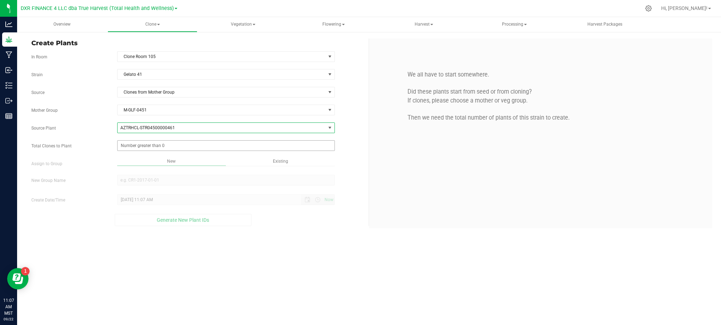
click at [228, 144] on span at bounding box center [226, 145] width 218 height 11
type input "6"
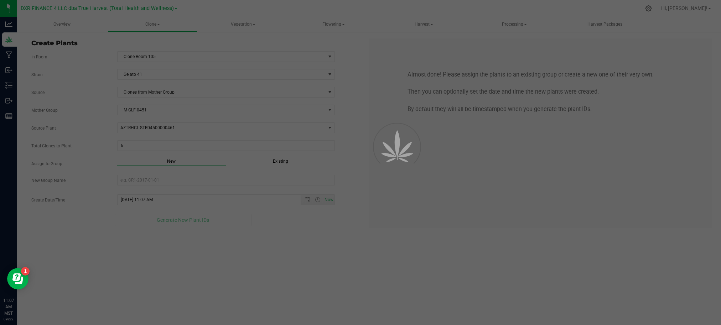
click at [289, 253] on div "Overview Clone Create plants Cloning groups Cloning plants Apply to plants Vege…" at bounding box center [369, 171] width 704 height 308
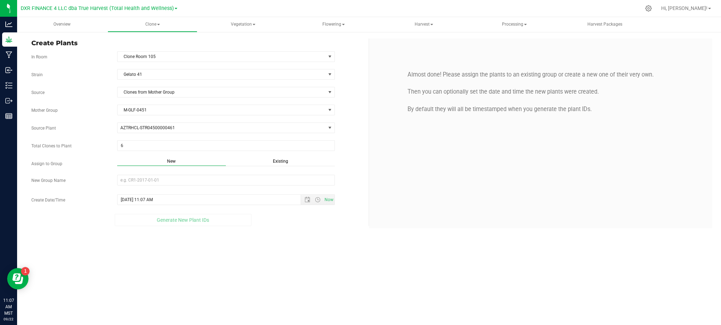
click at [280, 164] on span "Existing" at bounding box center [280, 161] width 15 height 5
drag, startPoint x: 272, startPoint y: 183, endPoint x: 267, endPoint y: 183, distance: 5.7
click at [271, 183] on span "Select Plant Group" at bounding box center [222, 180] width 208 height 10
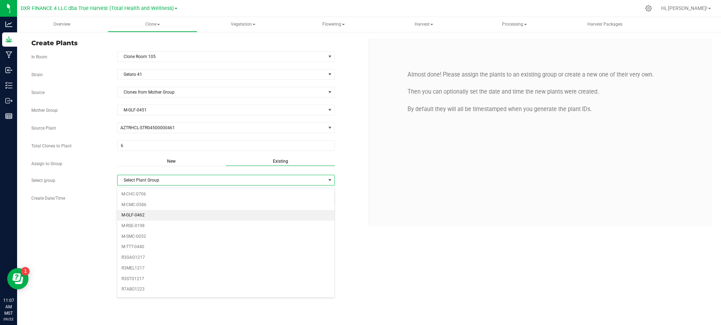
drag, startPoint x: 140, startPoint y: 217, endPoint x: 183, endPoint y: 234, distance: 47.0
click at [140, 217] on li "M-GLF-0462" at bounding box center [225, 215] width 217 height 11
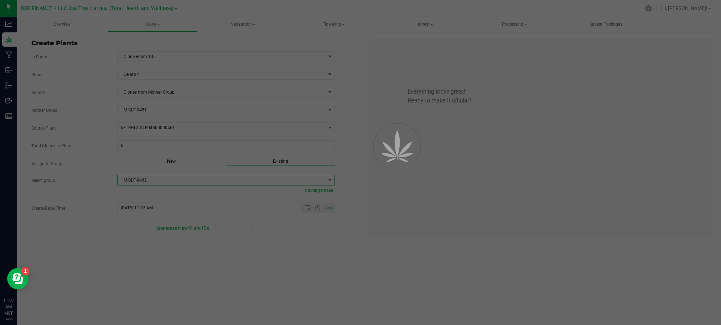
drag, startPoint x: 271, startPoint y: 287, endPoint x: 274, endPoint y: 279, distance: 8.5
click at [273, 284] on div "Overview Clone Create plants Cloning groups Cloning plants Apply to plants Vege…" at bounding box center [369, 171] width 704 height 308
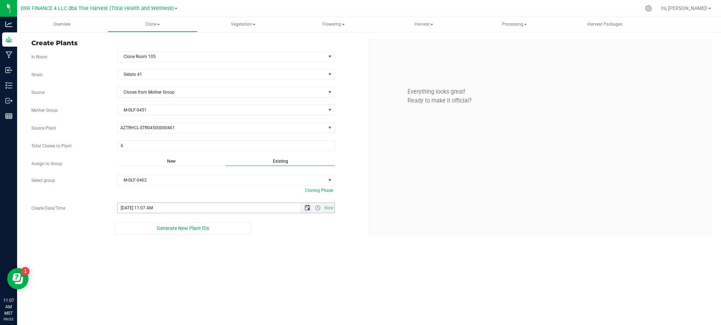
click at [303, 210] on span "Open the date view" at bounding box center [307, 208] width 12 height 6
drag, startPoint x: 175, startPoint y: 140, endPoint x: 204, endPoint y: 170, distance: 41.8
click at [175, 140] on link "19" at bounding box center [175, 141] width 10 height 11
type input "9/19/2025 11:07 AM"
click at [269, 243] on div "Create Plants In Room Clone Room 105 Select room Clone Room 104 Clone Room 105 …" at bounding box center [369, 137] width 704 height 212
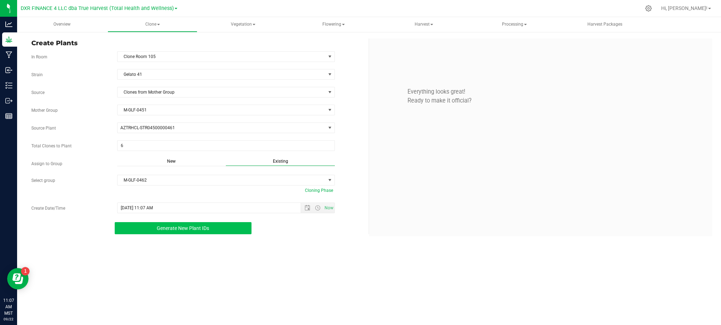
click at [210, 234] on button "Generate New Plant IDs" at bounding box center [183, 228] width 136 height 12
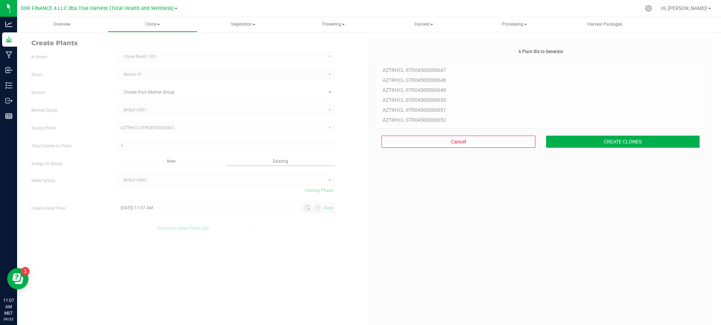
scroll to position [21, 0]
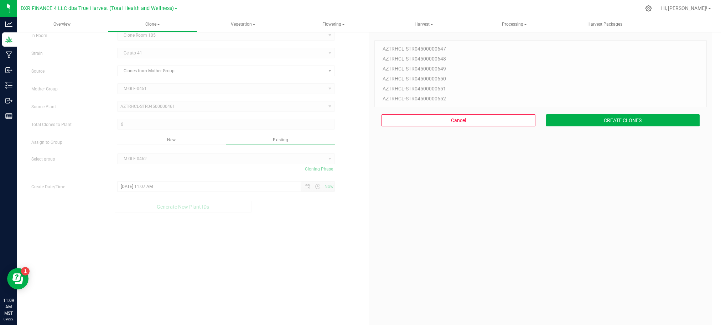
click at [585, 183] on div "6 Plant IDs to Generate AZTRHCL-STR04500000647 AZTRHCL-STR04500000648 AZTRHCL-S…" at bounding box center [541, 189] width 332 height 325
click at [596, 120] on button "CREATE CLONES" at bounding box center [623, 120] width 154 height 12
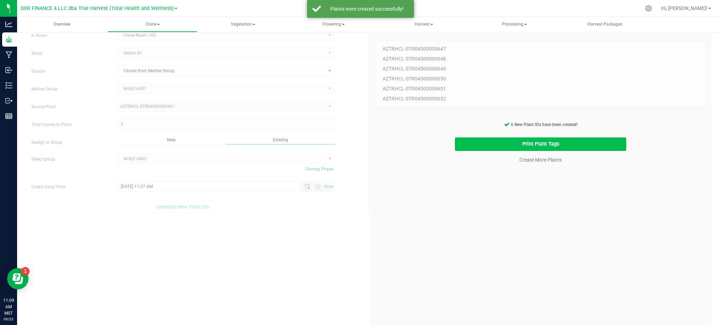
click at [490, 146] on button "Print Plant Tags" at bounding box center [541, 145] width 172 height 14
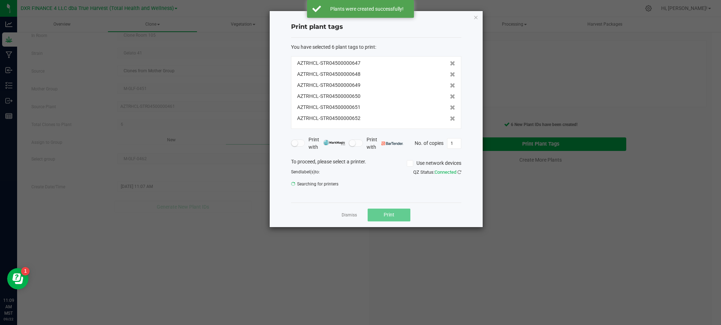
click at [390, 214] on span "Print" at bounding box center [389, 215] width 11 height 6
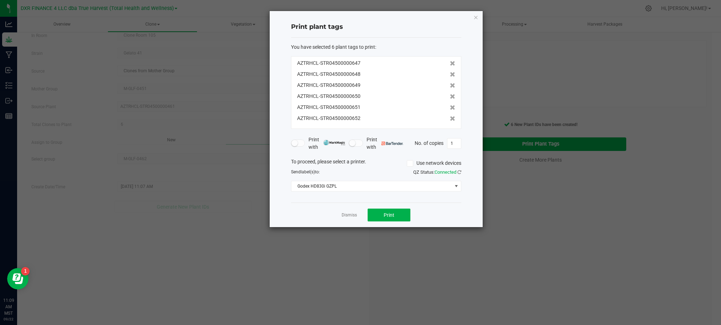
click at [287, 215] on div "Print plant tags You have selected 6 plant tags to print : AZTRHCL-STR045000006…" at bounding box center [376, 119] width 213 height 216
click at [344, 215] on link "Dismiss" at bounding box center [349, 215] width 15 height 6
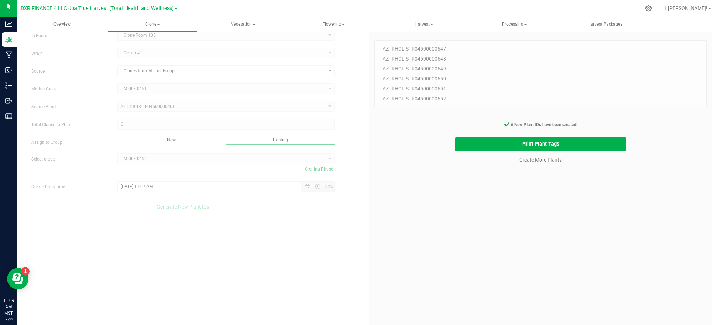
drag, startPoint x: 461, startPoint y: 268, endPoint x: 465, endPoint y: 264, distance: 5.6
click at [461, 267] on div "6 Plant IDs to Generate AZTRHCL-STR04500000647 AZTRHCL-STR04500000648 AZTRHCL-S…" at bounding box center [541, 189] width 332 height 325
click at [511, 224] on div "6 Plant IDs to Generate AZTRHCL-STR04500000647 AZTRHCL-STR04500000648 AZTRHCL-S…" at bounding box center [541, 189] width 332 height 325
click at [523, 190] on div "6 Plant IDs to Generate AZTRHCL-STR04500000647 AZTRHCL-STR04500000648 AZTRHCL-S…" at bounding box center [541, 189] width 332 height 325
click at [525, 164] on cancel-button "Create More Plants" at bounding box center [540, 160] width 49 height 12
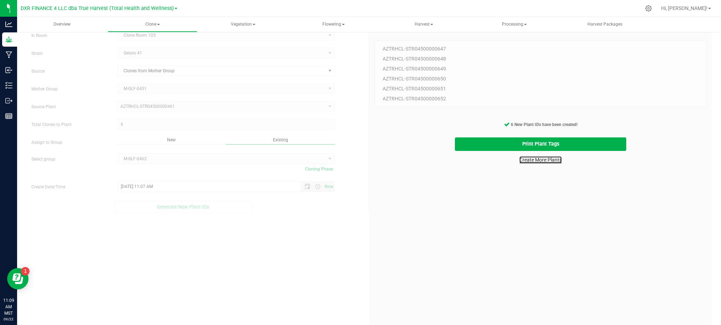
click at [525, 161] on link "Create More Plants" at bounding box center [541, 159] width 42 height 7
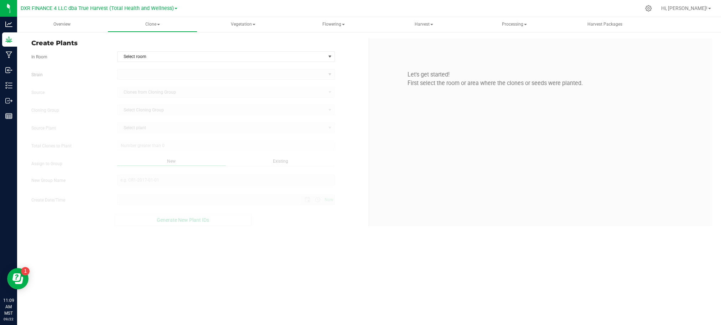
type input "9/22/2025 11:09 AM"
click at [217, 61] on span "Select room" at bounding box center [222, 57] width 208 height 10
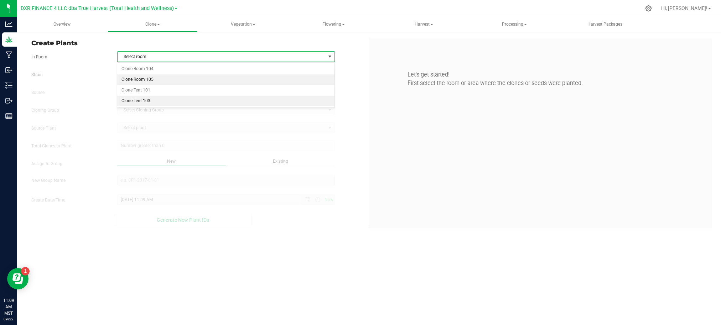
drag, startPoint x: 165, startPoint y: 80, endPoint x: 118, endPoint y: 73, distance: 46.8
click at [160, 80] on li "Clone Room 105" at bounding box center [225, 79] width 217 height 11
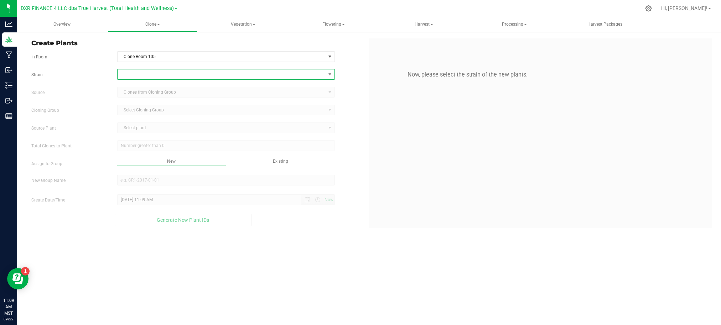
click at [175, 74] on span at bounding box center [222, 74] width 208 height 10
type input "c"
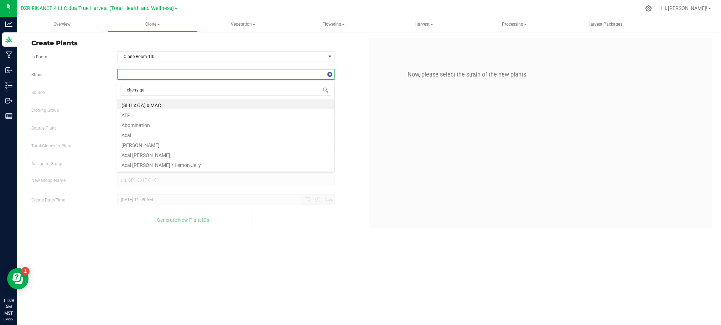
type input "cherry gar"
click at [144, 106] on li "Cherry Garcia" at bounding box center [225, 104] width 217 height 10
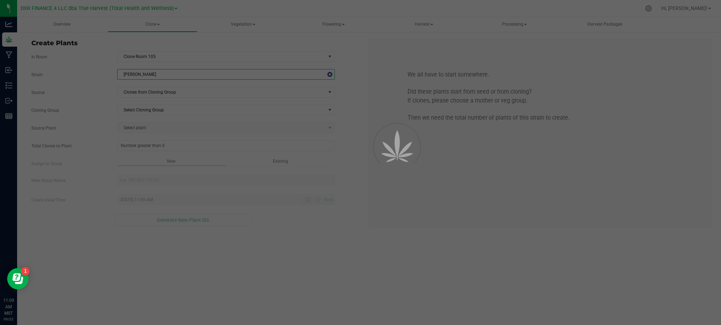
drag, startPoint x: 97, startPoint y: 93, endPoint x: 103, endPoint y: 93, distance: 5.4
click at [100, 93] on label "Source" at bounding box center [69, 92] width 86 height 6
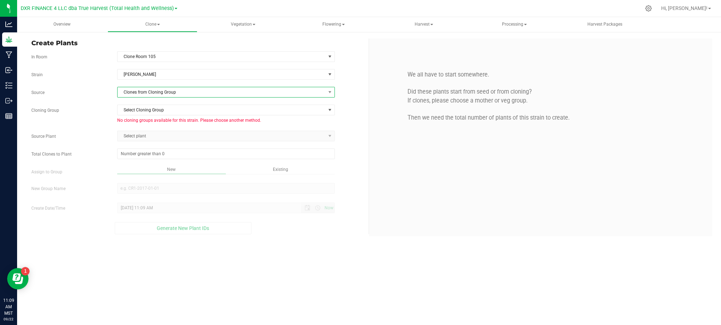
click at [156, 88] on span "Clones from Cloning Group" at bounding box center [222, 92] width 208 height 10
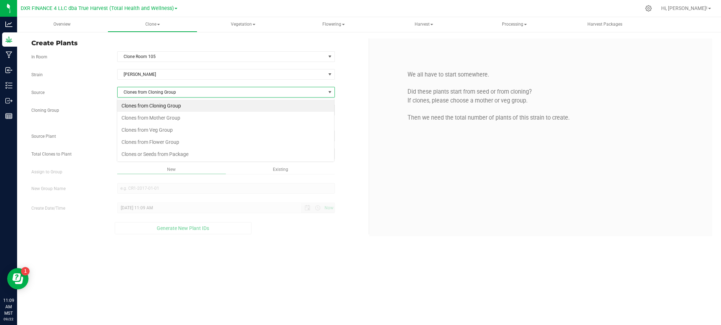
scroll to position [11, 218]
click at [166, 119] on li "Clones from Mother Group" at bounding box center [225, 118] width 217 height 12
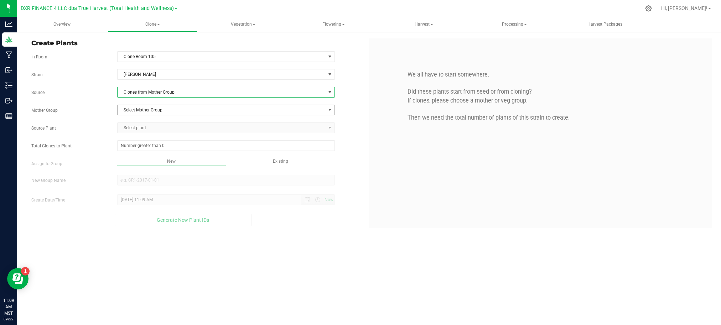
click at [116, 108] on div "Select Mother Group Select Mother Group M-CHG-0389" at bounding box center [226, 110] width 228 height 11
click at [145, 108] on span "Select Mother Group" at bounding box center [222, 110] width 208 height 10
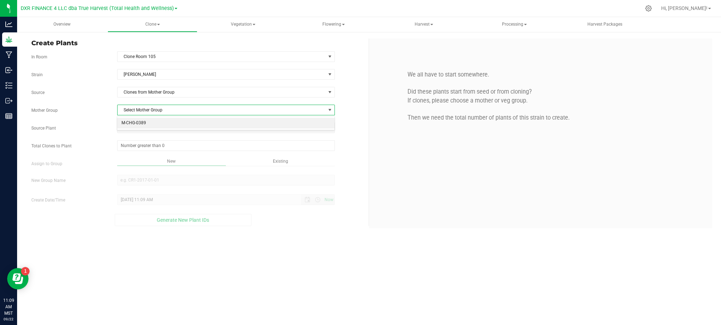
drag, startPoint x: 185, startPoint y: 123, endPoint x: 119, endPoint y: 119, distance: 66.1
click at [184, 123] on li "M-CHG-0389" at bounding box center [225, 123] width 217 height 11
click at [135, 128] on span "Select plant" at bounding box center [222, 128] width 208 height 10
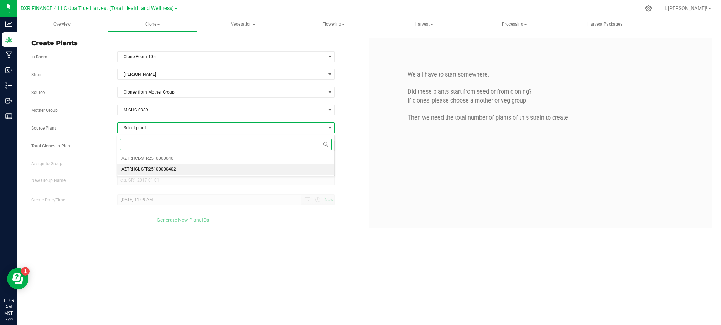
click at [162, 167] on span "AZTRHCL-STR25100000402" at bounding box center [149, 169] width 55 height 9
click at [126, 142] on span at bounding box center [226, 145] width 218 height 11
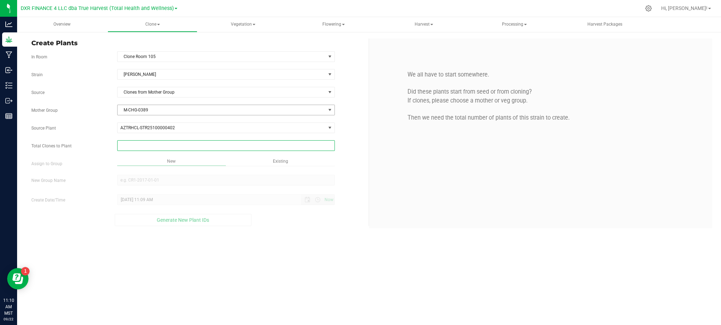
type input "6"
click at [289, 262] on div "Overview Clone Create plants Cloning groups Cloning plants Apply to plants Vege…" at bounding box center [369, 171] width 704 height 308
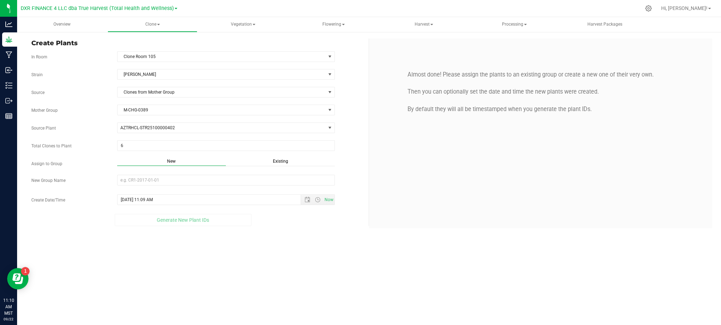
click at [280, 162] on span "Existing" at bounding box center [280, 161] width 15 height 5
click at [176, 163] on div "New" at bounding box center [171, 162] width 109 height 8
click at [176, 177] on input "New Group Name" at bounding box center [226, 180] width 218 height 11
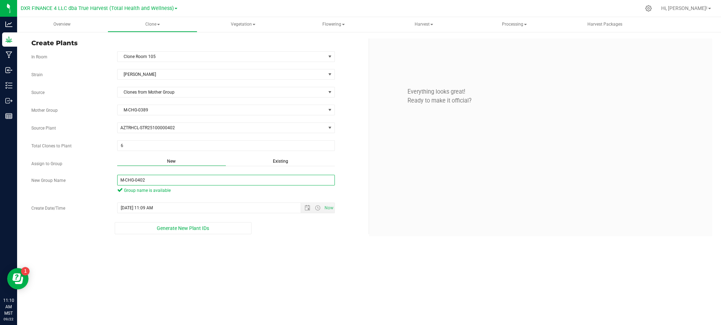
type input "M-CHG-0402"
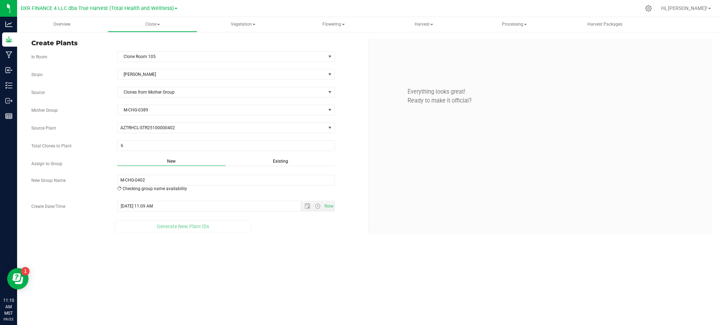
click at [281, 233] on div "Generate New Plant IDs" at bounding box center [183, 227] width 304 height 12
drag, startPoint x: 279, startPoint y: 247, endPoint x: 284, endPoint y: 238, distance: 10.5
click at [279, 247] on div "Overview Clone Create plants Cloning groups Cloning plants Apply to plants Vege…" at bounding box center [369, 171] width 704 height 308
click at [305, 210] on span "Open the date view" at bounding box center [308, 208] width 6 height 6
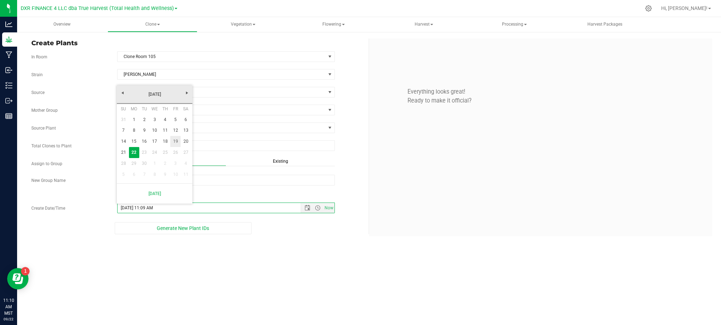
click at [175, 138] on link "19" at bounding box center [175, 141] width 10 height 11
type input "9/19/2025 11:09 AM"
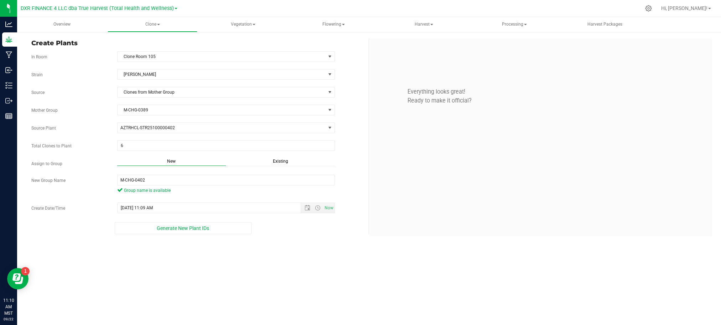
drag, startPoint x: 331, startPoint y: 279, endPoint x: 263, endPoint y: 231, distance: 83.7
click at [324, 274] on div "Overview Clone Create plants Cloning groups Cloning plants Apply to plants Vege…" at bounding box center [369, 171] width 704 height 308
click at [196, 247] on div "Overview Clone Create plants Cloning groups Cloning plants Apply to plants Vege…" at bounding box center [369, 171] width 704 height 308
drag, startPoint x: 176, startPoint y: 267, endPoint x: 170, endPoint y: 243, distance: 24.8
click at [176, 264] on div "Overview Clone Create plants Cloning groups Cloning plants Apply to plants Vege…" at bounding box center [369, 171] width 704 height 308
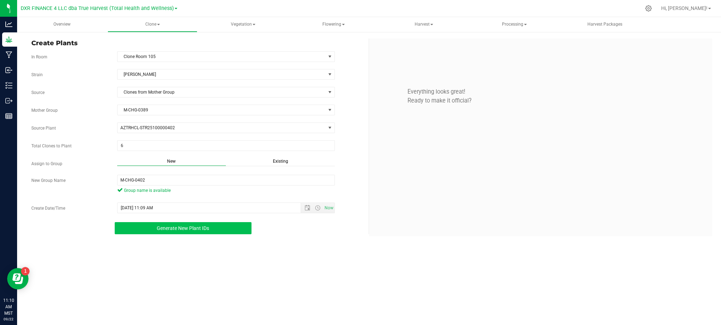
click at [165, 227] on span "Generate New Plant IDs" at bounding box center [183, 229] width 52 height 6
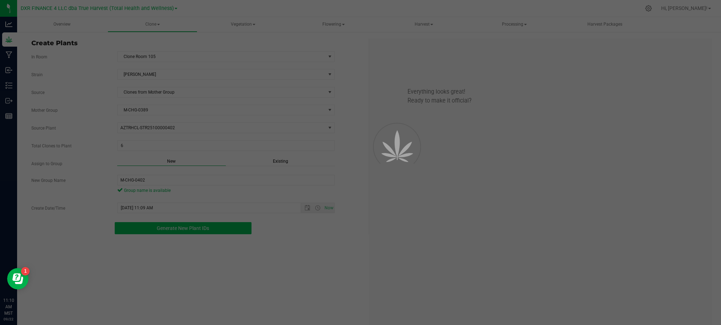
scroll to position [21, 0]
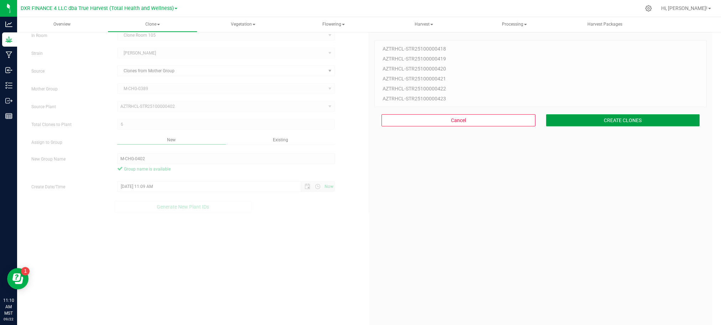
click at [611, 123] on button "CREATE CLONES" at bounding box center [623, 120] width 154 height 12
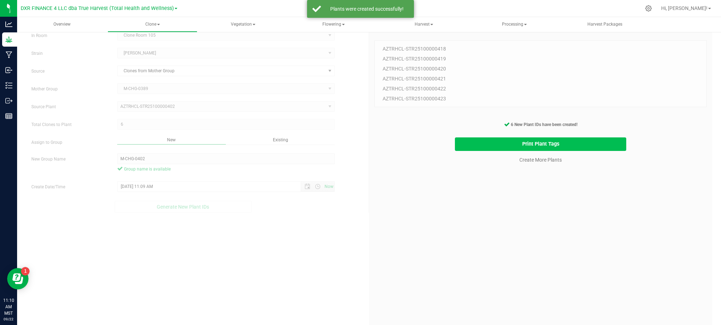
click at [538, 144] on button "Print Plant Tags" at bounding box center [541, 145] width 172 height 14
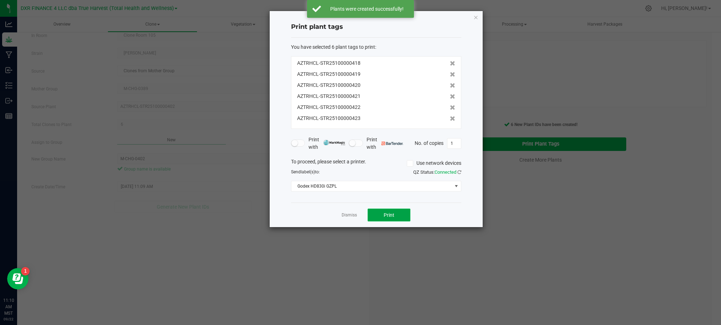
click at [393, 212] on button "Print" at bounding box center [389, 215] width 43 height 13
drag, startPoint x: 307, startPoint y: 211, endPoint x: 351, endPoint y: 220, distance: 44.6
click at [310, 211] on div "Dismiss Print" at bounding box center [376, 215] width 170 height 25
drag, startPoint x: 347, startPoint y: 214, endPoint x: 352, endPoint y: 216, distance: 5.5
click at [348, 214] on link "Dismiss" at bounding box center [349, 215] width 15 height 6
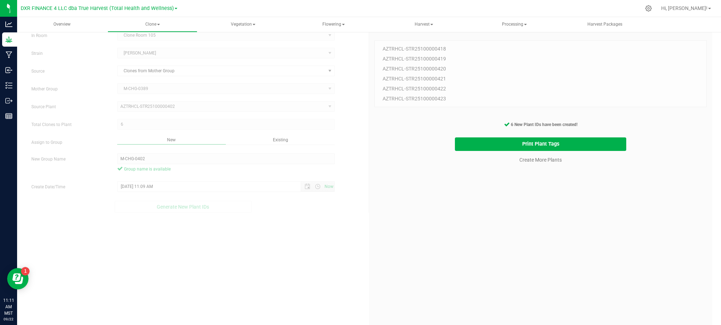
drag, startPoint x: 347, startPoint y: 230, endPoint x: 585, endPoint y: 238, distance: 238.2
click at [362, 230] on div "Create Plants In Room Clone Room 105 Select room Clone Room 104 Clone Room 105 …" at bounding box center [369, 184] width 686 height 335
click at [580, 238] on div "6 Plant IDs to Generate AZTRHCL-STR25100000418 AZTRHCL-STR25100000419 AZTRHCL-S…" at bounding box center [541, 189] width 332 height 325
click at [539, 162] on link "Create More Plants" at bounding box center [541, 159] width 42 height 7
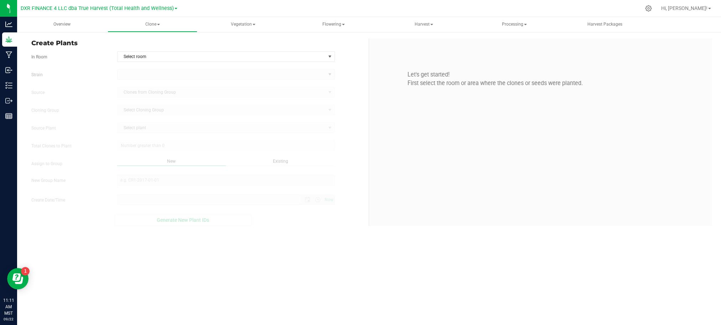
type input "9/22/2025 11:11 AM"
click at [355, 269] on div "Overview Clone Create plants Cloning groups Cloning plants Apply to plants Vege…" at bounding box center [369, 171] width 704 height 308
click at [229, 39] on span "Create Plants" at bounding box center [197, 43] width 332 height 10
click at [241, 53] on span "Select room" at bounding box center [222, 57] width 208 height 10
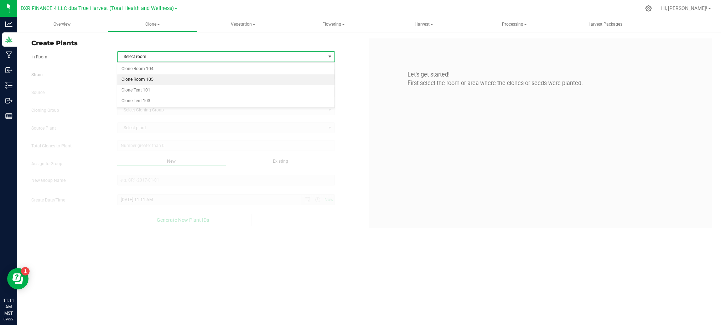
drag, startPoint x: 170, startPoint y: 79, endPoint x: 135, endPoint y: 68, distance: 37.1
click at [170, 79] on li "Clone Room 105" at bounding box center [225, 79] width 217 height 11
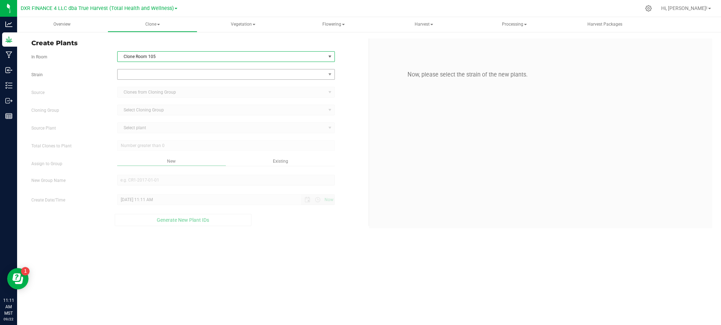
drag, startPoint x: 77, startPoint y: 63, endPoint x: 127, endPoint y: 76, distance: 51.0
click at [83, 66] on form "In Room Clone Room 105 Select room Clone Room 104 Clone Room 105 Clone Tent 101…" at bounding box center [197, 138] width 332 height 175
click at [143, 79] on span at bounding box center [222, 74] width 208 height 10
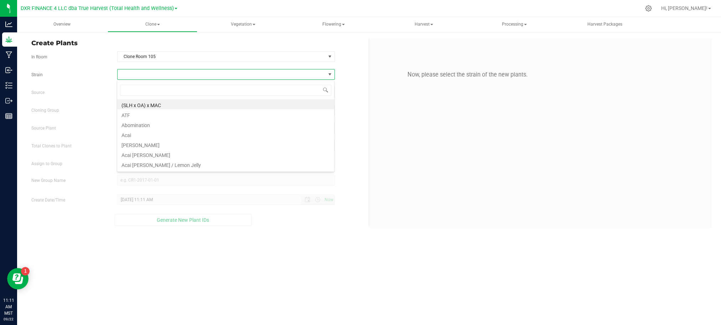
scroll to position [11, 218]
type input "cherr"
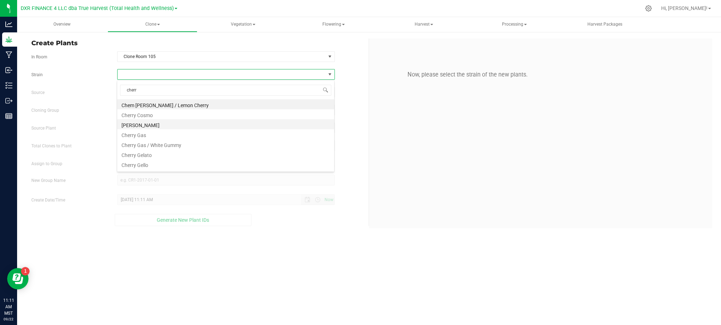
click at [153, 126] on li "Cherry Garcia" at bounding box center [225, 124] width 217 height 10
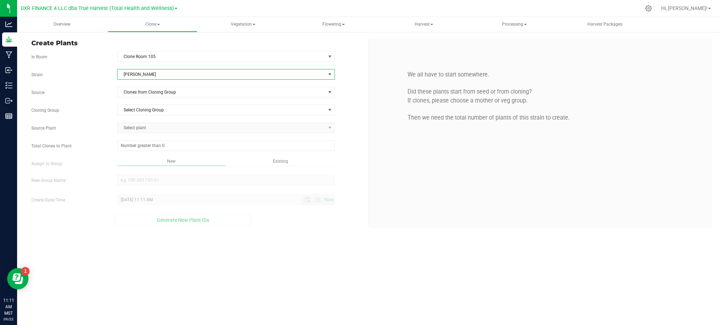
click at [90, 95] on label "Source" at bounding box center [69, 92] width 86 height 6
click at [151, 100] on div "Strain Cherry Garcia Source Clones from Cloning Group Cloning Group Select Clon…" at bounding box center [197, 147] width 332 height 157
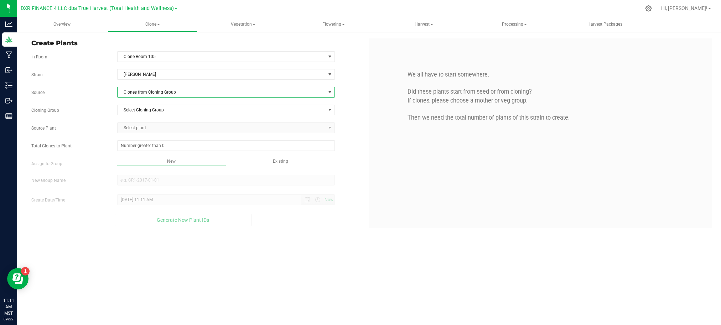
click at [153, 96] on span "Clones from Cloning Group" at bounding box center [222, 92] width 208 height 10
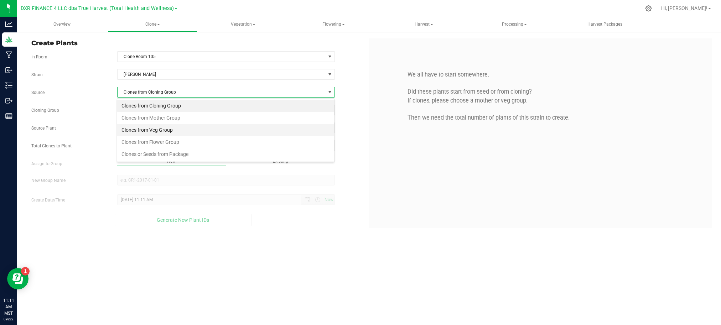
scroll to position [11, 218]
drag, startPoint x: 159, startPoint y: 115, endPoint x: 84, endPoint y: 98, distance: 76.4
click at [158, 115] on li "Clones from Mother Group" at bounding box center [225, 118] width 217 height 12
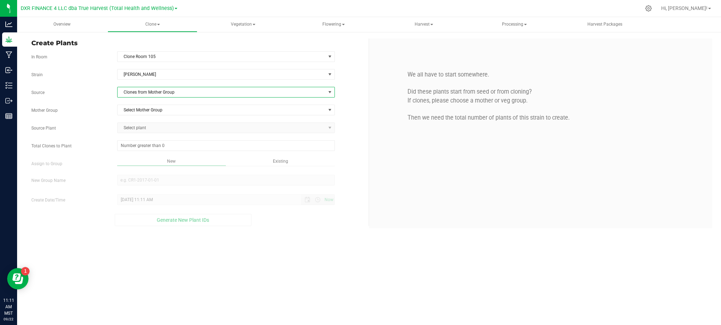
click at [104, 101] on div "Strain Cherry Garcia Source Clones from Mother Group Mother Group Select Mother…" at bounding box center [197, 147] width 332 height 157
click at [159, 118] on div "Strain Cherry Garcia Source Clones from Mother Group Mother Group Select Mother…" at bounding box center [197, 147] width 332 height 157
click at [158, 114] on span "Select Mother Group" at bounding box center [222, 110] width 208 height 10
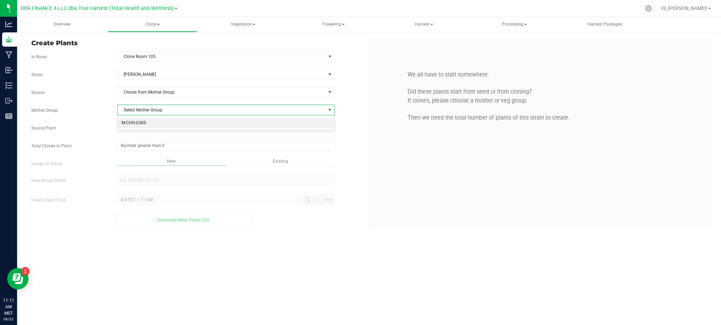
click at [155, 124] on li "M-CHG-0389" at bounding box center [225, 123] width 217 height 11
click at [162, 137] on div "Strain Cherry Garcia Source Clones from Mother Group Mother Group M-CHG-0389 Se…" at bounding box center [197, 147] width 332 height 157
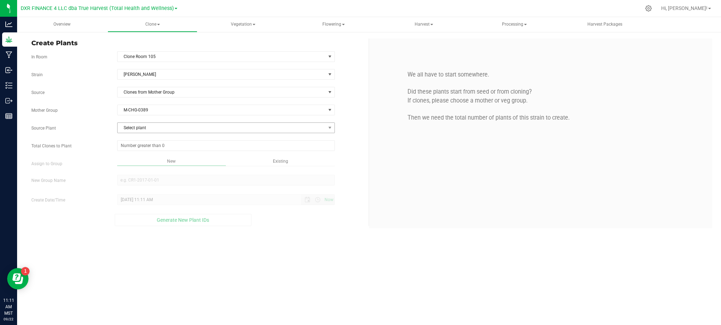
click at [162, 131] on span "Select plant" at bounding box center [222, 128] width 208 height 10
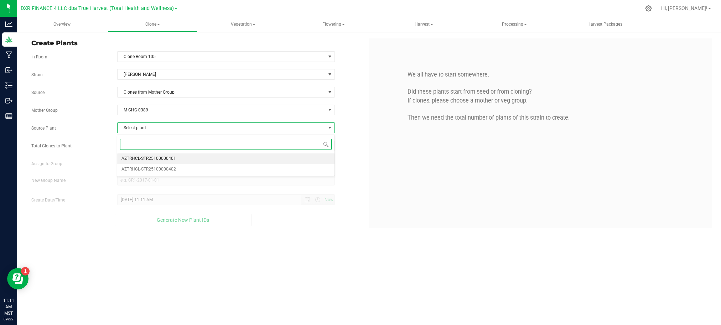
drag, startPoint x: 162, startPoint y: 161, endPoint x: 156, endPoint y: 160, distance: 7.0
click at [162, 161] on span "AZTRHCL-STR25100000401" at bounding box center [149, 158] width 55 height 9
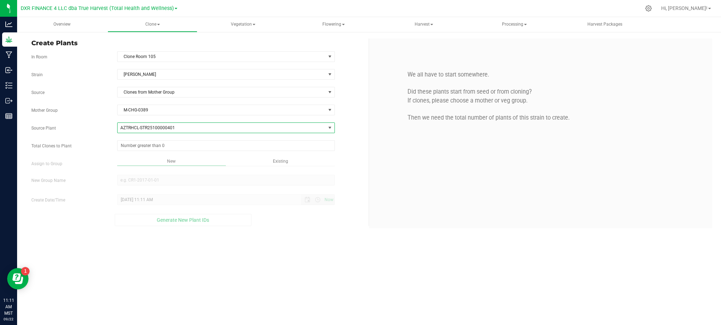
drag, startPoint x: 118, startPoint y: 133, endPoint x: 135, endPoint y: 144, distance: 21.0
click at [118, 133] on span "AZTRHCL-STR25100000401" at bounding box center [222, 128] width 208 height 10
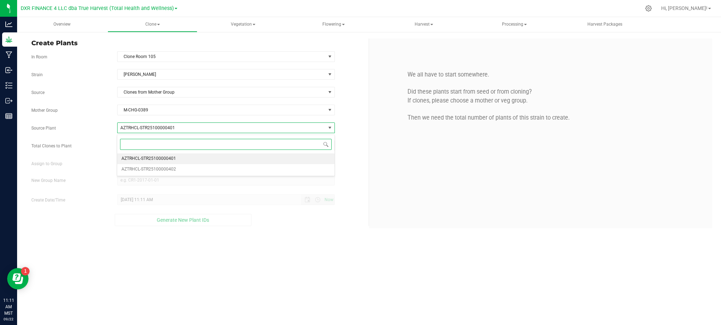
click at [143, 160] on span "AZTRHCL-STR25100000401" at bounding box center [149, 158] width 55 height 9
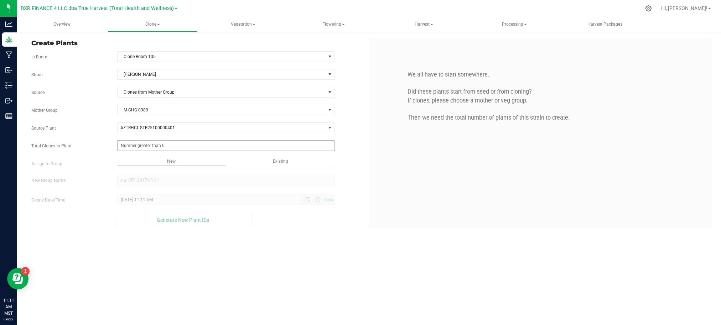
drag, startPoint x: 107, startPoint y: 143, endPoint x: 130, endPoint y: 149, distance: 23.1
click at [109, 144] on div "Total Clones to Plant" at bounding box center [197, 145] width 343 height 11
click at [130, 149] on span at bounding box center [226, 145] width 218 height 11
type input "6"
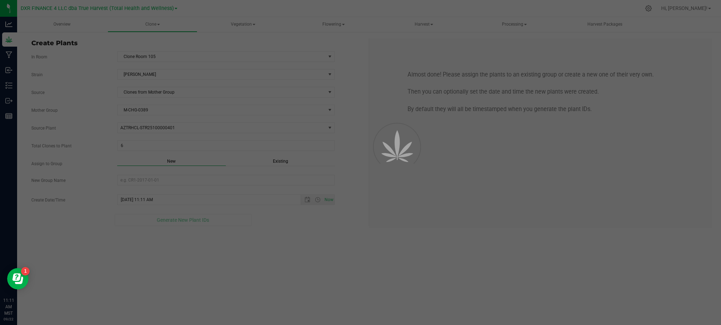
click at [268, 244] on div "Overview Clone Create plants Cloning groups Cloning plants Apply to plants Vege…" at bounding box center [369, 171] width 704 height 308
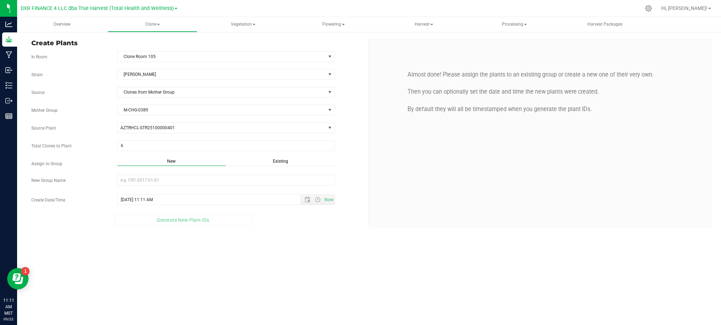
click at [284, 164] on span "Existing" at bounding box center [280, 161] width 15 height 5
click at [287, 183] on span "Select Plant Group" at bounding box center [222, 180] width 208 height 10
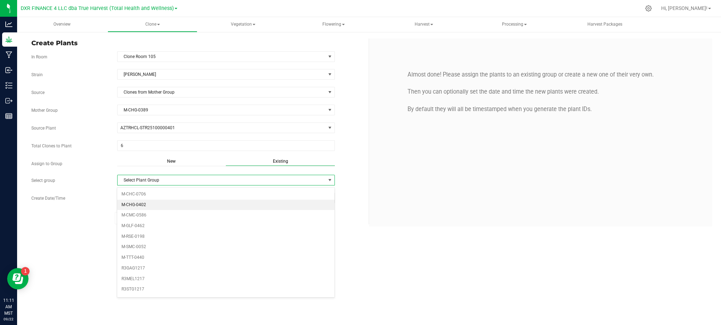
drag, startPoint x: 136, startPoint y: 205, endPoint x: 147, endPoint y: 205, distance: 11.1
click at [138, 204] on li "M-CHG-0402" at bounding box center [225, 205] width 217 height 11
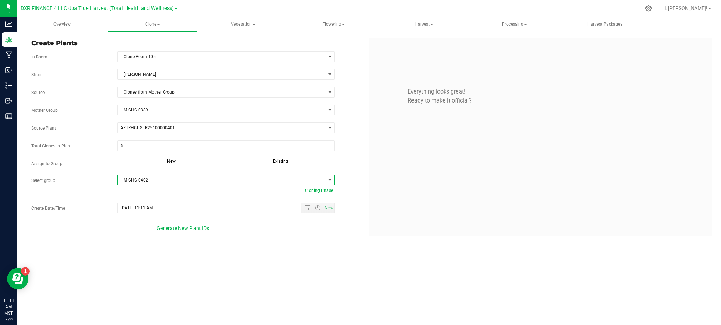
click at [278, 260] on div "Overview Clone Create plants Cloning groups Cloning plants Apply to plants Vege…" at bounding box center [369, 171] width 704 height 308
click at [302, 210] on span "Open the date view" at bounding box center [307, 208] width 12 height 6
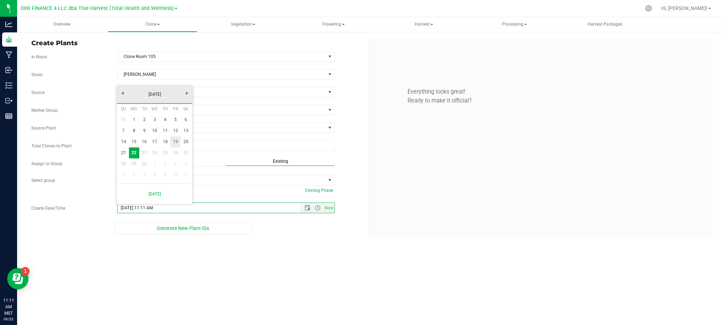
click at [172, 141] on link "19" at bounding box center [175, 141] width 10 height 11
type input "9/19/2025 11:11 AM"
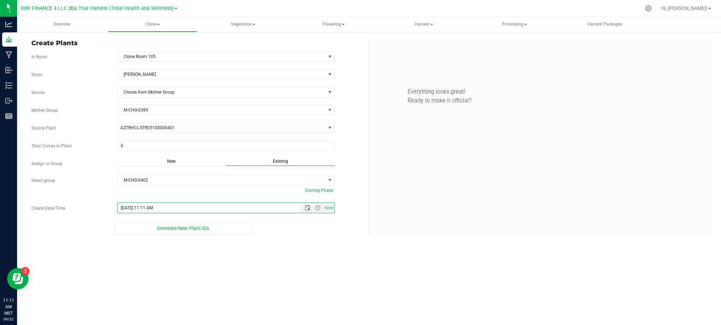
click at [316, 266] on div "Overview Clone Create plants Cloning groups Cloning plants Apply to plants Vege…" at bounding box center [369, 171] width 704 height 308
drag, startPoint x: 258, startPoint y: 253, endPoint x: 258, endPoint y: 214, distance: 38.5
click at [258, 252] on div "Overview Clone Create plants Cloning groups Cloning plants Apply to plants Vege…" at bounding box center [369, 171] width 704 height 308
drag, startPoint x: 148, startPoint y: 236, endPoint x: 324, endPoint y: 265, distance: 178.5
click at [149, 234] on button "Generate New Plant IDs" at bounding box center [183, 228] width 136 height 12
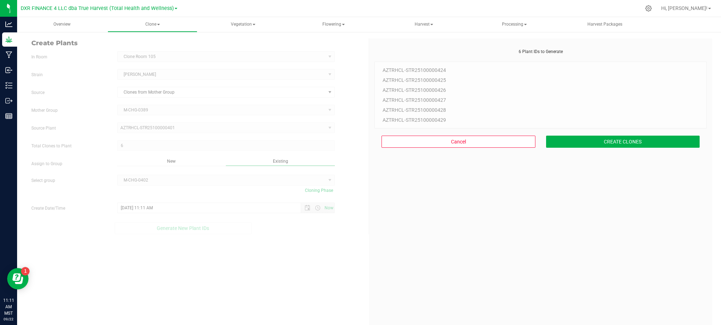
scroll to position [21, 0]
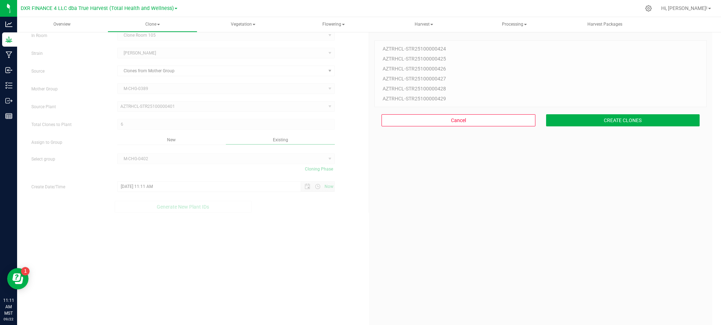
drag, startPoint x: 486, startPoint y: 279, endPoint x: 486, endPoint y: 272, distance: 6.4
click at [486, 277] on div "6 Plant IDs to Generate AZTRHCL-STR25100000424 AZTRHCL-STR25100000425 AZTRHCL-S…" at bounding box center [541, 189] width 332 height 325
click at [576, 122] on button "CREATE CLONES" at bounding box center [623, 120] width 154 height 12
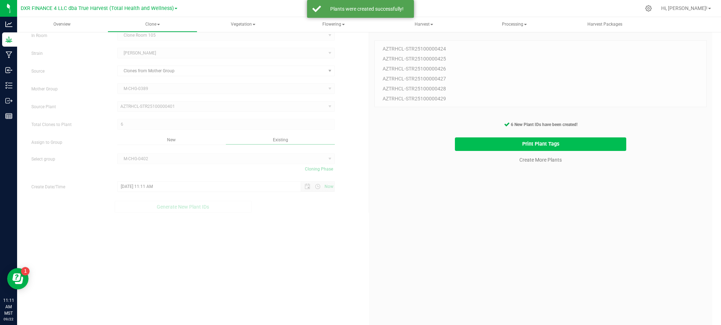
click at [480, 143] on button "Print Plant Tags" at bounding box center [541, 145] width 172 height 14
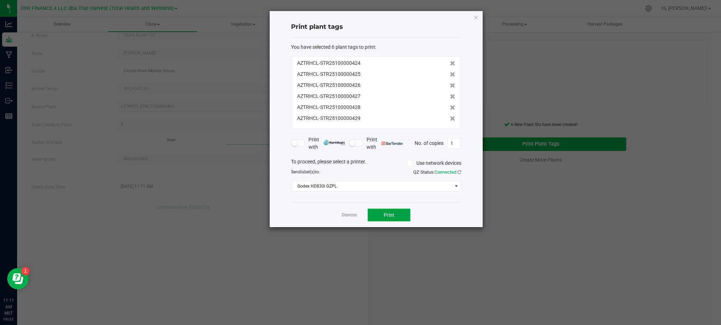
click at [394, 218] on button "Print" at bounding box center [389, 215] width 43 height 13
drag, startPoint x: 300, startPoint y: 216, endPoint x: 377, endPoint y: 217, distance: 77.0
click at [306, 214] on div "Dismiss Print" at bounding box center [376, 215] width 170 height 25
click at [377, 217] on button "Print" at bounding box center [389, 215] width 43 height 13
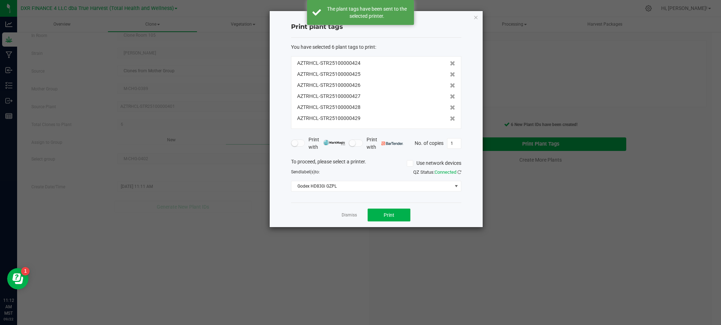
click at [324, 207] on div "Dismiss Print" at bounding box center [376, 215] width 170 height 25
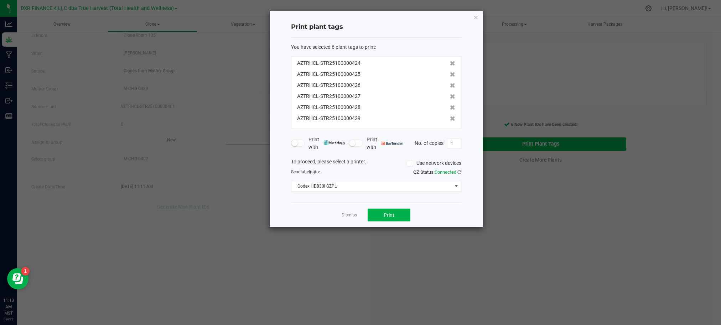
click at [301, 202] on div "You have selected 6 plant tags to print : AZTRHCL-STR25100000424 AZTRHCL-STR251…" at bounding box center [376, 120] width 170 height 165
click at [340, 215] on div "Dismiss Print" at bounding box center [376, 215] width 170 height 25
click at [342, 215] on link "Dismiss" at bounding box center [349, 215] width 15 height 6
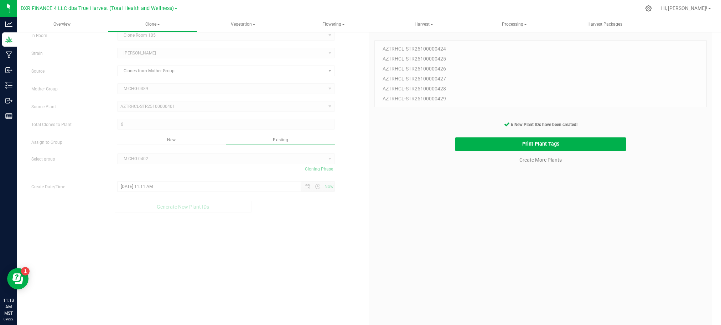
drag, startPoint x: 352, startPoint y: 240, endPoint x: 481, endPoint y: 216, distance: 130.8
click at [366, 233] on div "Create Plants In Room Clone Room 105 Select room Clone Room 104 Clone Room 105 …" at bounding box center [369, 184] width 686 height 335
click at [532, 170] on div "6 Plant IDs to Generate AZTRHCL-STR25100000424 AZTRHCL-STR25100000425 AZTRHCL-S…" at bounding box center [541, 189] width 332 height 325
click at [535, 160] on link "Create More Plants" at bounding box center [541, 159] width 42 height 7
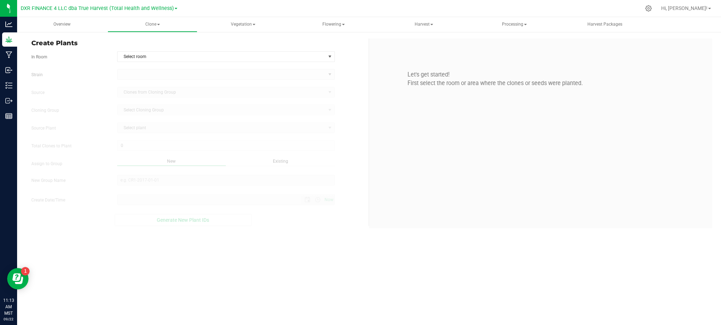
type input "9/22/2025 11:13 AM"
drag, startPoint x: 289, startPoint y: 53, endPoint x: 284, endPoint y: 62, distance: 10.2
click at [288, 53] on span "Select room" at bounding box center [222, 57] width 208 height 10
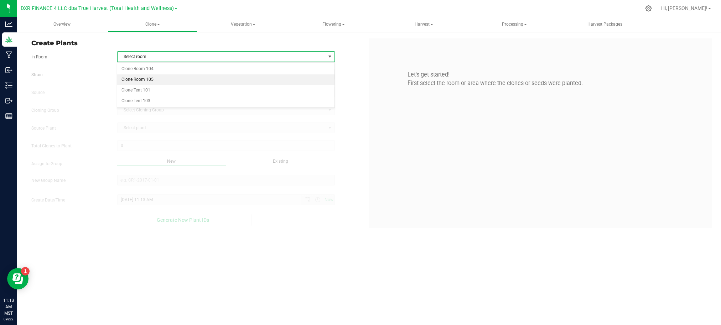
click at [199, 78] on li "Clone Room 105" at bounding box center [225, 79] width 217 height 11
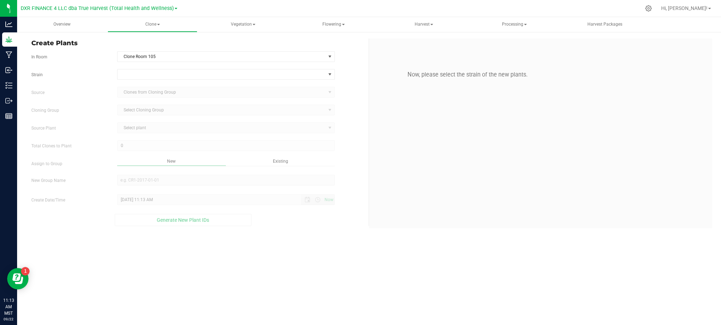
drag, startPoint x: 95, startPoint y: 73, endPoint x: 143, endPoint y: 77, distance: 47.6
click at [96, 73] on label "Strain" at bounding box center [69, 75] width 86 height 6
click at [143, 77] on span at bounding box center [222, 74] width 208 height 10
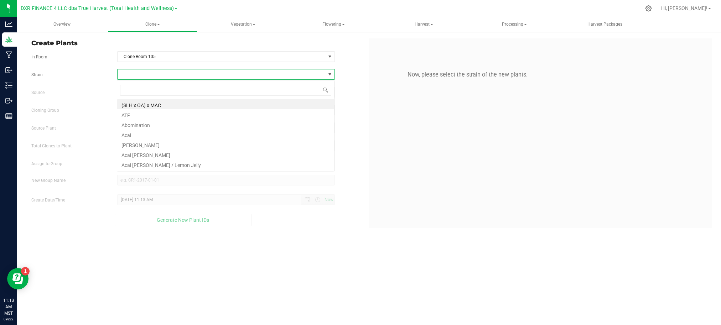
scroll to position [11, 218]
type input "zkill"
click at [140, 99] on span "zkill" at bounding box center [225, 90] width 217 height 17
click at [136, 102] on li "Strawberry Zkillato BX1" at bounding box center [225, 104] width 217 height 10
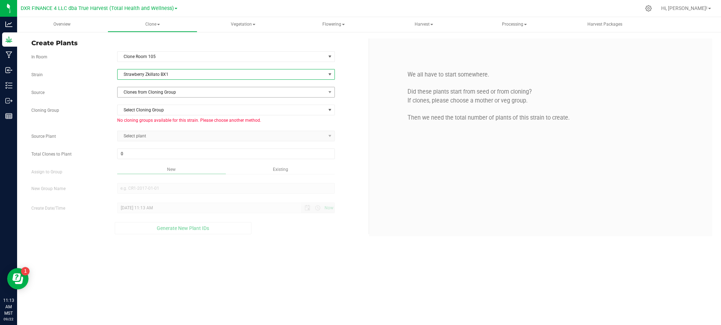
drag, startPoint x: 105, startPoint y: 100, endPoint x: 136, endPoint y: 91, distance: 31.7
click at [114, 95] on div "Strain Strawberry Zkillato BX1 Source Clones from Cloning Group Cloning Group S…" at bounding box center [197, 151] width 332 height 165
click at [140, 91] on span "Clones from Cloning Group" at bounding box center [222, 92] width 208 height 10
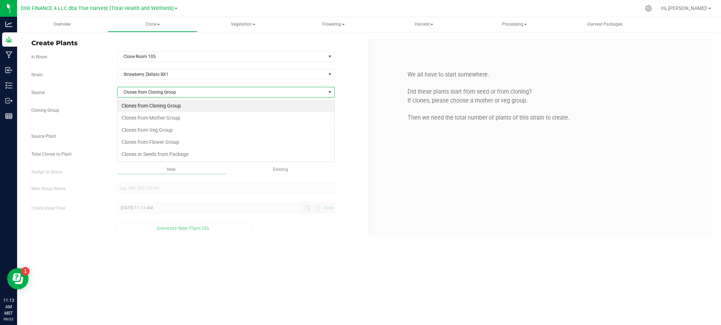
scroll to position [11, 218]
click at [141, 118] on li "Clones from Mother Group" at bounding box center [225, 118] width 217 height 12
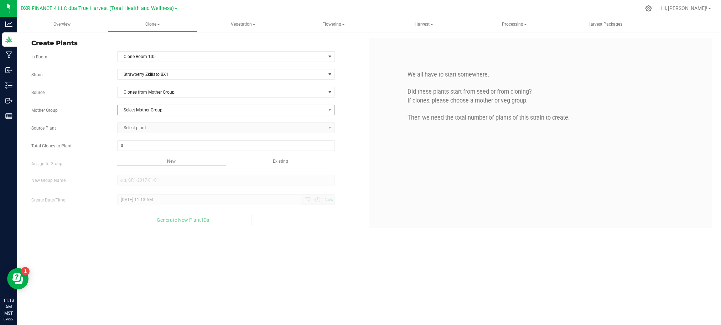
drag, startPoint x: 84, startPoint y: 100, endPoint x: 141, endPoint y: 109, distance: 58.0
click at [88, 100] on div "Strain Strawberry Zkillato BX1 Source Clones from Mother Group Mother Group Sel…" at bounding box center [197, 147] width 332 height 157
click at [141, 109] on span "Select Mother Group" at bounding box center [222, 110] width 208 height 10
click at [146, 130] on li "M-STZ-1328" at bounding box center [225, 134] width 217 height 11
click at [145, 127] on span "Select plant" at bounding box center [222, 128] width 208 height 10
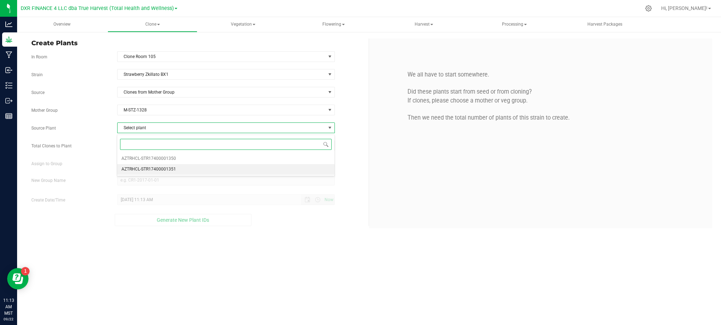
drag, startPoint x: 182, startPoint y: 169, endPoint x: 175, endPoint y: 166, distance: 7.6
click at [181, 169] on li "AZTRHCL-STR17400001351" at bounding box center [225, 169] width 217 height 11
drag, startPoint x: 116, startPoint y: 150, endPoint x: 140, endPoint y: 150, distance: 24.2
click at [117, 150] on div "0 0" at bounding box center [226, 145] width 228 height 11
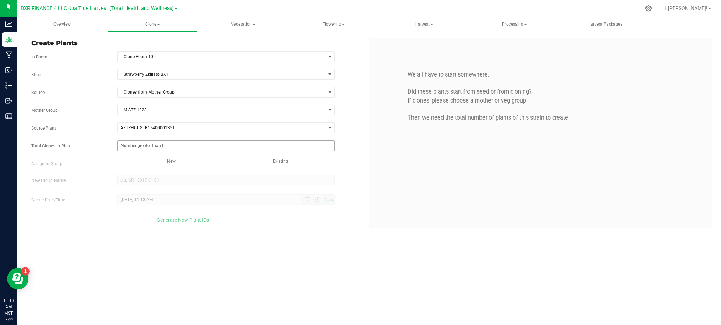
click at [144, 149] on span at bounding box center [226, 145] width 218 height 11
type input "6"
click at [290, 240] on div "Overview Clone Create plants Cloning groups Cloning plants Apply to plants Vege…" at bounding box center [369, 171] width 704 height 308
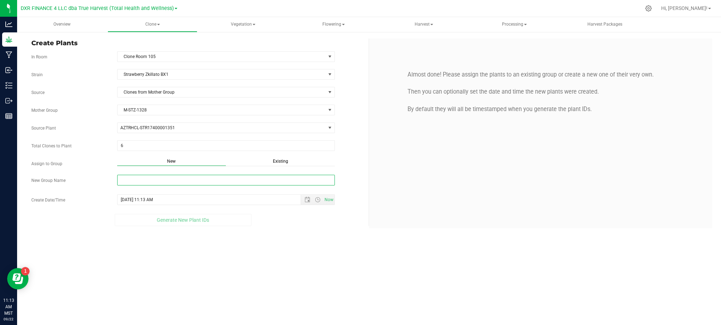
click at [169, 185] on input "New Group Name" at bounding box center [226, 180] width 218 height 11
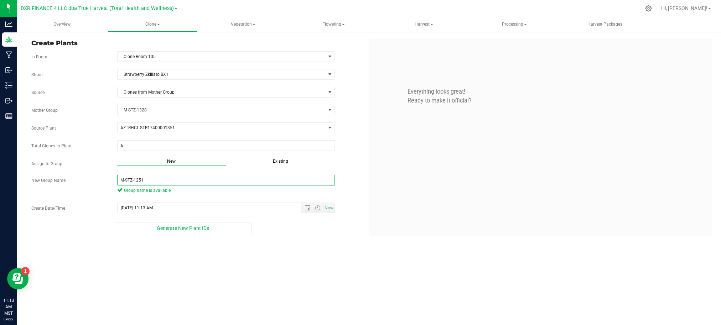
type input "M-STZ-1251"
click at [295, 253] on div "Overview Clone Create plants Cloning groups Cloning plants Apply to plants Vege…" at bounding box center [369, 171] width 704 height 308
click at [304, 207] on span "Open the date view" at bounding box center [307, 208] width 12 height 6
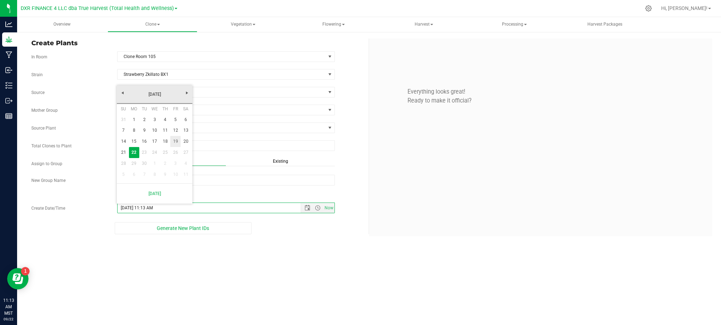
click at [172, 136] on link "19" at bounding box center [175, 141] width 10 height 11
type input "9/19/2025 11:13 AM"
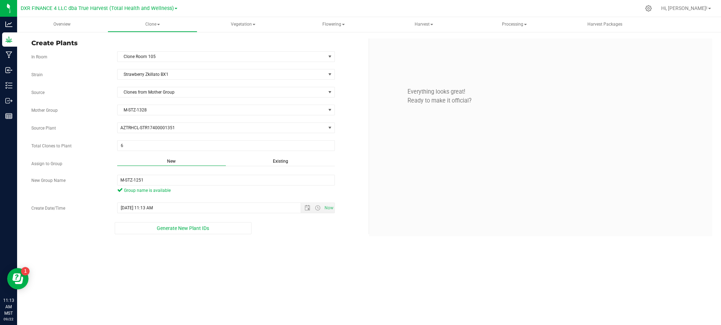
drag, startPoint x: 314, startPoint y: 255, endPoint x: 179, endPoint y: 209, distance: 142.9
click at [314, 254] on div "Overview Clone Create plants Cloning groups Cloning plants Apply to plants Vege…" at bounding box center [369, 171] width 704 height 308
drag, startPoint x: 264, startPoint y: 293, endPoint x: 257, endPoint y: 293, distance: 6.8
click at [263, 293] on div "Overview Clone Create plants Cloning groups Cloning plants Apply to plants Vege…" at bounding box center [369, 171] width 704 height 308
click at [180, 231] on span "Generate New Plant IDs" at bounding box center [183, 229] width 52 height 6
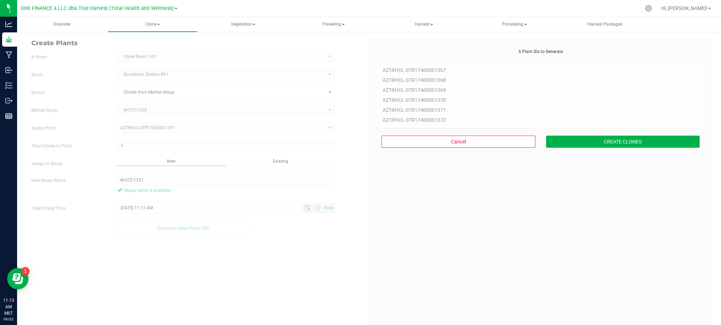
scroll to position [21, 0]
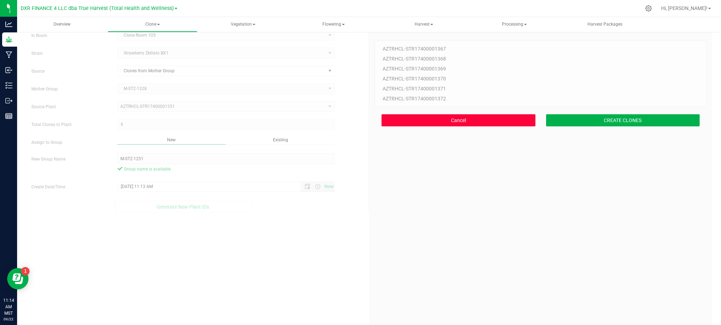
click at [423, 125] on button "Cancel" at bounding box center [459, 120] width 154 height 12
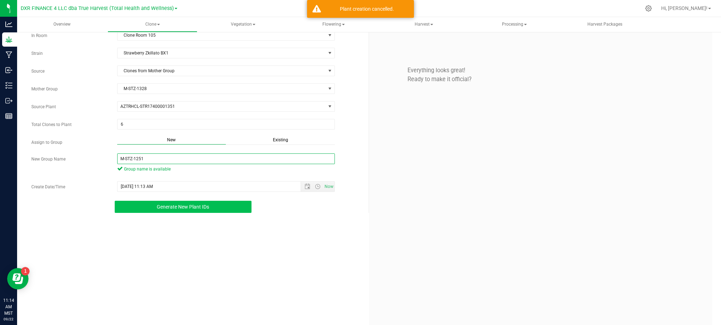
click at [136, 161] on input "M-STZ-1251" at bounding box center [226, 159] width 218 height 11
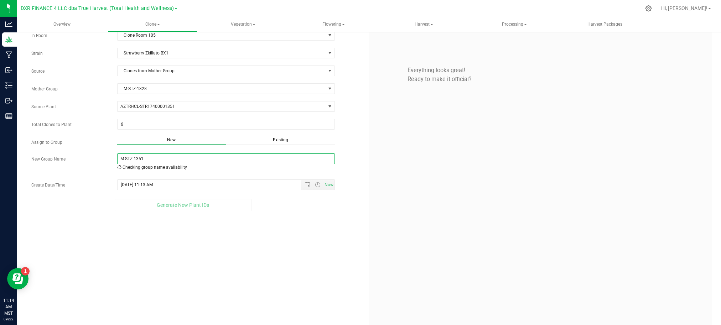
type input "M-STZ-1351"
click at [255, 231] on div "Create Plants In Room Clone Room 105 Select room Clone Room 104 Clone Room 105 …" at bounding box center [369, 179] width 686 height 325
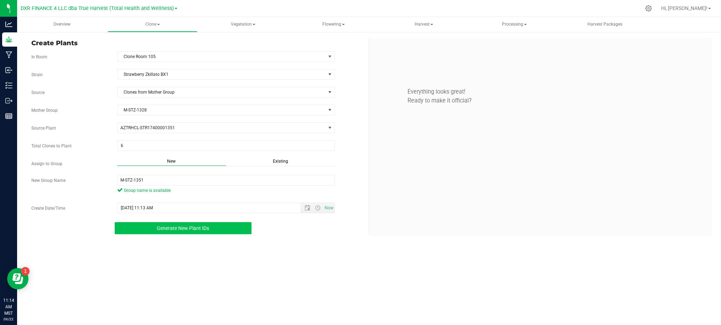
click at [186, 231] on span "Generate New Plant IDs" at bounding box center [183, 229] width 52 height 6
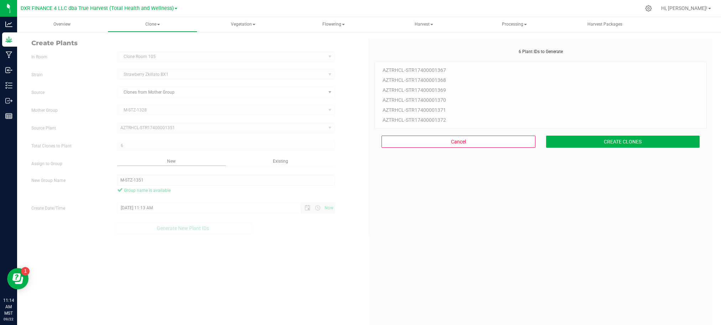
scroll to position [21, 0]
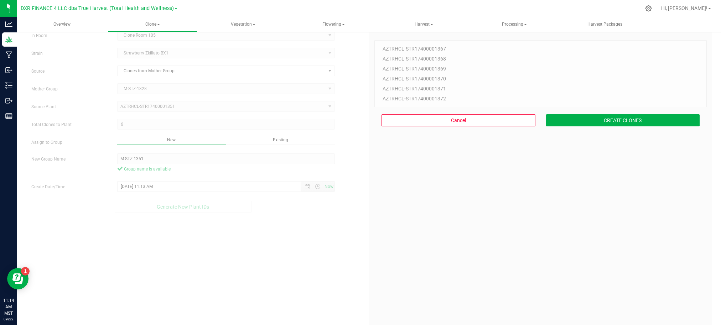
click at [525, 206] on div "6 Plant IDs to Generate AZTRHCL-STR17400001367 AZTRHCL-STR17400001368 AZTRHCL-S…" at bounding box center [541, 189] width 332 height 325
click at [585, 121] on button "CREATE CLONES" at bounding box center [623, 120] width 154 height 12
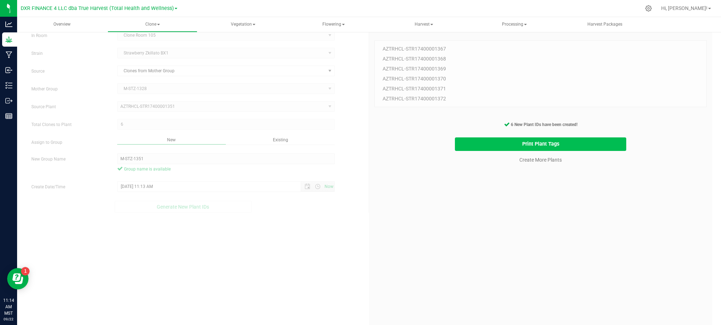
click at [494, 142] on button "Print Plant Tags" at bounding box center [541, 145] width 172 height 14
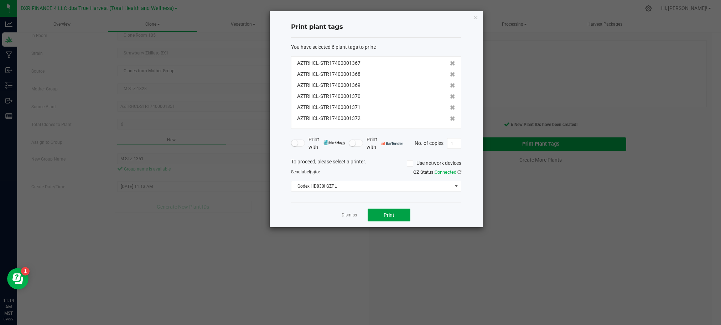
click at [386, 214] on span "Print" at bounding box center [389, 215] width 11 height 6
click at [450, 76] on icon at bounding box center [452, 74] width 5 height 5
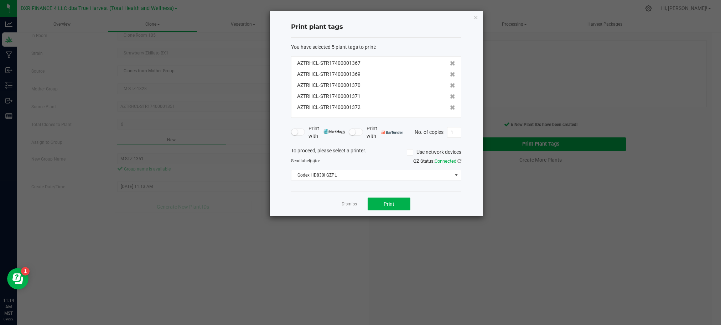
click at [450, 76] on icon at bounding box center [452, 74] width 5 height 5
click at [450, 83] on icon at bounding box center [452, 85] width 5 height 5
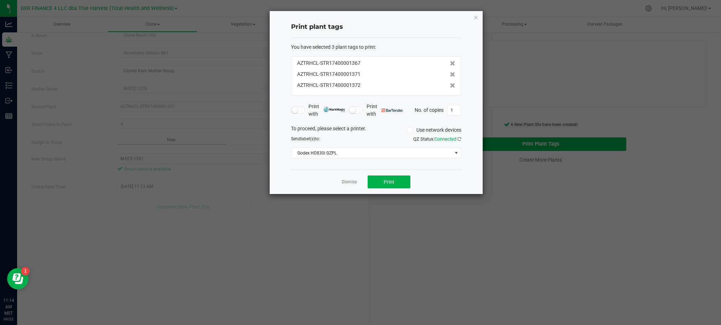
click at [450, 76] on icon at bounding box center [452, 74] width 5 height 5
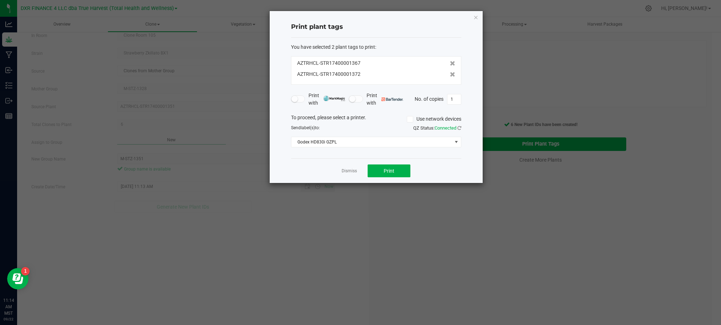
click at [450, 76] on icon at bounding box center [452, 74] width 5 height 5
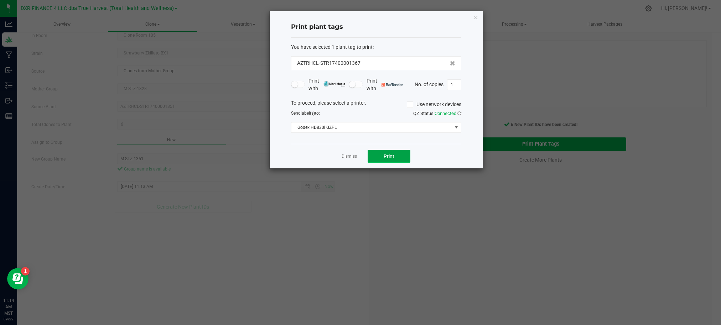
click at [393, 154] on span "Print" at bounding box center [389, 157] width 11 height 6
click at [438, 152] on div "Dismiss Print" at bounding box center [376, 156] width 170 height 25
click at [324, 151] on div "Dismiss Print" at bounding box center [376, 156] width 170 height 25
drag, startPoint x: 343, startPoint y: 155, endPoint x: 355, endPoint y: 162, distance: 14.1
click at [344, 155] on link "Dismiss" at bounding box center [349, 157] width 15 height 6
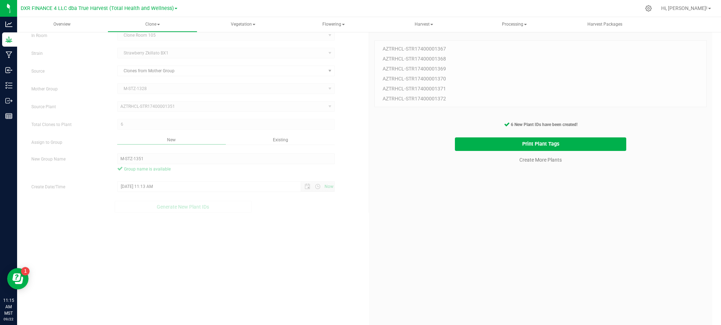
click at [455, 218] on div "6 Plant IDs to Generate AZTRHCL-STR17400001367 AZTRHCL-STR17400001368 AZTRHCL-S…" at bounding box center [541, 189] width 332 height 325
click at [542, 233] on div "6 Plant IDs to Generate AZTRHCL-STR17400001367 AZTRHCL-STR17400001368 AZTRHCL-S…" at bounding box center [541, 189] width 332 height 325
click at [532, 180] on div "6 Plant IDs to Generate AZTRHCL-STR17400001367 AZTRHCL-STR17400001368 AZTRHCL-S…" at bounding box center [541, 189] width 332 height 325
click at [532, 160] on link "Create More Plants" at bounding box center [541, 159] width 42 height 7
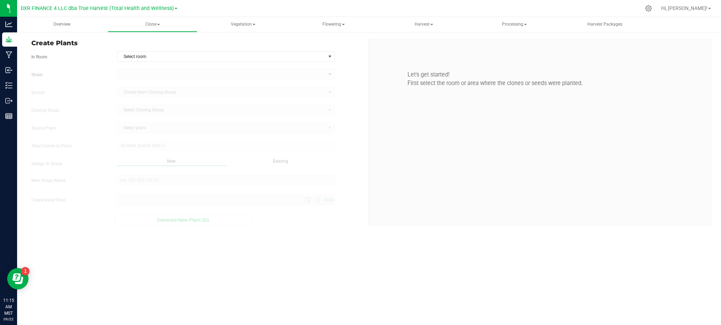
type input "9/22/2025 11:15 AM"
click at [201, 53] on span "Select room" at bounding box center [222, 57] width 208 height 10
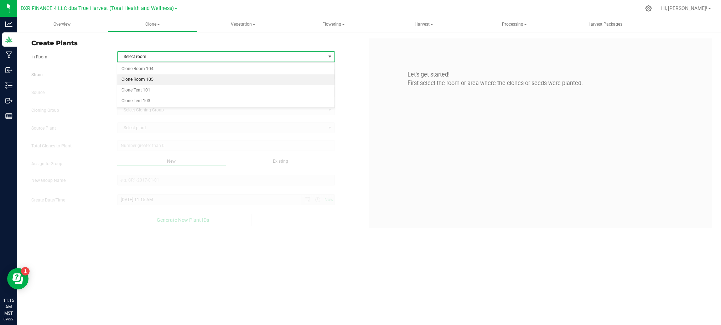
drag, startPoint x: 145, startPoint y: 79, endPoint x: 93, endPoint y: 69, distance: 53.0
click at [143, 79] on li "Clone Room 105" at bounding box center [225, 79] width 217 height 11
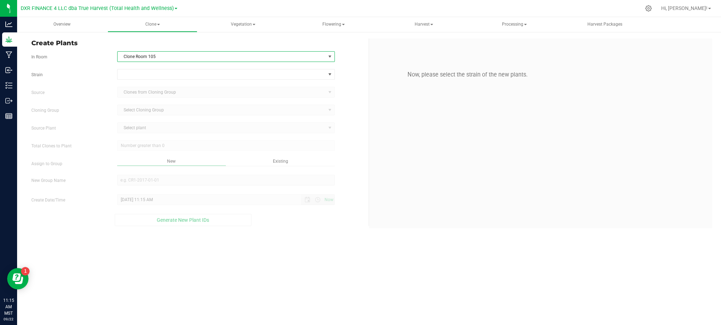
drag, startPoint x: 94, startPoint y: 69, endPoint x: 108, endPoint y: 71, distance: 13.7
click at [104, 70] on form "In Room Clone Room 105 Select room Clone Room 104 Clone Room 105 Clone Tent 101…" at bounding box center [197, 138] width 332 height 175
click at [135, 73] on span at bounding box center [222, 74] width 208 height 10
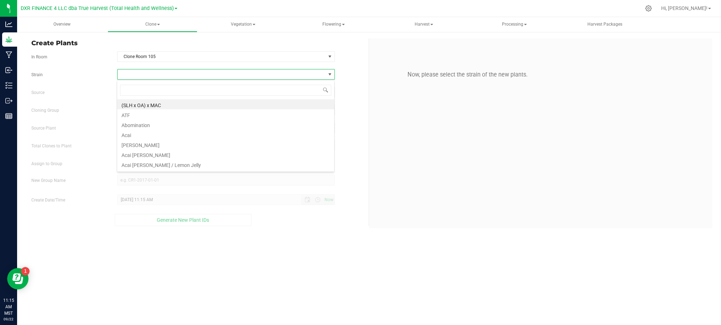
scroll to position [11, 218]
type input "zkill"
click at [143, 103] on li "Strawberry Zkillato BX1" at bounding box center [225, 104] width 217 height 10
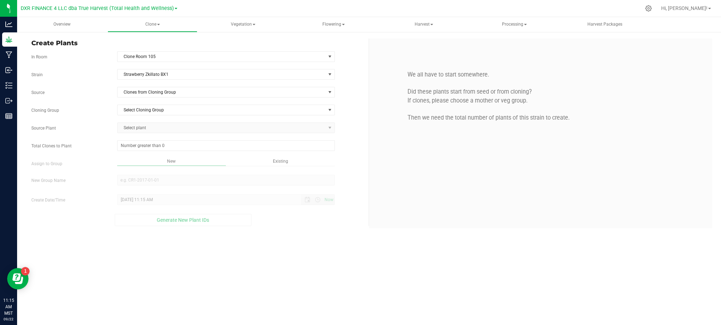
drag, startPoint x: 96, startPoint y: 95, endPoint x: 104, endPoint y: 93, distance: 8.2
click at [98, 94] on label "Source" at bounding box center [69, 92] width 86 height 6
click at [127, 88] on span "Clones from Cloning Group" at bounding box center [222, 92] width 208 height 10
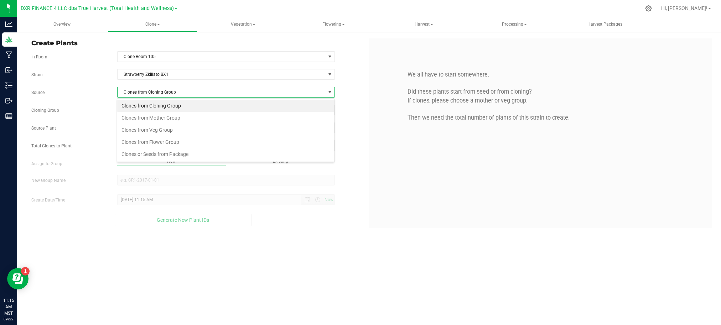
scroll to position [11, 218]
click at [158, 118] on li "Clones from Mother Group" at bounding box center [225, 118] width 217 height 12
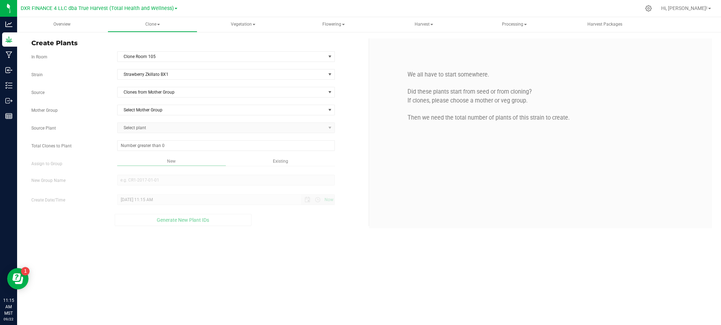
drag, startPoint x: 101, startPoint y: 103, endPoint x: 147, endPoint y: 108, distance: 45.8
click at [103, 104] on div "Strain Strawberry Zkillato BX1 Source Clones from Mother Group Mother Group Sel…" at bounding box center [197, 147] width 332 height 157
click at [147, 108] on span "Select Mother Group" at bounding box center [222, 110] width 208 height 10
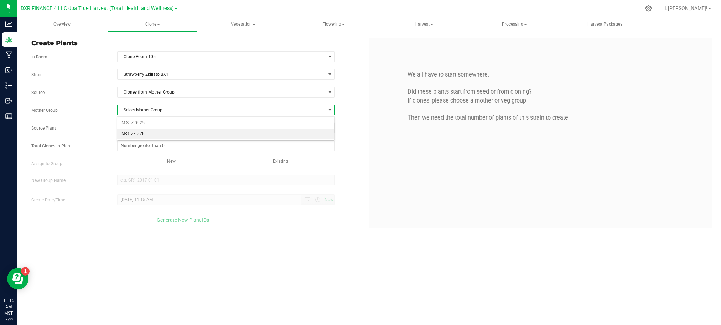
click at [147, 131] on li "M-STZ-1328" at bounding box center [225, 134] width 217 height 11
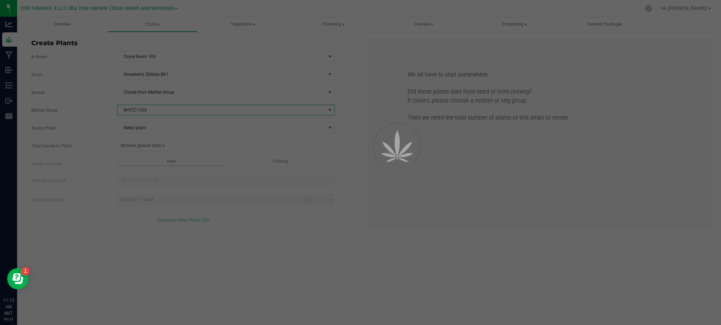
click at [102, 123] on div "Strain Strawberry Zkillato BX1 Source Clones from Mother Group Mother Group M-S…" at bounding box center [197, 147] width 332 height 157
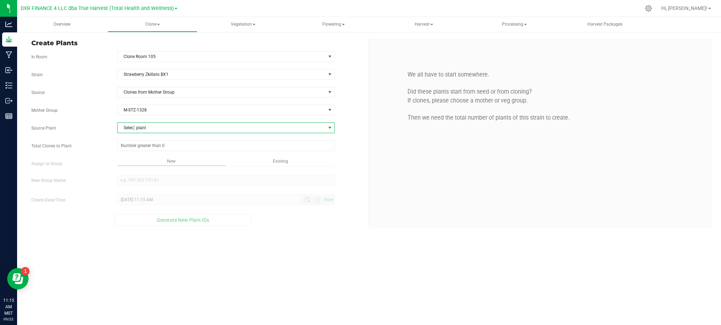
click at [135, 124] on span "Select plant" at bounding box center [222, 128] width 208 height 10
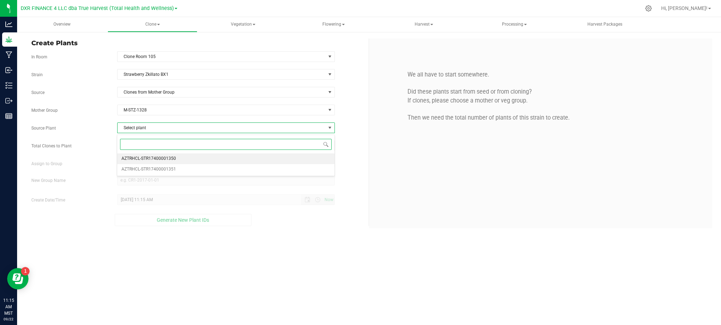
click at [149, 161] on span "AZTRHCL-STR17400001350" at bounding box center [149, 158] width 55 height 9
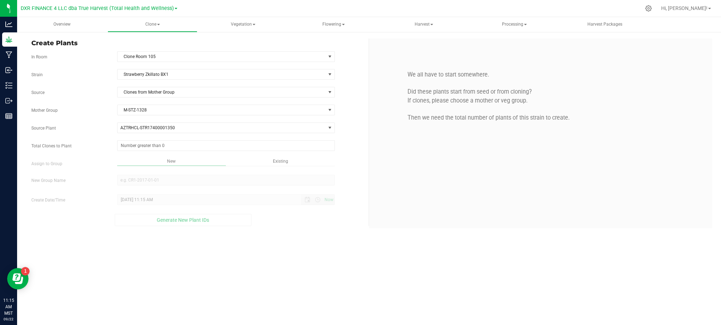
click at [149, 161] on body "Analytics Grow Manufacturing Inbound Inventory Outbound Reports 11:15 AM MST 09…" at bounding box center [360, 162] width 721 height 325
click at [173, 146] on span at bounding box center [226, 145] width 218 height 11
type input "6"
click at [291, 254] on div "Overview Clone Create plants Cloning groups Cloning plants Apply to plants Vege…" at bounding box center [369, 171] width 704 height 308
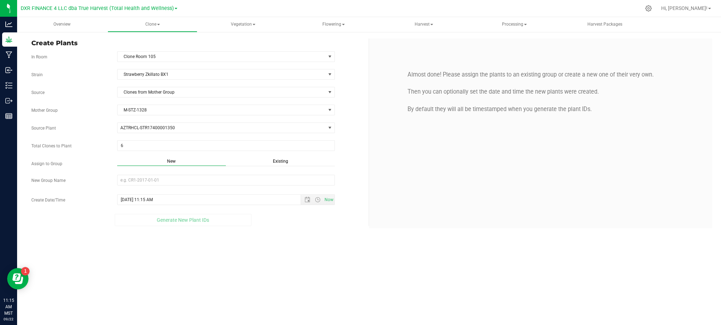
click at [278, 161] on span "Existing" at bounding box center [280, 161] width 15 height 5
click at [291, 181] on span "Select Plant Group" at bounding box center [222, 180] width 208 height 10
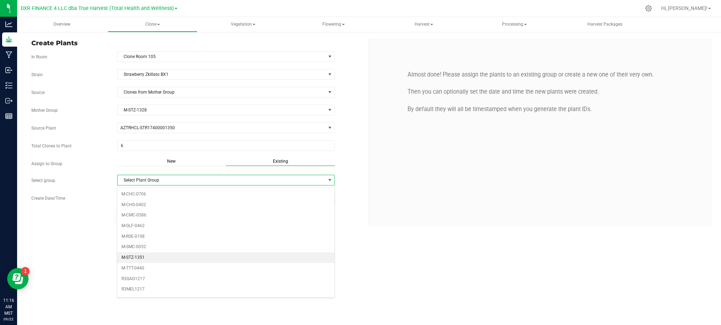
click at [147, 258] on li "M-STZ-1351" at bounding box center [225, 258] width 217 height 11
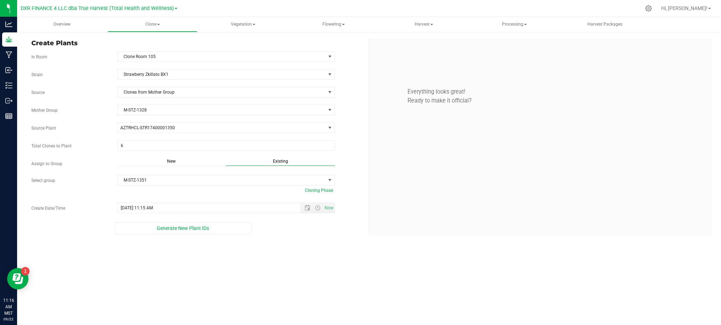
drag, startPoint x: 307, startPoint y: 275, endPoint x: 295, endPoint y: 254, distance: 24.6
click at [307, 274] on div "Overview Clone Create plants Cloning groups Cloning plants Apply to plants Vege…" at bounding box center [369, 171] width 704 height 308
click at [295, 234] on div "Generate New Plant IDs" at bounding box center [183, 228] width 304 height 12
click at [306, 207] on span "Open the date view" at bounding box center [308, 208] width 6 height 6
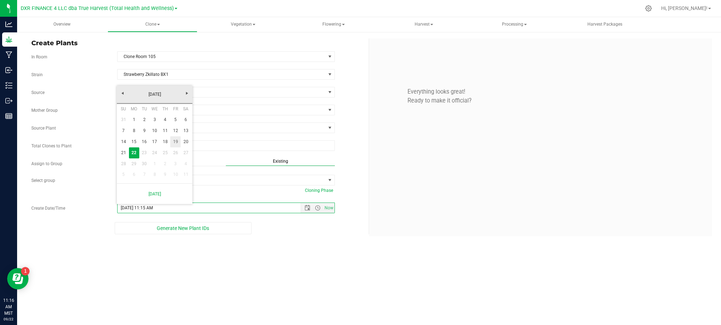
drag, startPoint x: 172, startPoint y: 140, endPoint x: 181, endPoint y: 162, distance: 23.4
click at [172, 140] on link "19" at bounding box center [175, 141] width 10 height 11
type input "9/19/2025 11:15 AM"
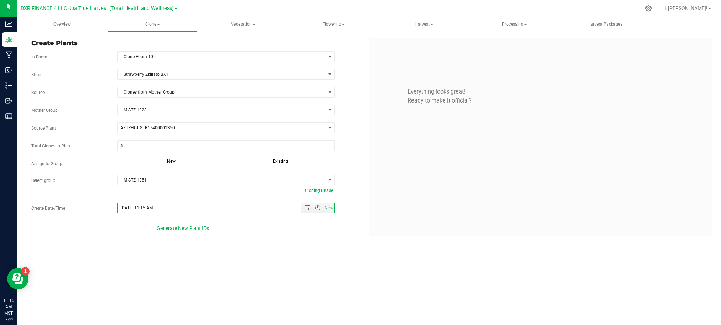
drag, startPoint x: 254, startPoint y: 264, endPoint x: 253, endPoint y: 259, distance: 5.5
click at [255, 264] on div "Overview Clone Create plants Cloning groups Cloning plants Apply to plants Vege…" at bounding box center [369, 171] width 704 height 308
drag, startPoint x: 281, startPoint y: 265, endPoint x: 241, endPoint y: 251, distance: 42.7
click at [281, 264] on div "Overview Clone Create plants Cloning groups Cloning plants Apply to plants Vege…" at bounding box center [369, 171] width 704 height 308
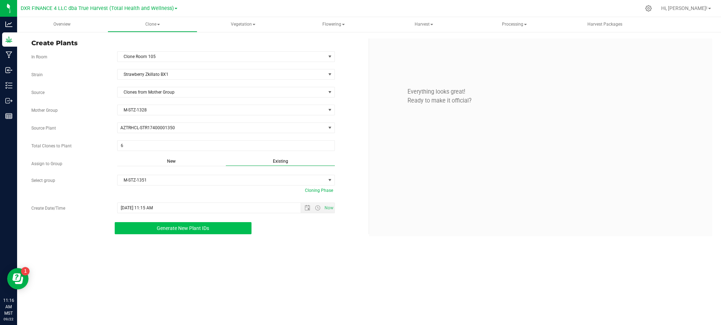
click at [185, 234] on button "Generate New Plant IDs" at bounding box center [183, 228] width 136 height 12
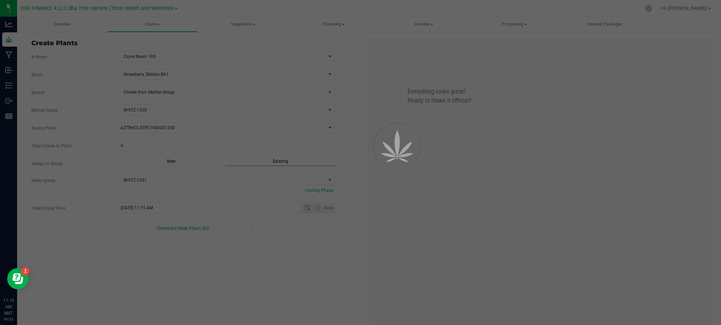
scroll to position [21, 0]
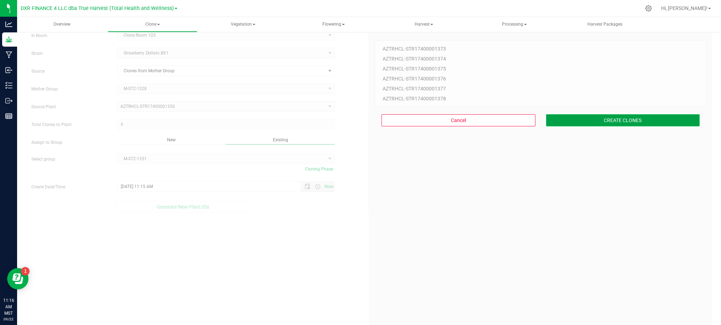
click at [630, 122] on button "CREATE CLONES" at bounding box center [623, 120] width 154 height 12
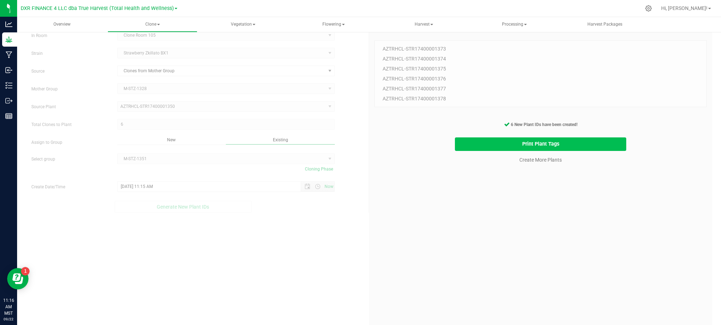
click at [595, 144] on button "Print Plant Tags" at bounding box center [541, 145] width 172 height 14
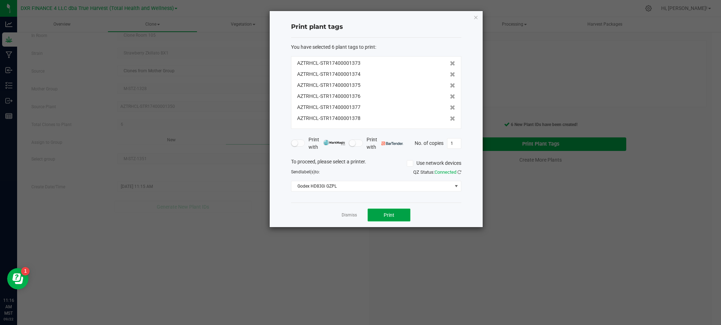
click at [403, 220] on button "Print" at bounding box center [389, 215] width 43 height 13
click at [445, 205] on div "Print plant tags You have selected 6 plant tags to print : AZTRHCL-STR174000013…" at bounding box center [376, 119] width 213 height 216
click at [301, 210] on div "Dismiss Print" at bounding box center [376, 215] width 170 height 25
click at [457, 208] on div "Dismiss Print" at bounding box center [376, 215] width 170 height 25
click at [345, 214] on link "Dismiss" at bounding box center [349, 215] width 15 height 6
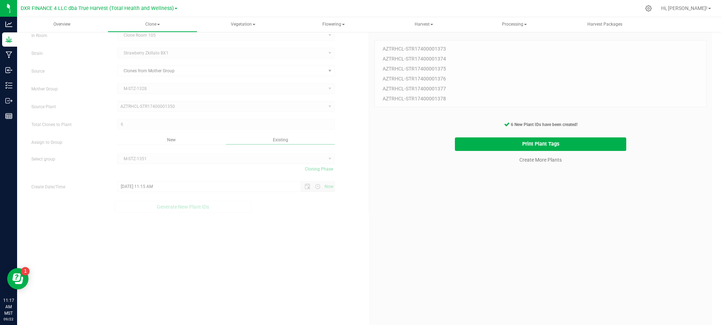
click at [582, 224] on div "6 Plant IDs to Generate AZTRHCL-STR17400001373 AZTRHCL-STR17400001374 AZTRHCL-S…" at bounding box center [541, 189] width 332 height 325
drag, startPoint x: 552, startPoint y: 174, endPoint x: 547, endPoint y: 162, distance: 12.6
click at [552, 173] on div "6 Plant IDs to Generate AZTRHCL-STR17400001373 AZTRHCL-STR17400001374 AZTRHCL-S…" at bounding box center [541, 189] width 332 height 325
click at [546, 160] on link "Create More Plants" at bounding box center [541, 159] width 42 height 7
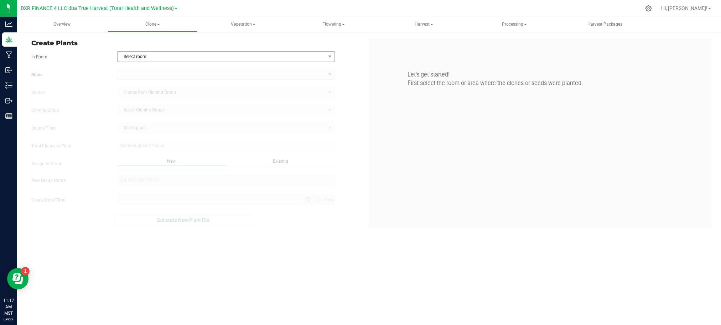
type input "9/22/2025 11:17 AM"
click at [284, 52] on span "Select room" at bounding box center [222, 57] width 208 height 10
click at [187, 78] on li "Clone Room 105" at bounding box center [225, 79] width 217 height 11
click at [109, 63] on form "In Room Clone Room 105 Select room Clone Room 104 Clone Room 105 Clone Tent 101…" at bounding box center [197, 138] width 332 height 175
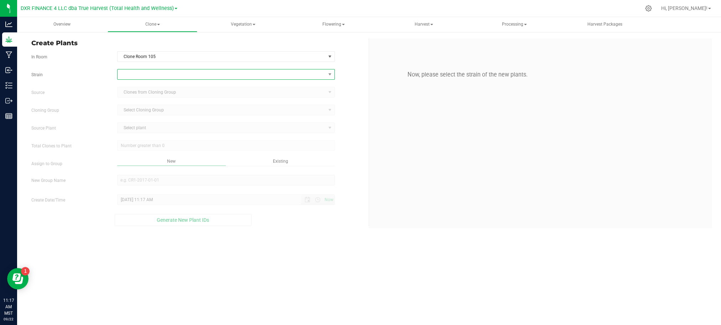
click at [156, 71] on span at bounding box center [222, 74] width 208 height 10
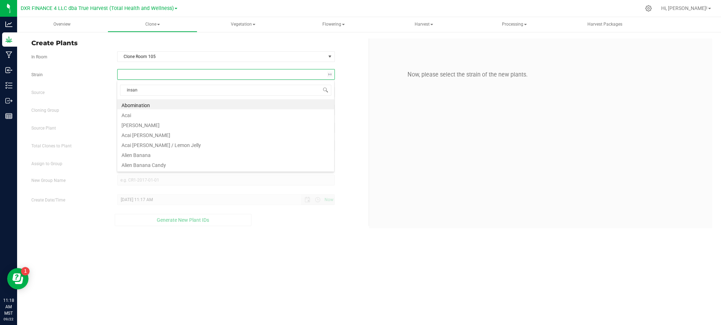
type input "insane"
click at [140, 134] on li "Insane Plantain" at bounding box center [225, 134] width 217 height 10
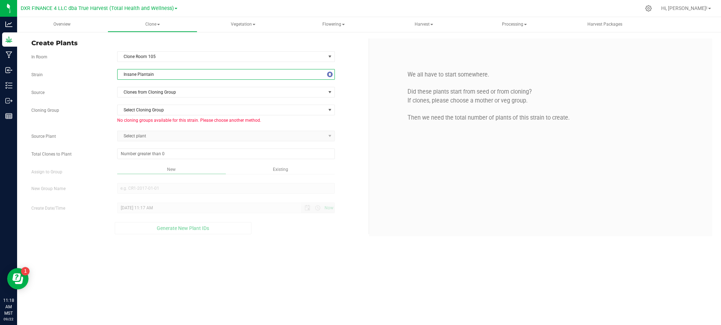
drag, startPoint x: 91, startPoint y: 86, endPoint x: 135, endPoint y: 87, distance: 44.2
click at [96, 86] on div "Strain Insane Plantain Source Clones from Cloning Group Cloning Group Select Cl…" at bounding box center [197, 151] width 332 height 165
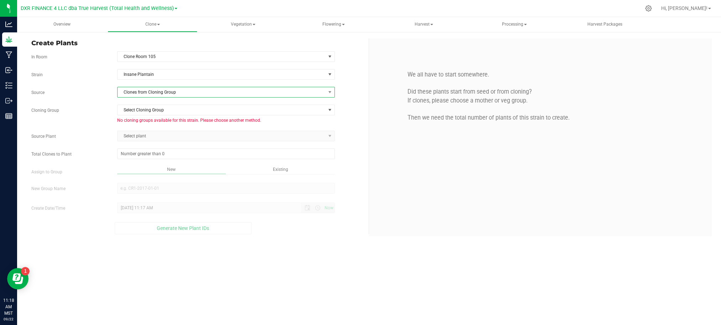
click at [150, 96] on span "Clones from Cloning Group" at bounding box center [222, 92] width 208 height 10
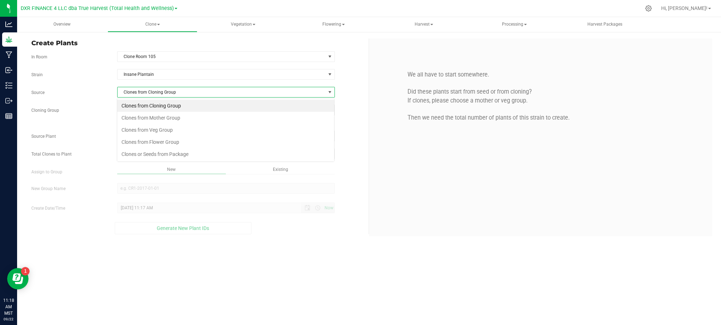
scroll to position [11, 218]
click at [157, 117] on li "Clones from Mother Group" at bounding box center [225, 118] width 217 height 12
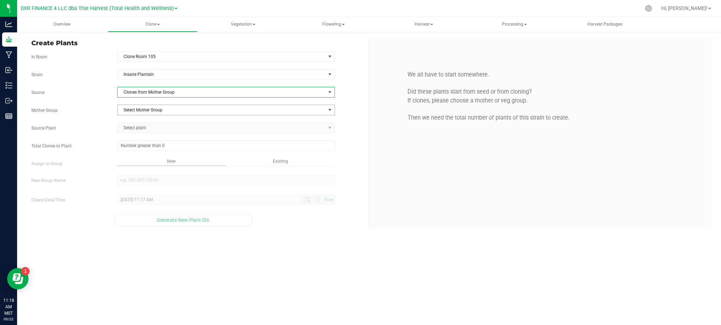
click at [162, 110] on span "Select Mother Group" at bounding box center [222, 110] width 208 height 10
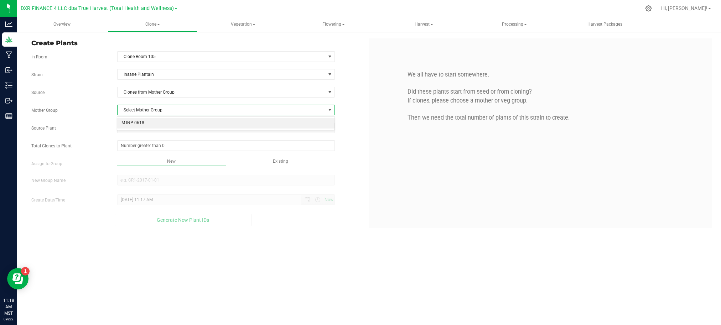
click at [164, 125] on li "M-INP-0618" at bounding box center [225, 123] width 217 height 11
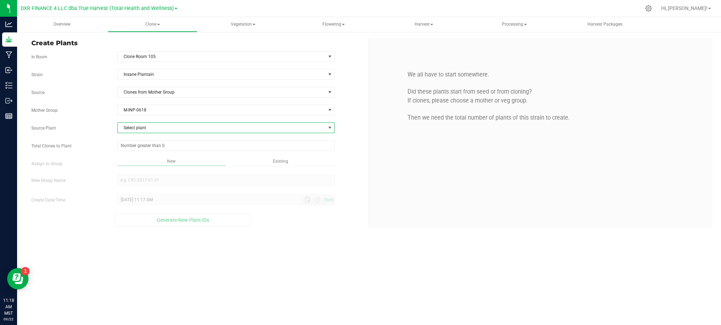
click at [153, 130] on span "Select plant" at bounding box center [222, 128] width 208 height 10
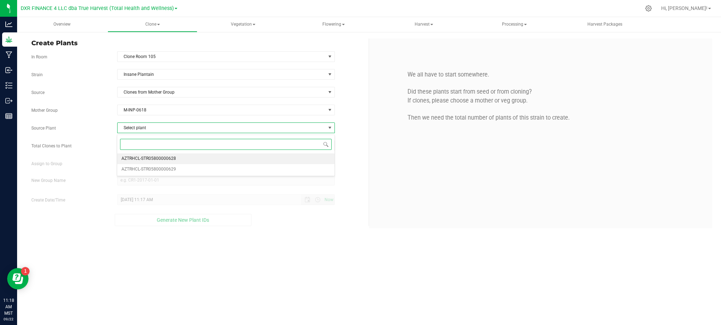
click at [183, 158] on li "AZTRHCL-STR05800000628" at bounding box center [225, 159] width 217 height 11
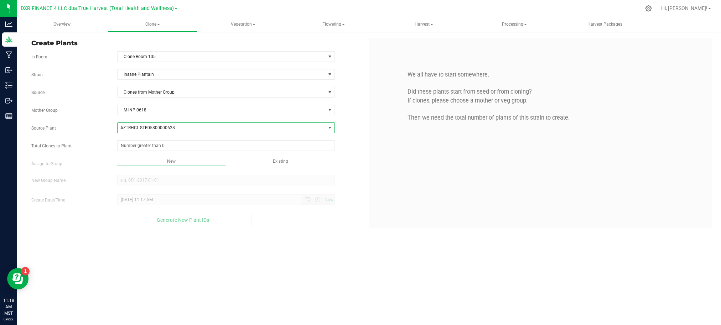
drag, startPoint x: 90, startPoint y: 134, endPoint x: 120, endPoint y: 140, distance: 30.1
click at [100, 136] on div "Strain Insane Plantain Source Clones from Mother Group Mother Group M-INP-0618 …" at bounding box center [197, 147] width 332 height 157
click at [136, 146] on span at bounding box center [226, 145] width 218 height 11
type input "7"
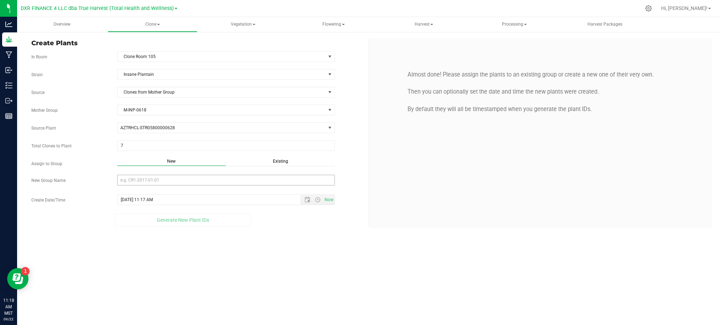
drag, startPoint x: 279, startPoint y: 277, endPoint x: 260, endPoint y: 180, distance: 98.9
click at [275, 240] on div "Overview Clone Create plants Cloning groups Cloning plants Apply to plants Vege…" at bounding box center [369, 171] width 704 height 308
click at [187, 182] on input "New Group Name" at bounding box center [226, 180] width 218 height 11
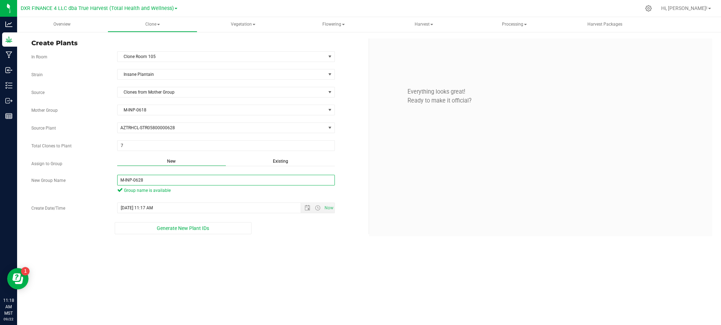
type input "M-INP-0628"
click at [307, 250] on div "Overview Clone Create plants Cloning groups Cloning plants Apply to plants Vege…" at bounding box center [369, 171] width 704 height 308
click at [308, 209] on span "Open the date view" at bounding box center [308, 208] width 6 height 6
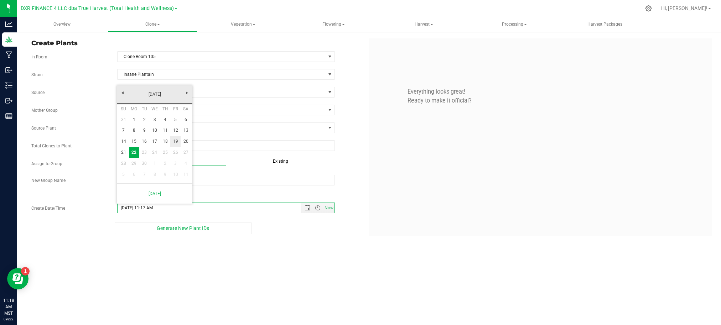
click at [176, 142] on link "19" at bounding box center [175, 141] width 10 height 11
type input "9/19/2025 11:17 AM"
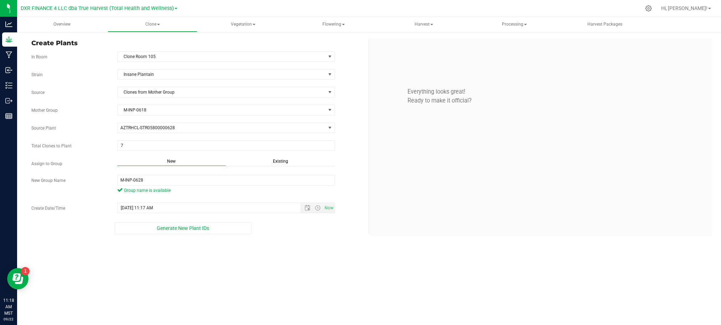
drag, startPoint x: 305, startPoint y: 265, endPoint x: 296, endPoint y: 257, distance: 12.6
click at [304, 265] on div "Overview Clone Create plants Cloning groups Cloning plants Apply to plants Vege…" at bounding box center [369, 171] width 704 height 308
click at [205, 237] on div "Create Plants In Room Clone Room 105 Select room Clone Room 104 Clone Room 105 …" at bounding box center [369, 137] width 704 height 212
click at [181, 231] on span "Generate New Plant IDs" at bounding box center [183, 229] width 52 height 6
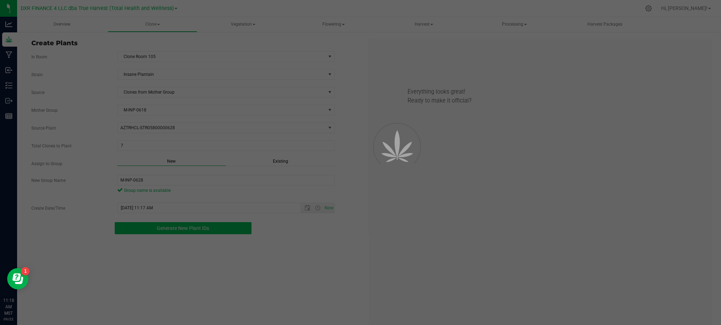
scroll to position [21, 0]
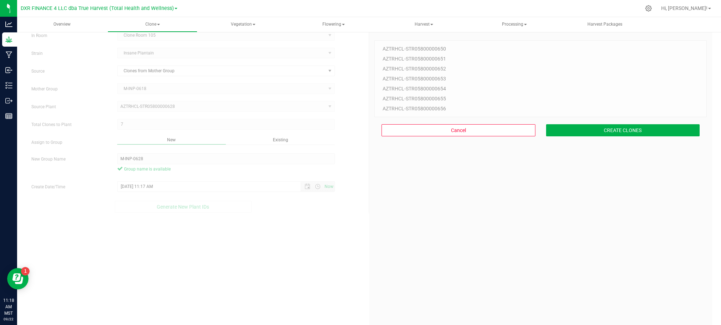
drag, startPoint x: 536, startPoint y: 268, endPoint x: 536, endPoint y: 262, distance: 6.1
click at [536, 262] on div "7 Plant IDs to Generate AZTRHCL-STR05800000650 AZTRHCL-STR05800000651 AZTRHCL-S…" at bounding box center [541, 189] width 332 height 325
click at [594, 131] on button "CREATE CLONES" at bounding box center [623, 130] width 154 height 12
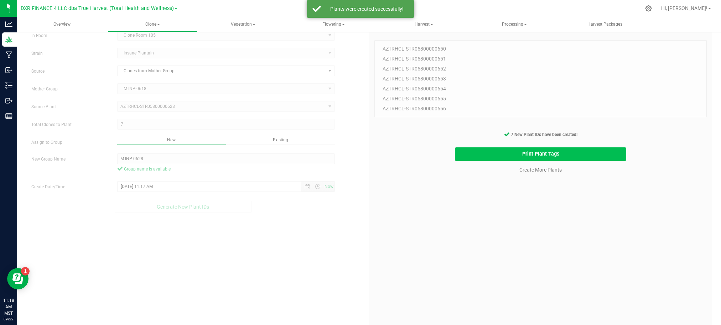
click at [455, 154] on button "Print Plant Tags" at bounding box center [541, 155] width 172 height 14
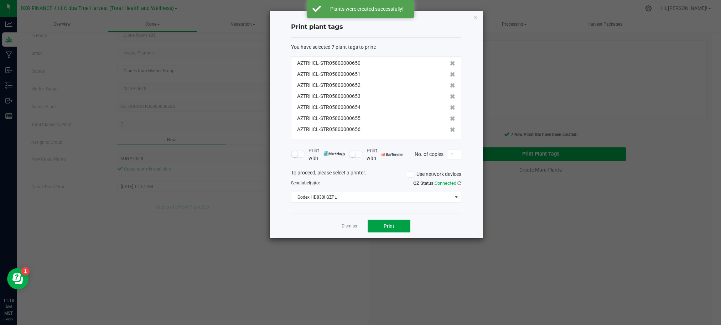
click at [384, 225] on span "Print" at bounding box center [389, 226] width 11 height 6
click at [354, 229] on link "Dismiss" at bounding box center [349, 226] width 15 height 6
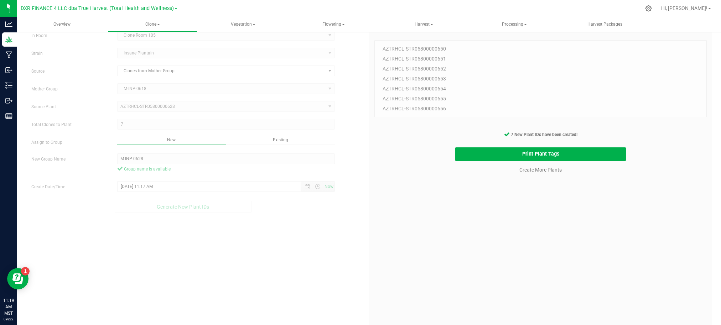
drag, startPoint x: 533, startPoint y: 262, endPoint x: 524, endPoint y: 200, distance: 62.7
click at [535, 254] on div "7 Plant IDs to Generate AZTRHCL-STR05800000650 AZTRHCL-STR05800000651 AZTRHCL-S…" at bounding box center [541, 189] width 332 height 325
click at [532, 161] on div "Create More Plants" at bounding box center [540, 167] width 343 height 12
click at [532, 169] on link "Create More Plants" at bounding box center [541, 169] width 42 height 7
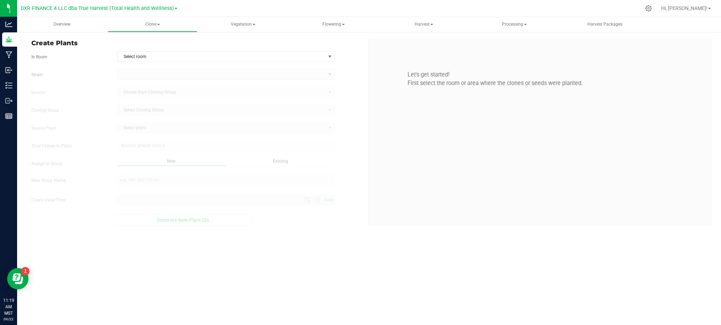
type input "9/22/2025 11:19 AM"
click at [167, 66] on form "In Room Select room Select room Clone Room 104 Clone Room 105 Clone Tent 101 Cl…" at bounding box center [197, 138] width 332 height 175
click at [169, 59] on span "Select room" at bounding box center [222, 57] width 208 height 10
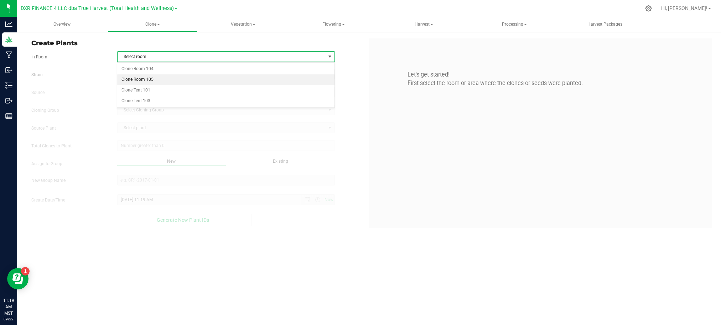
click at [161, 75] on li "Clone Room 105" at bounding box center [225, 79] width 217 height 11
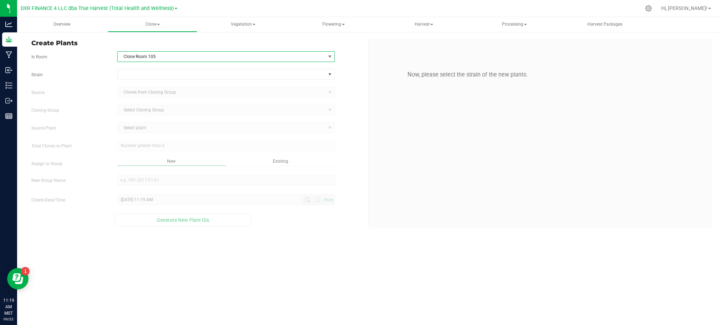
click at [139, 68] on form "In Room Clone Room 105 Select room Clone Room 104 Clone Room 105 Clone Tent 101…" at bounding box center [197, 138] width 332 height 175
click at [148, 74] on span at bounding box center [222, 74] width 208 height 10
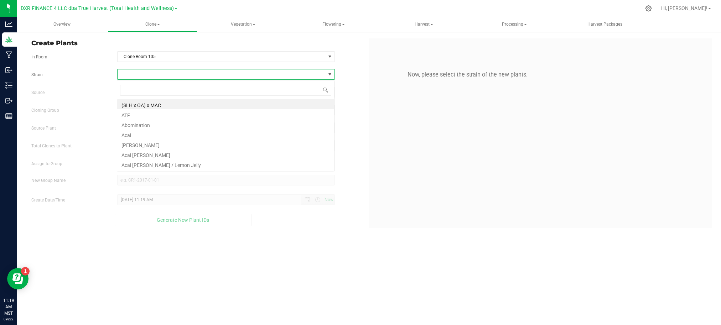
scroll to position [11, 218]
type input "insane"
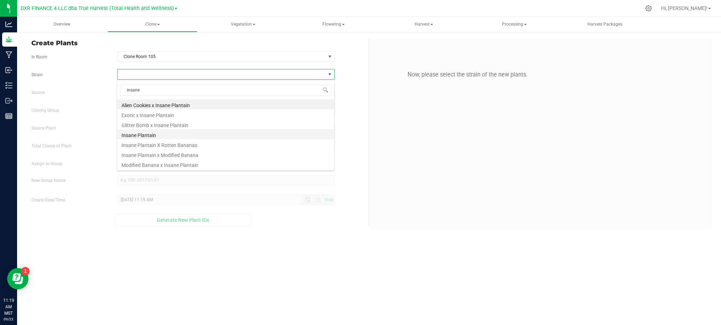
click at [140, 135] on li "Insane Plantain" at bounding box center [225, 134] width 217 height 10
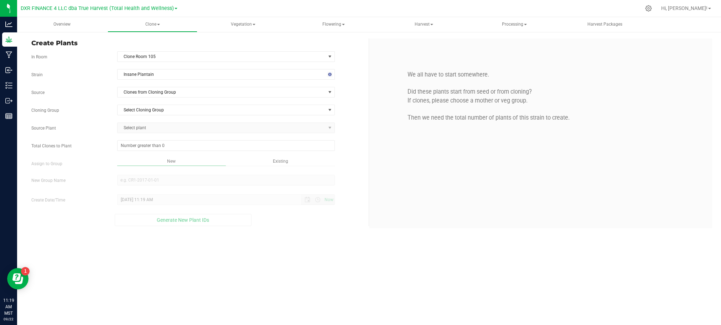
drag, startPoint x: 99, startPoint y: 109, endPoint x: 131, endPoint y: 99, distance: 33.9
click at [100, 107] on div "Cloning Group Select Cloning Group Select Cloning Group M-INP-0628" at bounding box center [197, 110] width 343 height 11
click at [133, 97] on span "Clones from Cloning Group" at bounding box center [222, 92] width 208 height 10
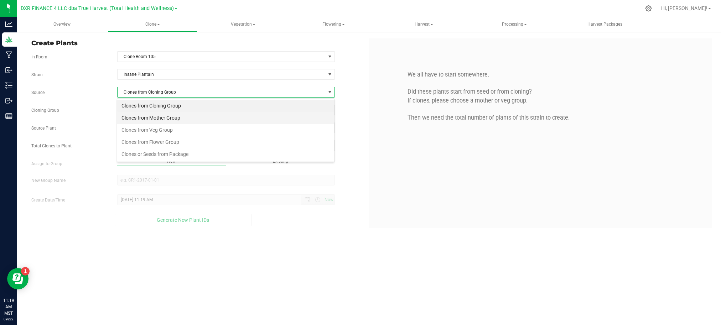
scroll to position [11, 218]
click at [160, 117] on li "Clones from Mother Group" at bounding box center [225, 118] width 217 height 12
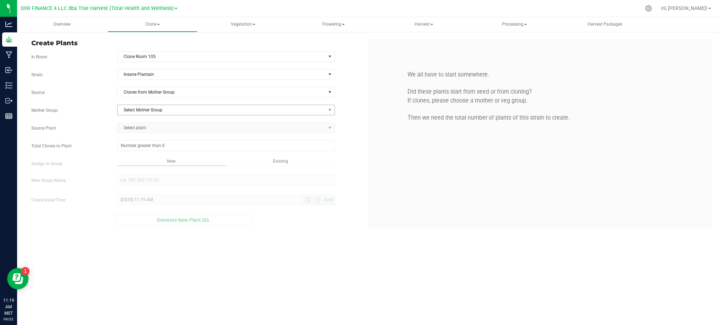
drag, startPoint x: 100, startPoint y: 103, endPoint x: 154, endPoint y: 109, distance: 54.2
click at [154, 109] on span "Select Mother Group" at bounding box center [222, 110] width 208 height 10
drag, startPoint x: 170, startPoint y: 125, endPoint x: 121, endPoint y: 118, distance: 49.7
click at [168, 125] on li "M-INP-0618" at bounding box center [225, 123] width 217 height 11
drag, startPoint x: 108, startPoint y: 116, endPoint x: 156, endPoint y: 124, distance: 48.9
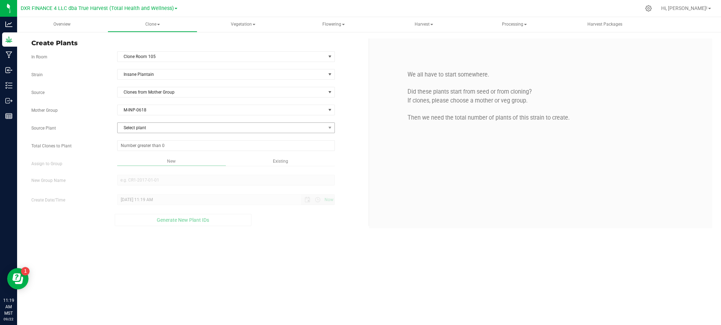
click at [121, 116] on div "Strain Insane Plantain Source Clones from Mother Group Mother Group M-INP-0618 …" at bounding box center [197, 147] width 332 height 157
click at [157, 125] on span "Select plant" at bounding box center [222, 128] width 208 height 10
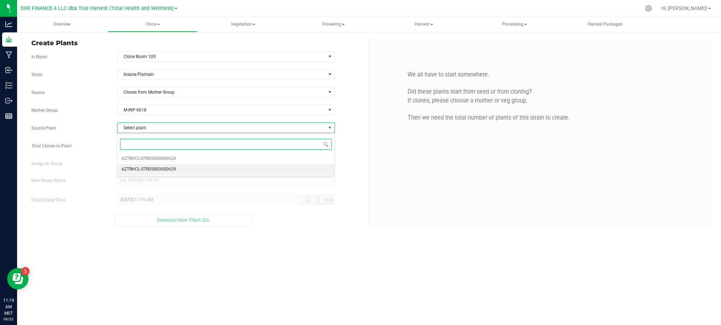
click at [171, 172] on span "AZTRHCL-STR05800000629" at bounding box center [149, 169] width 55 height 9
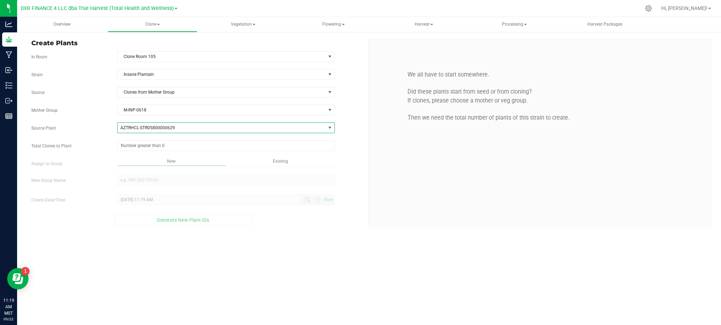
click at [89, 150] on div "Total Clones to Plant" at bounding box center [197, 145] width 343 height 11
click at [150, 146] on span at bounding box center [226, 145] width 218 height 11
type input "6"
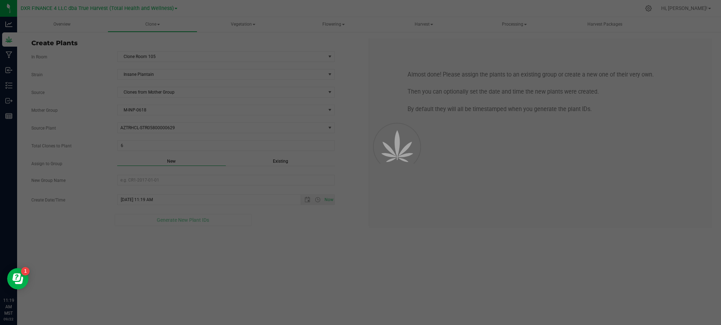
click at [320, 247] on div "Overview Clone Create plants Cloning groups Cloning plants Apply to plants Vege…" at bounding box center [369, 171] width 704 height 308
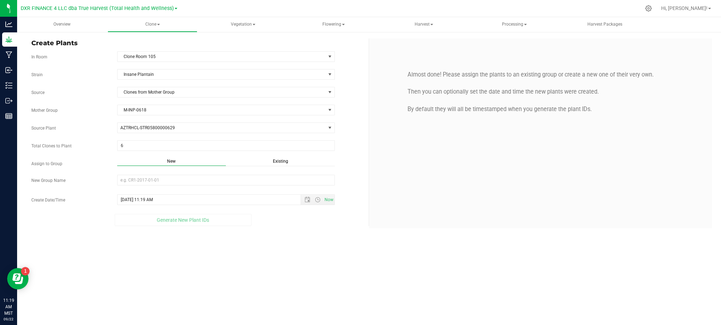
click at [281, 161] on span "Existing" at bounding box center [280, 161] width 15 height 5
click at [272, 182] on span "Select Plant Group" at bounding box center [222, 180] width 208 height 10
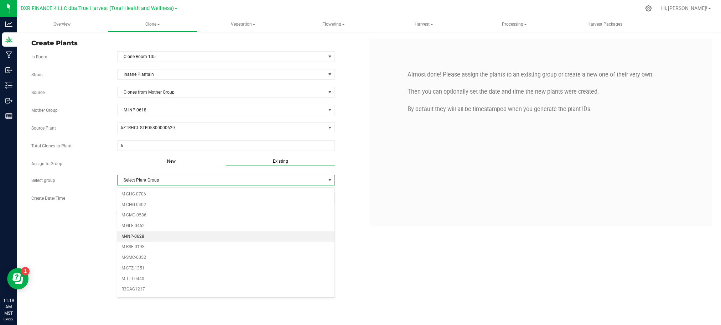
click at [139, 240] on li "M-INP-0628" at bounding box center [225, 237] width 217 height 11
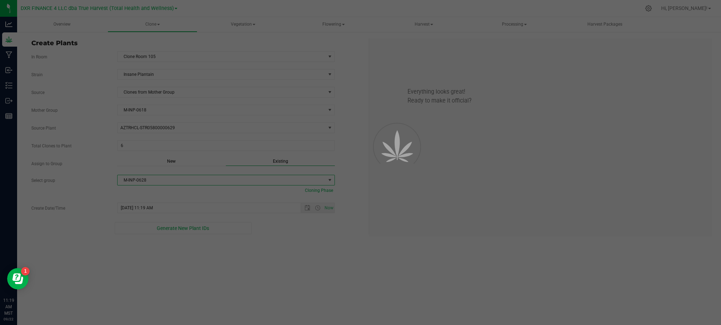
drag, startPoint x: 236, startPoint y: 262, endPoint x: 255, endPoint y: 246, distance: 25.0
click at [244, 255] on div "Overview Clone Create plants Cloning groups Cloning plants Apply to plants Vege…" at bounding box center [369, 171] width 704 height 308
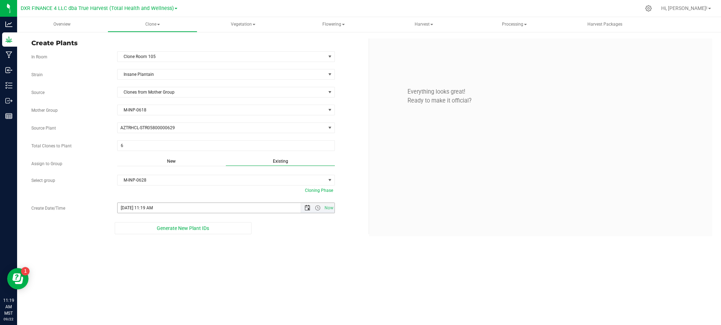
click at [302, 209] on span "Open the date view" at bounding box center [307, 208] width 12 height 6
click at [175, 140] on link "19" at bounding box center [175, 141] width 10 height 11
type input "9/19/2025 11:19 AM"
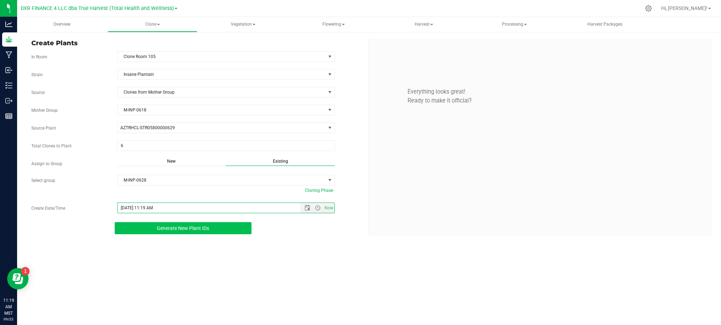
drag, startPoint x: 341, startPoint y: 260, endPoint x: 247, endPoint y: 227, distance: 100.0
click at [329, 254] on div "Overview Clone Create plants Cloning groups Cloning plants Apply to plants Vege…" at bounding box center [369, 171] width 704 height 308
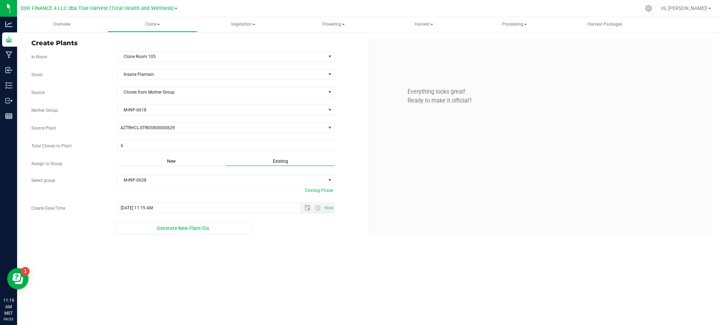
drag, startPoint x: 189, startPoint y: 229, endPoint x: 257, endPoint y: 229, distance: 68.4
click at [189, 228] on span "Generate New Plant IDs" at bounding box center [183, 229] width 52 height 6
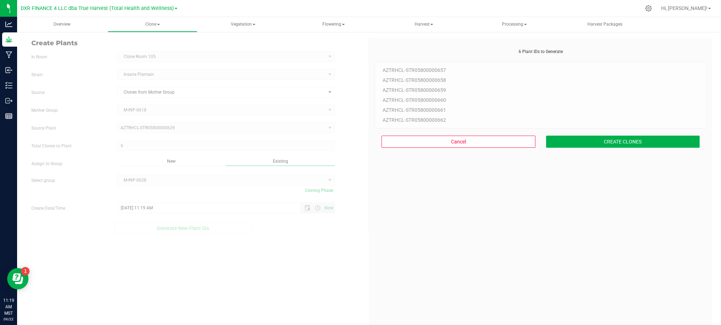
scroll to position [21, 0]
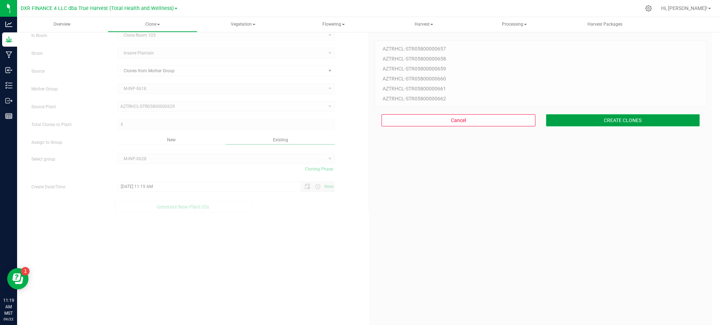
click at [568, 123] on button "CREATE CLONES" at bounding box center [623, 120] width 154 height 12
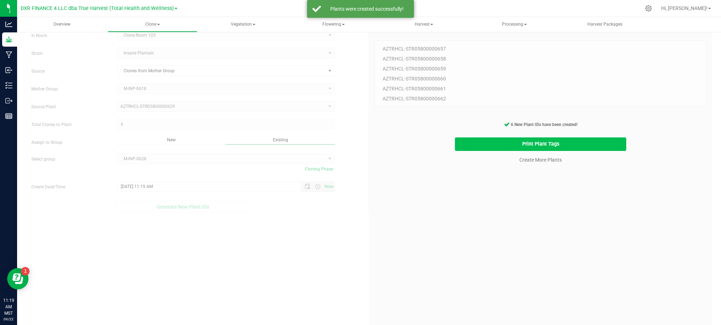
click at [516, 139] on button "Print Plant Tags" at bounding box center [541, 145] width 172 height 14
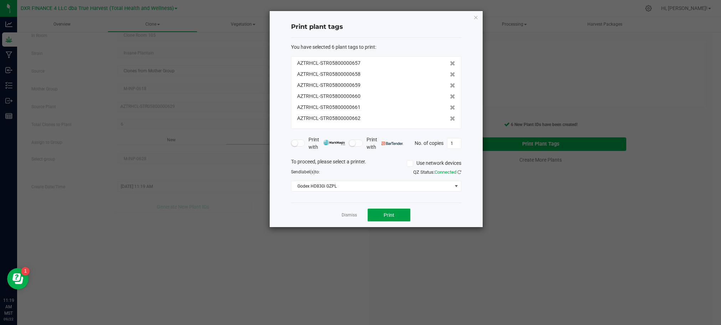
click at [406, 213] on button "Print" at bounding box center [389, 215] width 43 height 13
click at [301, 229] on ngb-modal-window "Print plant tags You have selected 6 plant tags to print : AZTRHCL-STR058000006…" at bounding box center [363, 162] width 727 height 325
click at [353, 218] on link "Dismiss" at bounding box center [349, 215] width 15 height 6
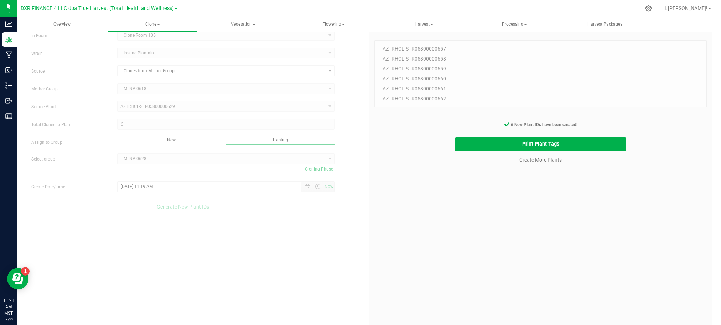
click at [460, 267] on div "6 Plant IDs to Generate AZTRHCL-STR05800000657 AZTRHCL-STR05800000658 AZTRHCL-S…" at bounding box center [541, 189] width 332 height 325
click at [247, 16] on nav "DXR FINANCE 4 LLC dba True Harvest (Total Health and Wellness) Hi, Haley!" at bounding box center [369, 8] width 704 height 17
click at [248, 23] on span "Vegetation" at bounding box center [242, 24] width 89 height 14
click at [161, 25] on span "Clone" at bounding box center [152, 24] width 89 height 14
click at [143, 53] on span "Cloning groups" at bounding box center [144, 51] width 54 height 6
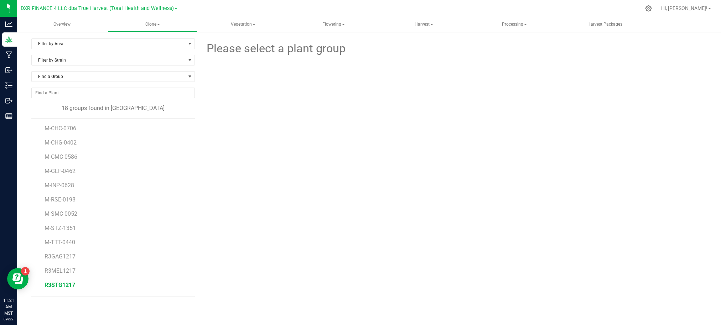
click at [63, 287] on span "R3STG1217" at bounding box center [60, 285] width 31 height 7
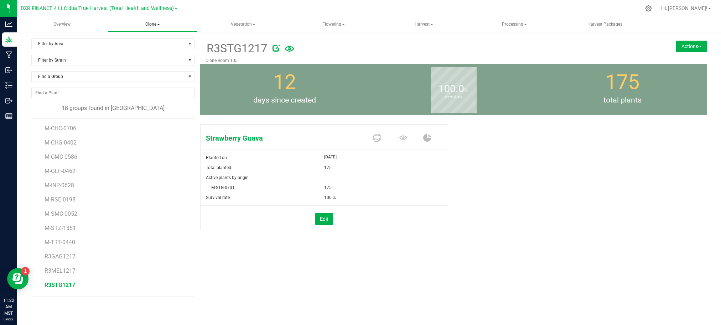
click at [159, 26] on span "Clone" at bounding box center [152, 24] width 89 height 14
click at [156, 60] on span "Cloning plants" at bounding box center [143, 60] width 52 height 6
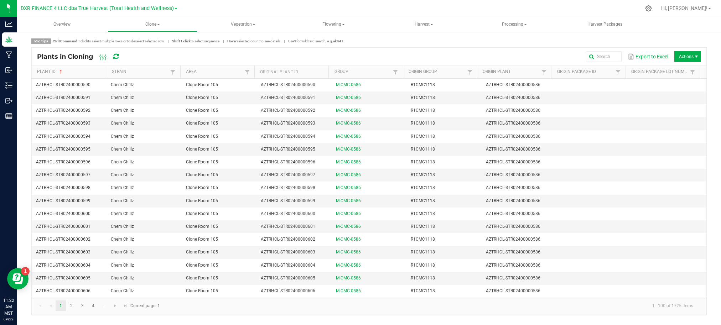
click at [656, 41] on div "Pro tips Ctrl/Command + click to select multiple rows or to deselect selected r…" at bounding box center [369, 40] width 676 height 5
click at [666, 53] on button "Export to Excel" at bounding box center [648, 57] width 44 height 12
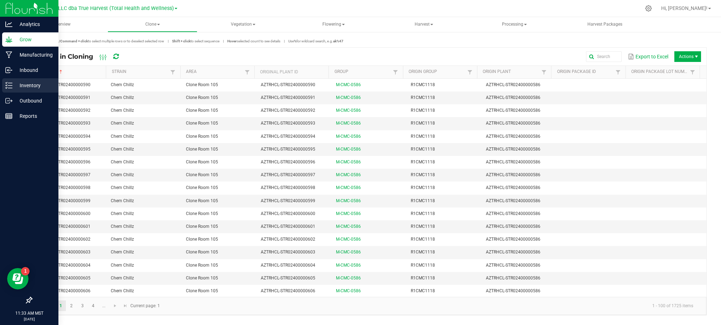
click at [35, 81] on div "Inventory" at bounding box center [30, 85] width 56 height 14
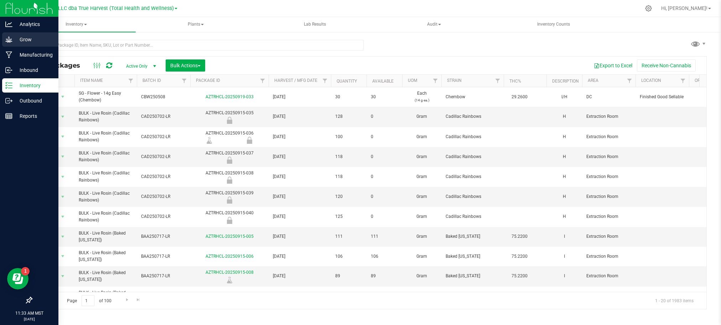
click at [24, 36] on p "Grow" at bounding box center [33, 39] width 43 height 9
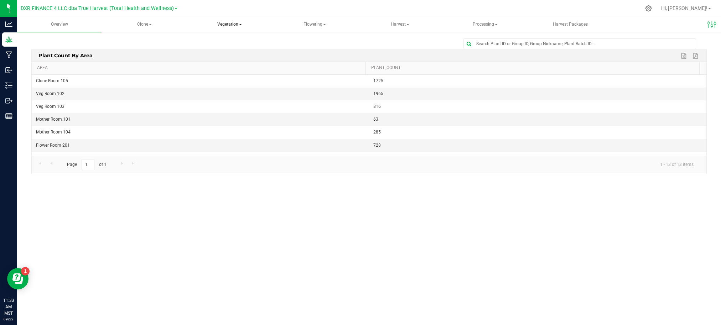
click at [237, 26] on span "Vegetation" at bounding box center [230, 24] width 84 height 14
click at [228, 53] on span "Veg plants" at bounding box center [219, 51] width 44 height 6
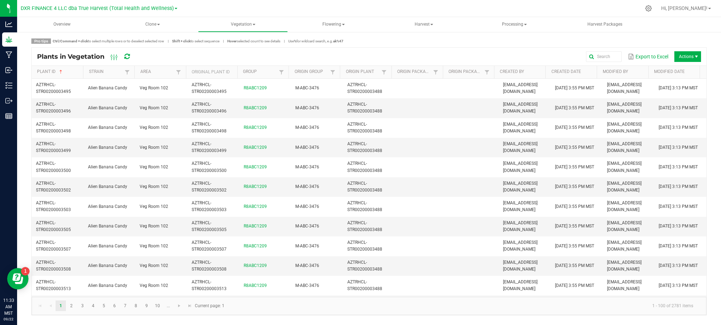
click at [400, 35] on div "Pro tips Ctrl/Command + click to select multiple rows or to deselect selected r…" at bounding box center [369, 176] width 704 height 291
click at [644, 56] on button "Export to Excel" at bounding box center [648, 57] width 44 height 12
